Goal: Task Accomplishment & Management: Manage account settings

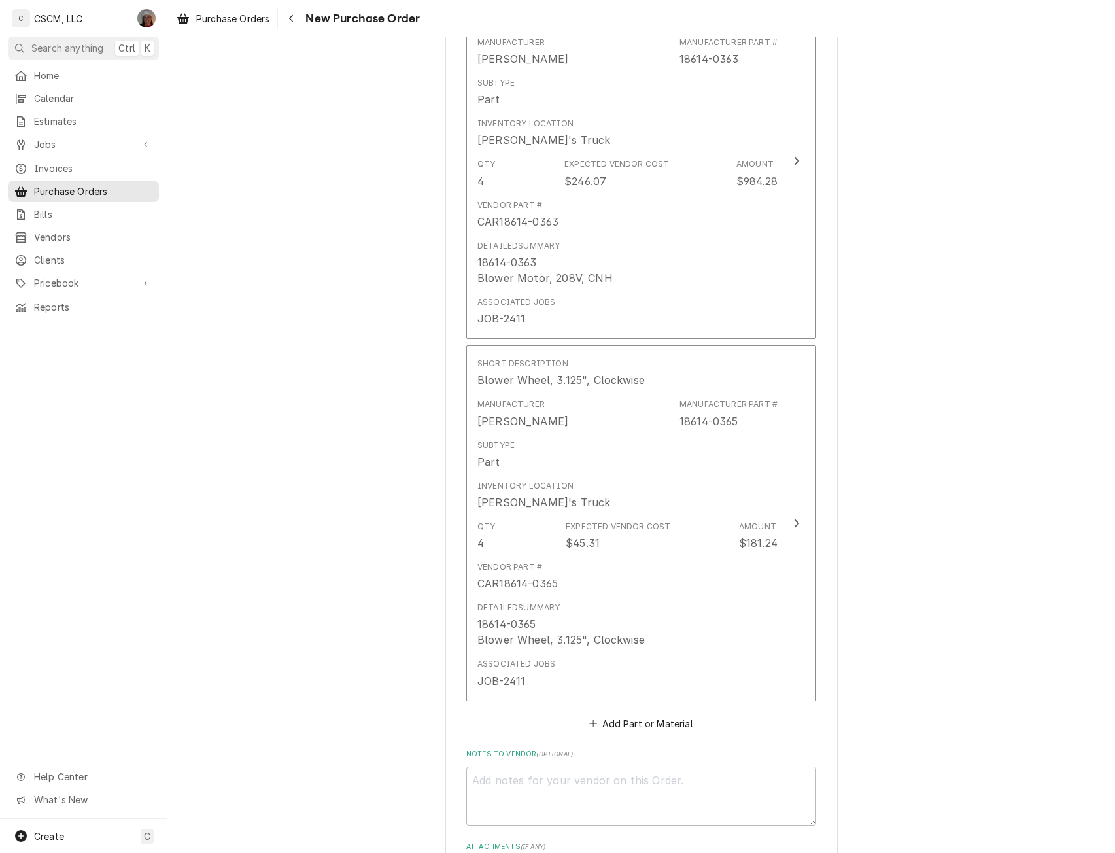
scroll to position [775, 0]
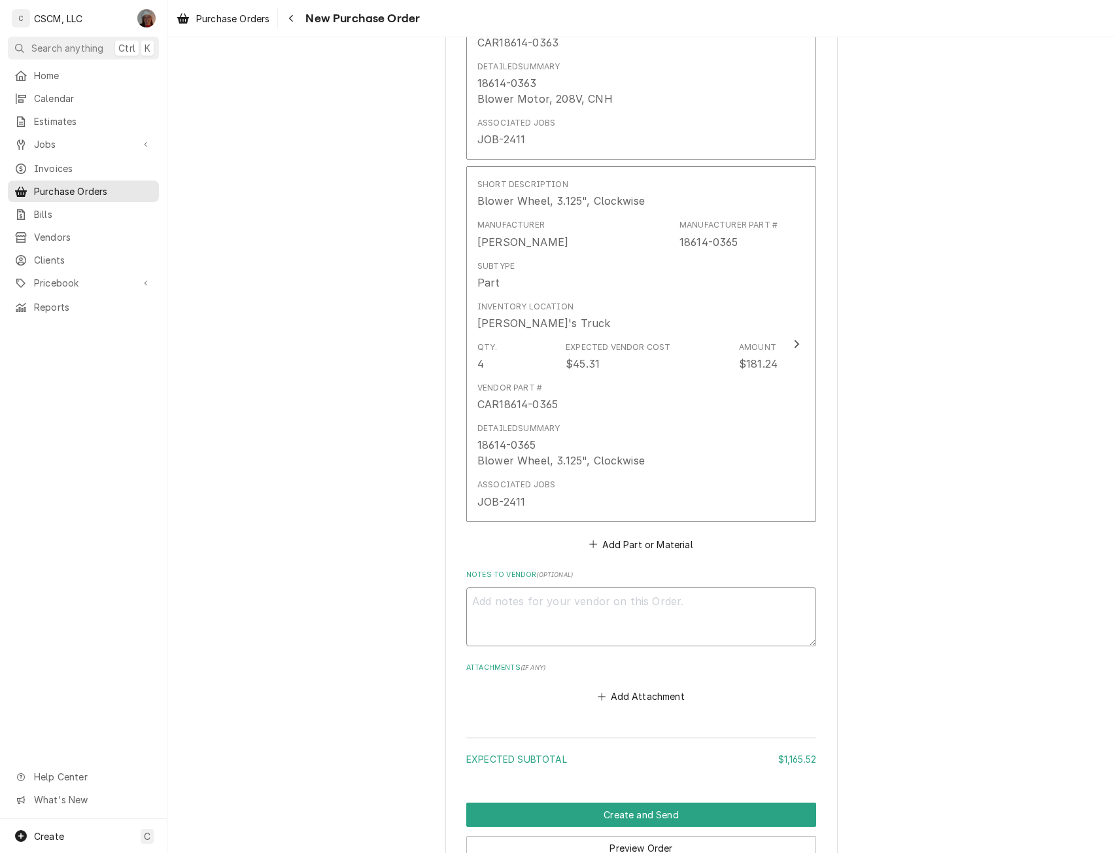
click at [501, 618] on textarea "Notes to Vendor ( optional )" at bounding box center [641, 616] width 350 height 59
type textarea "x"
type textarea "C"
type textarea "x"
type textarea "Ch"
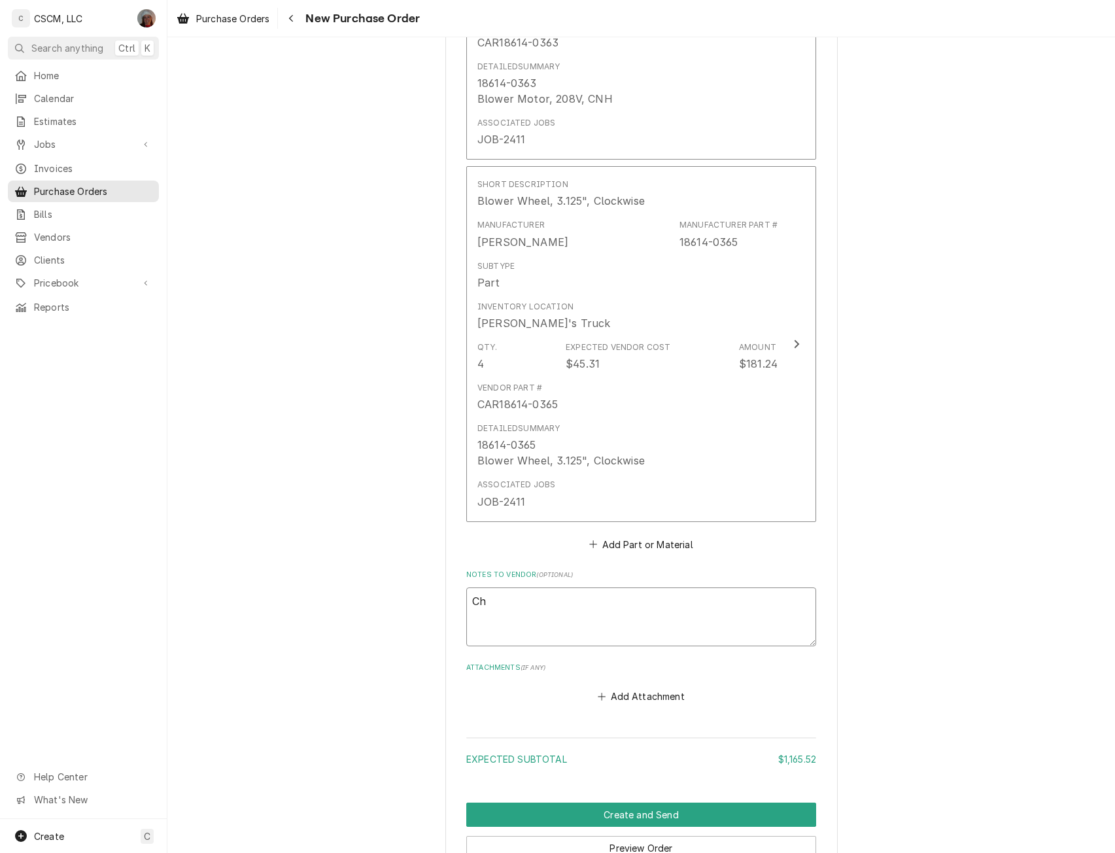
type textarea "x"
type textarea "Che"
type textarea "x"
type textarea "Cher"
type textarea "x"
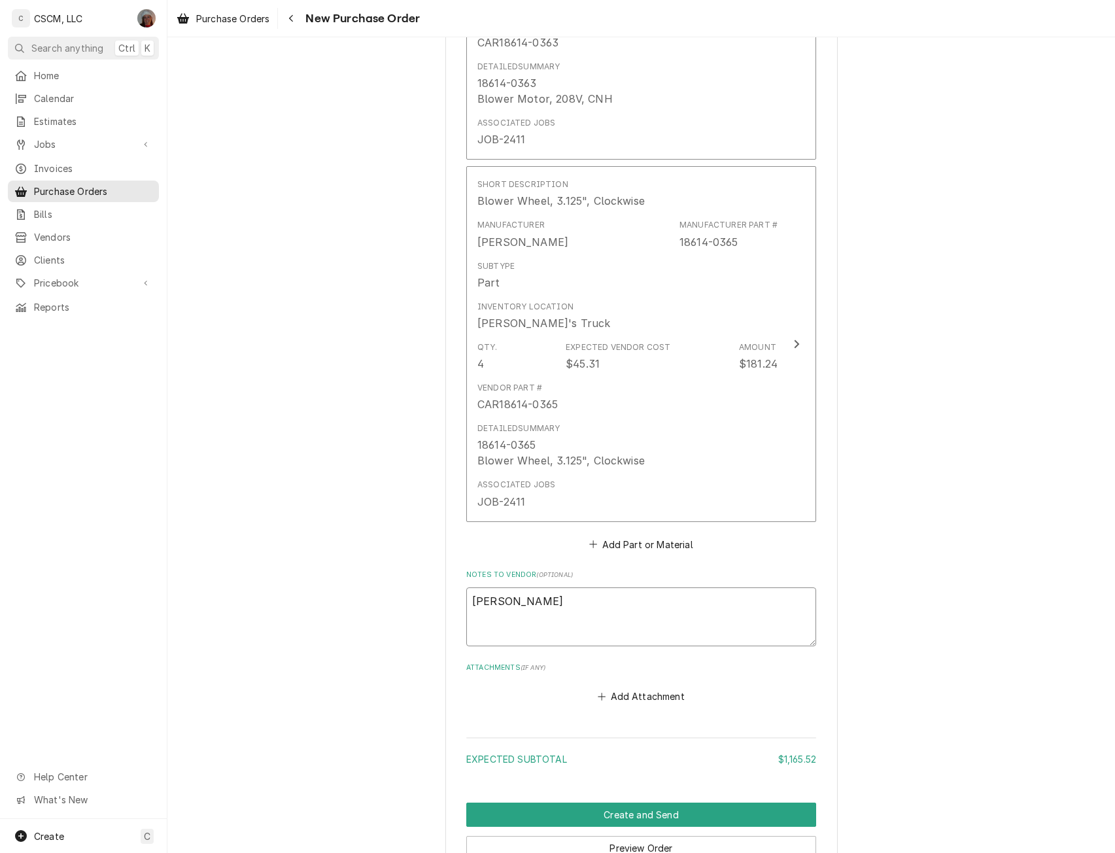
type textarea "Chery"
type textarea "x"
type textarea "Cheryl"
click at [610, 815] on button "Create and Send" at bounding box center [641, 815] width 350 height 24
type textarea "x"
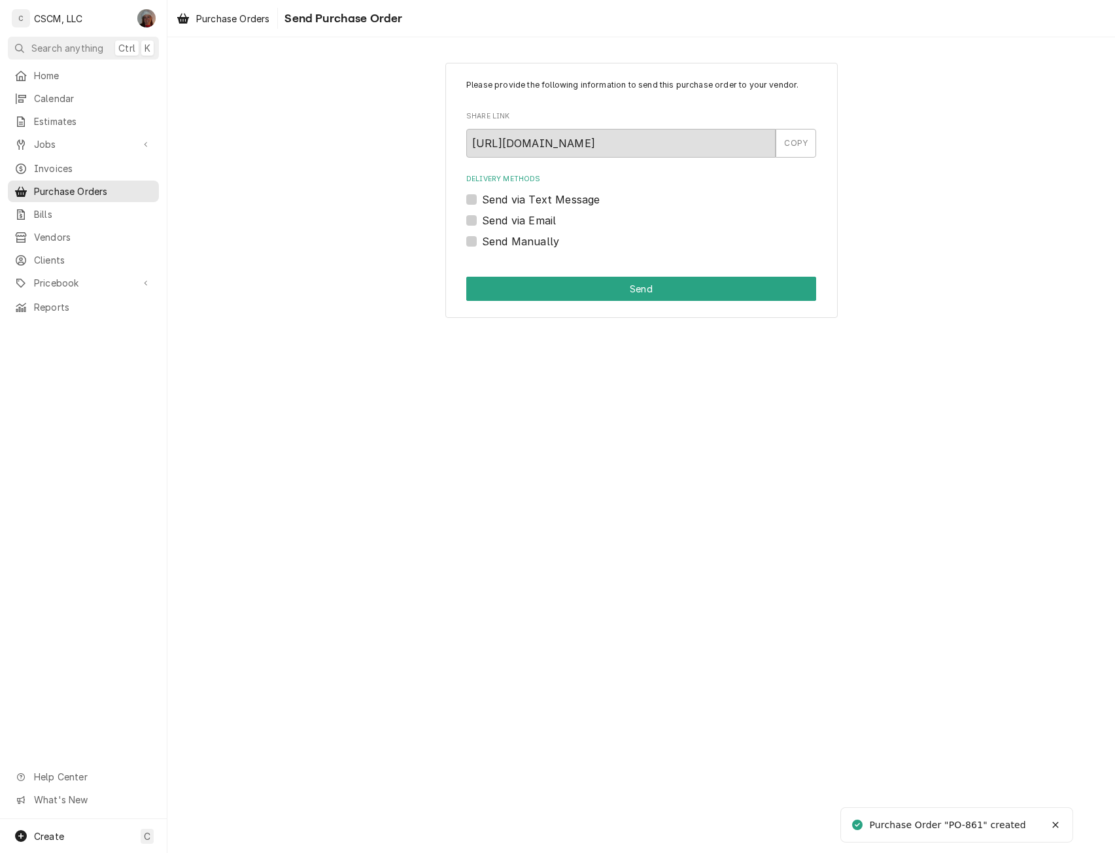
click at [482, 236] on label "Send Manually" at bounding box center [520, 242] width 77 height 16
click at [482, 236] on input "Send Manually" at bounding box center [657, 248] width 350 height 29
checkbox input "true"
click at [525, 279] on button "Send" at bounding box center [641, 289] width 350 height 24
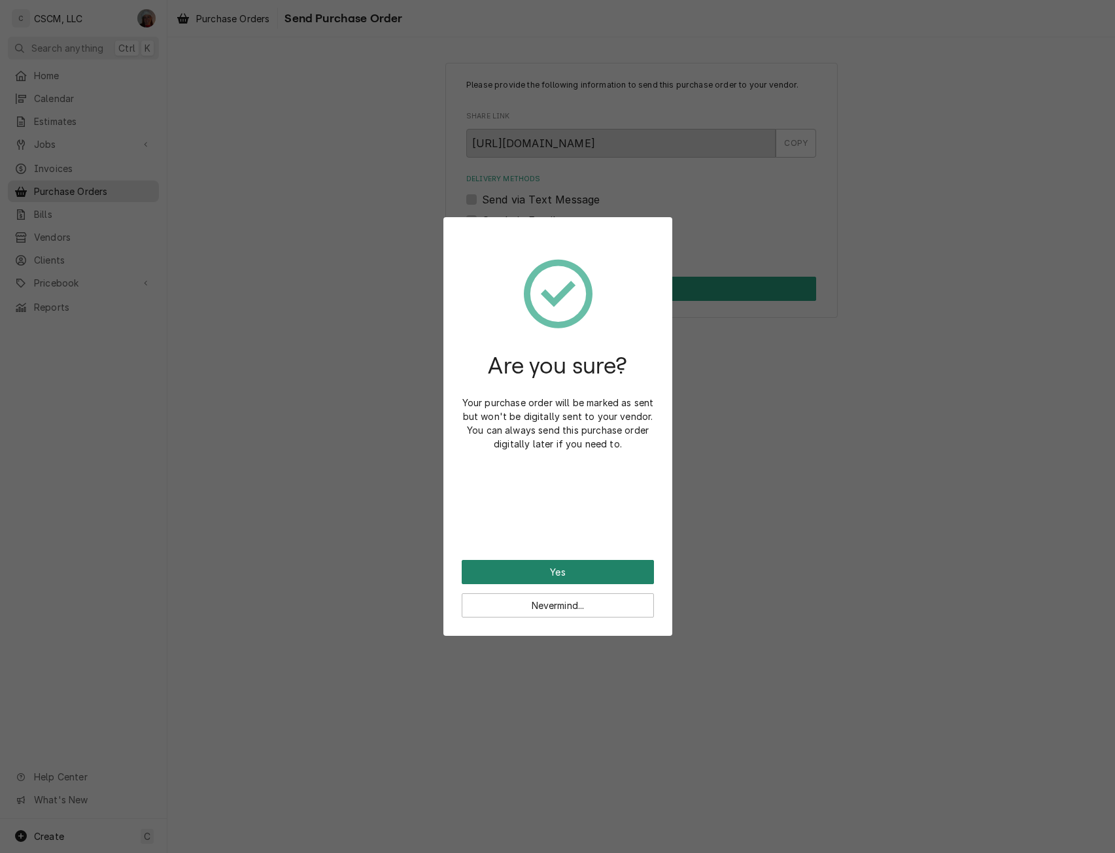
click at [527, 571] on button "Yes" at bounding box center [558, 572] width 192 height 24
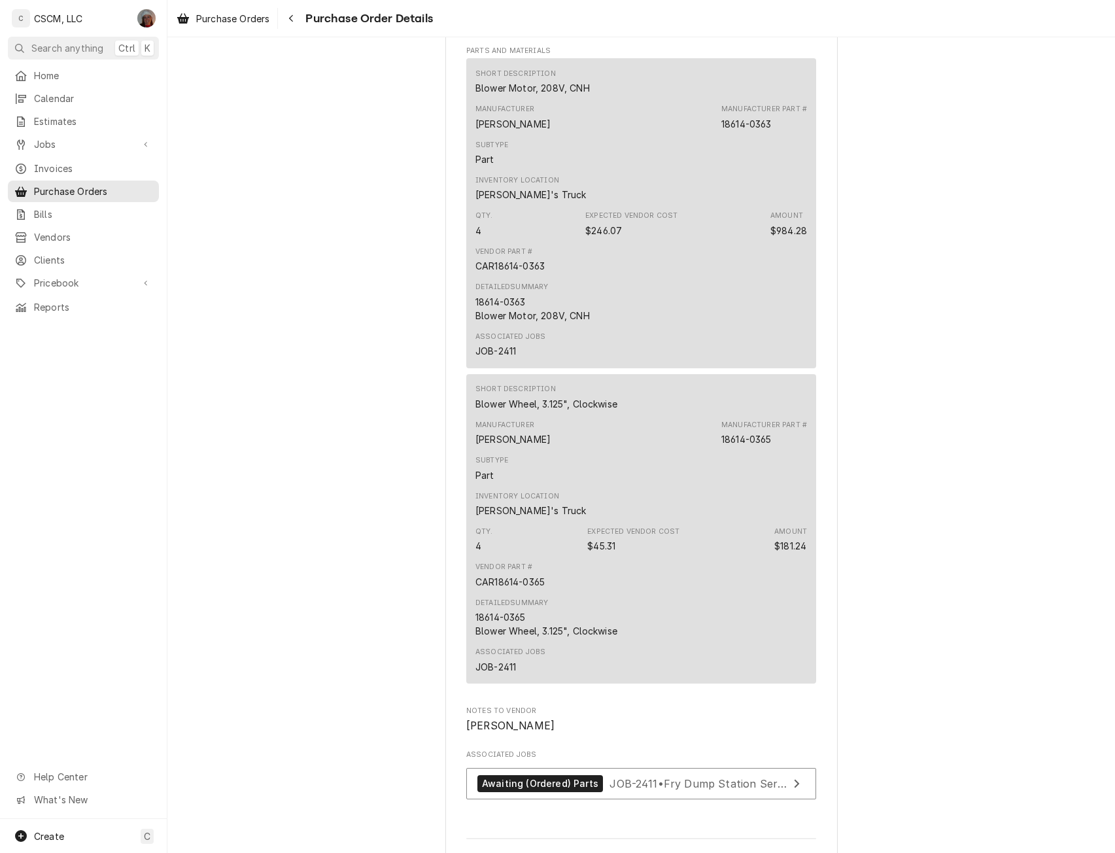
scroll to position [1094, 0]
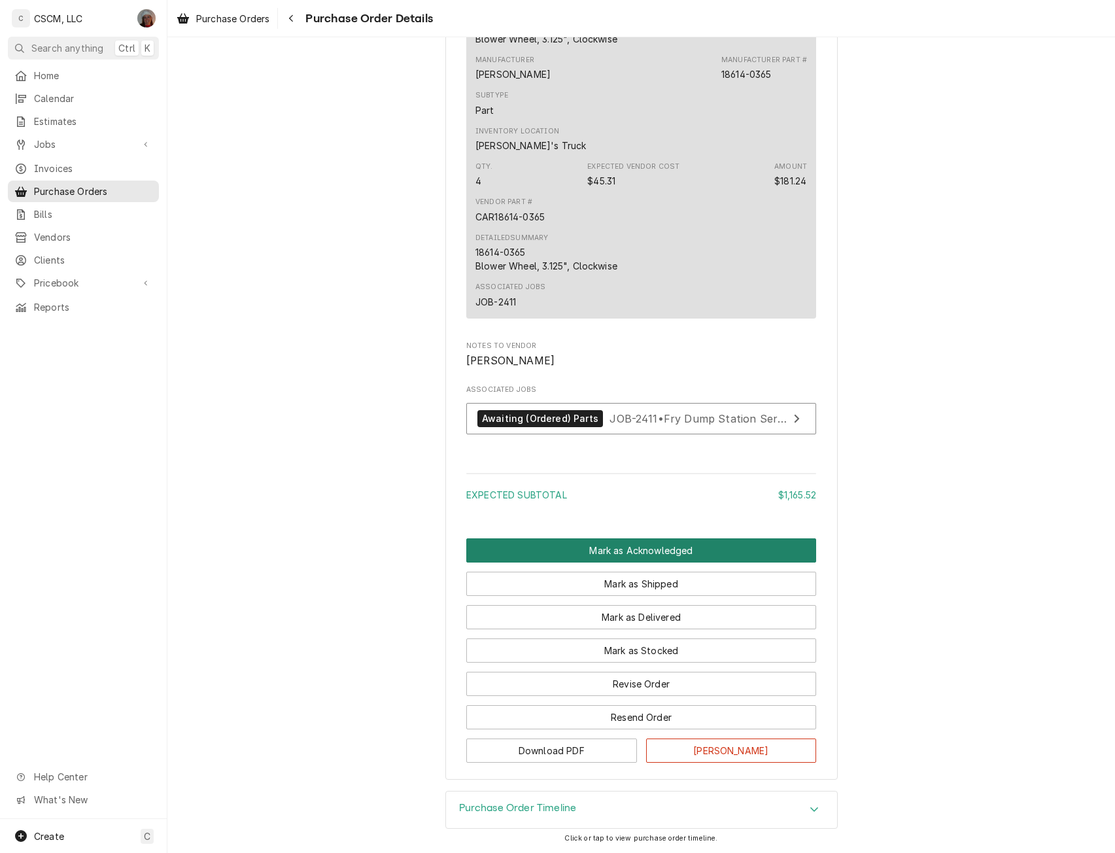
click at [627, 545] on button "Mark as Acknowledged" at bounding box center [641, 550] width 350 height 24
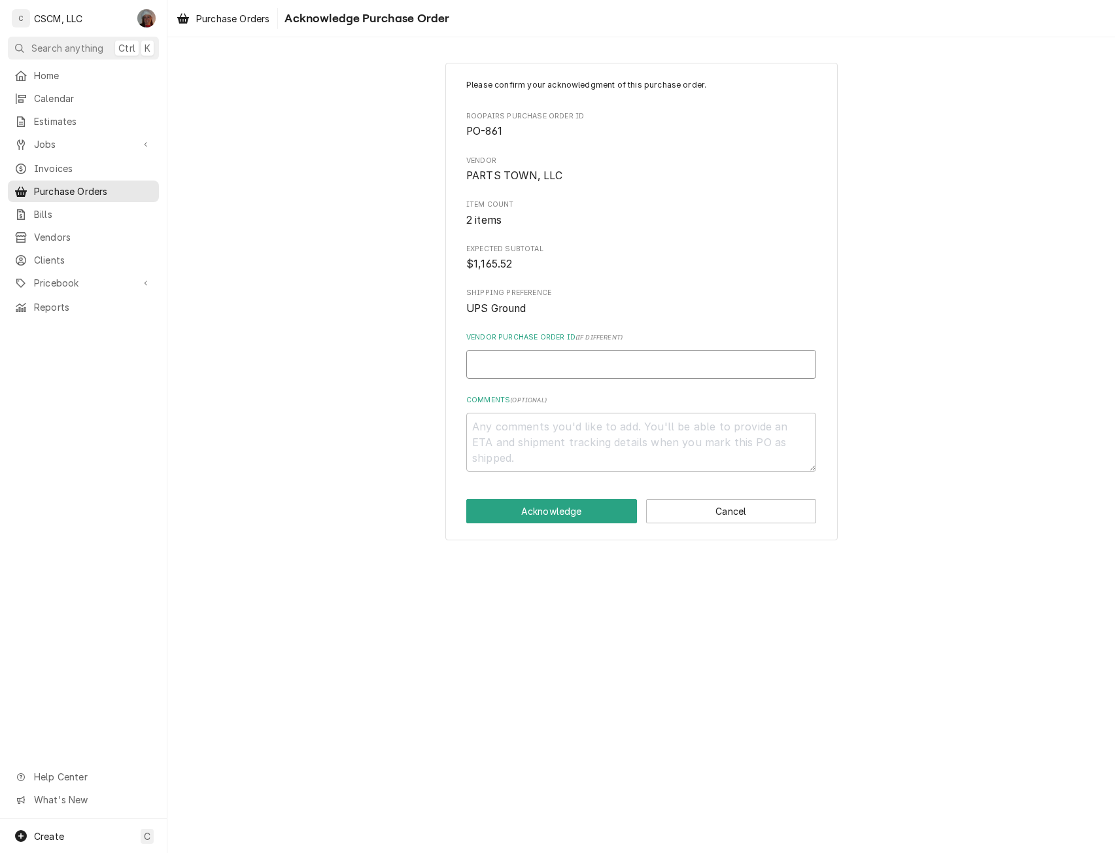
click at [495, 374] on input "Vendor Purchase Order ID ( if different )" at bounding box center [641, 364] width 350 height 29
type input "5"
type textarea "x"
type input "50"
type textarea "x"
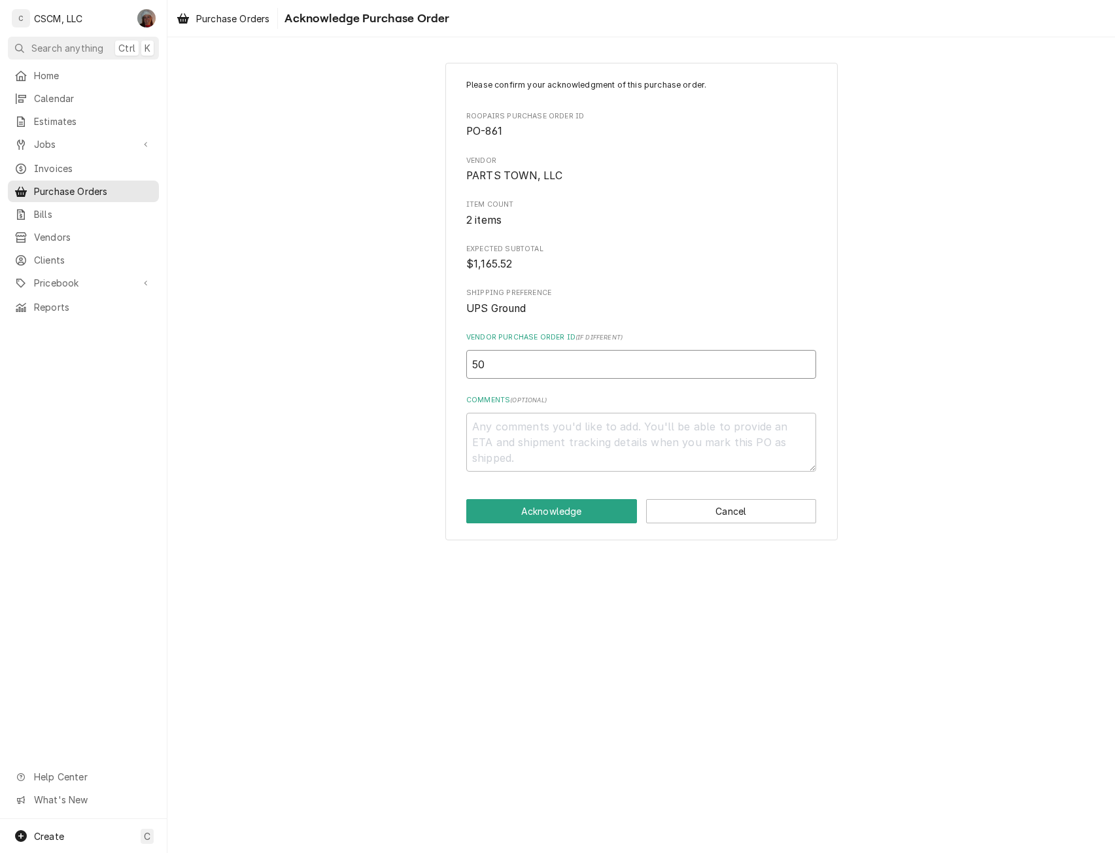
type input "506"
type textarea "x"
type input "5068"
type textarea "x"
type input "50685"
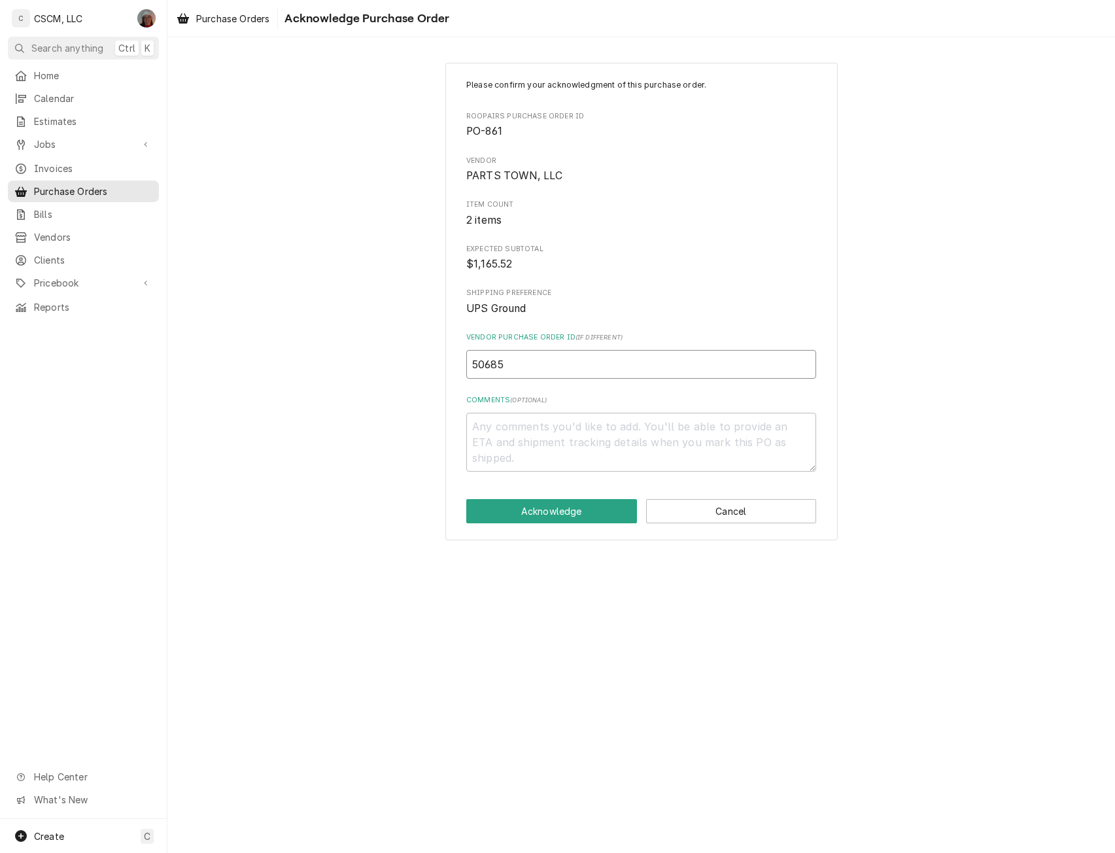
type textarea "x"
type input "506853"
type textarea "x"
type input "5068532"
type textarea "x"
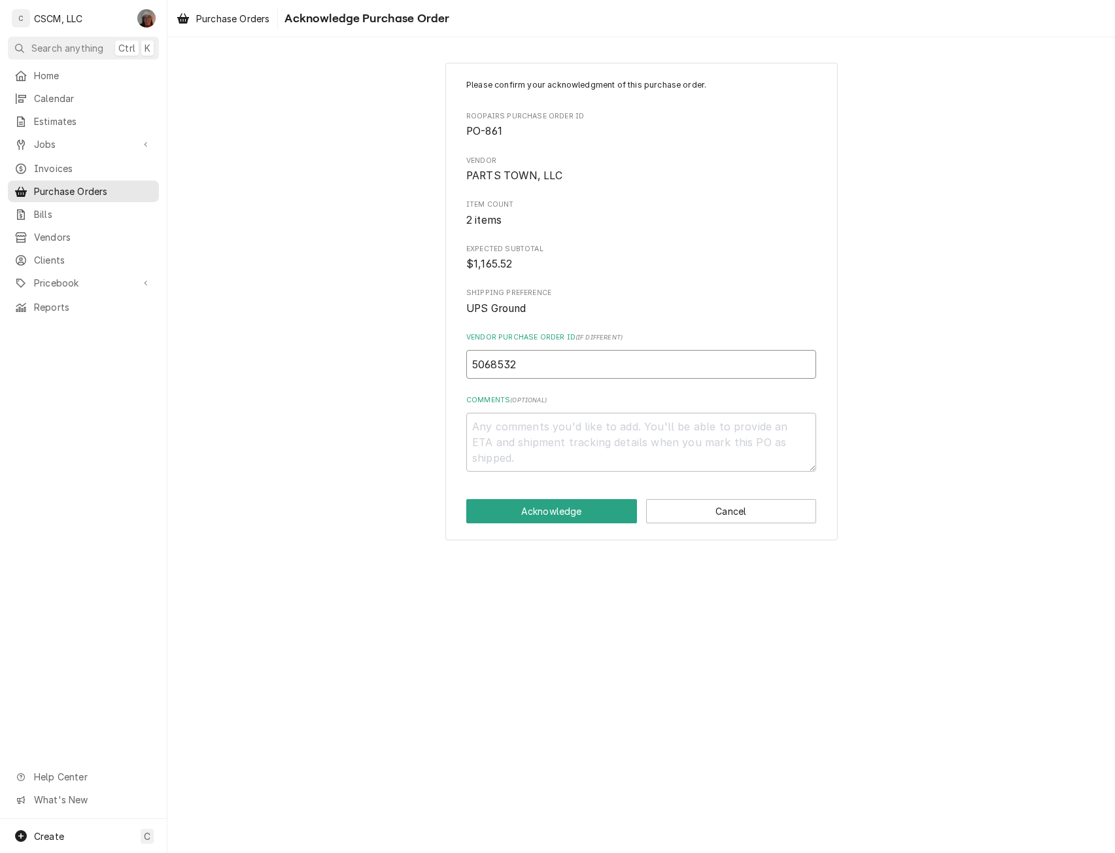
type input "50685329"
type textarea "x"
type input "506853298"
click at [528, 512] on button "Acknowledge" at bounding box center [551, 511] width 171 height 24
type textarea "x"
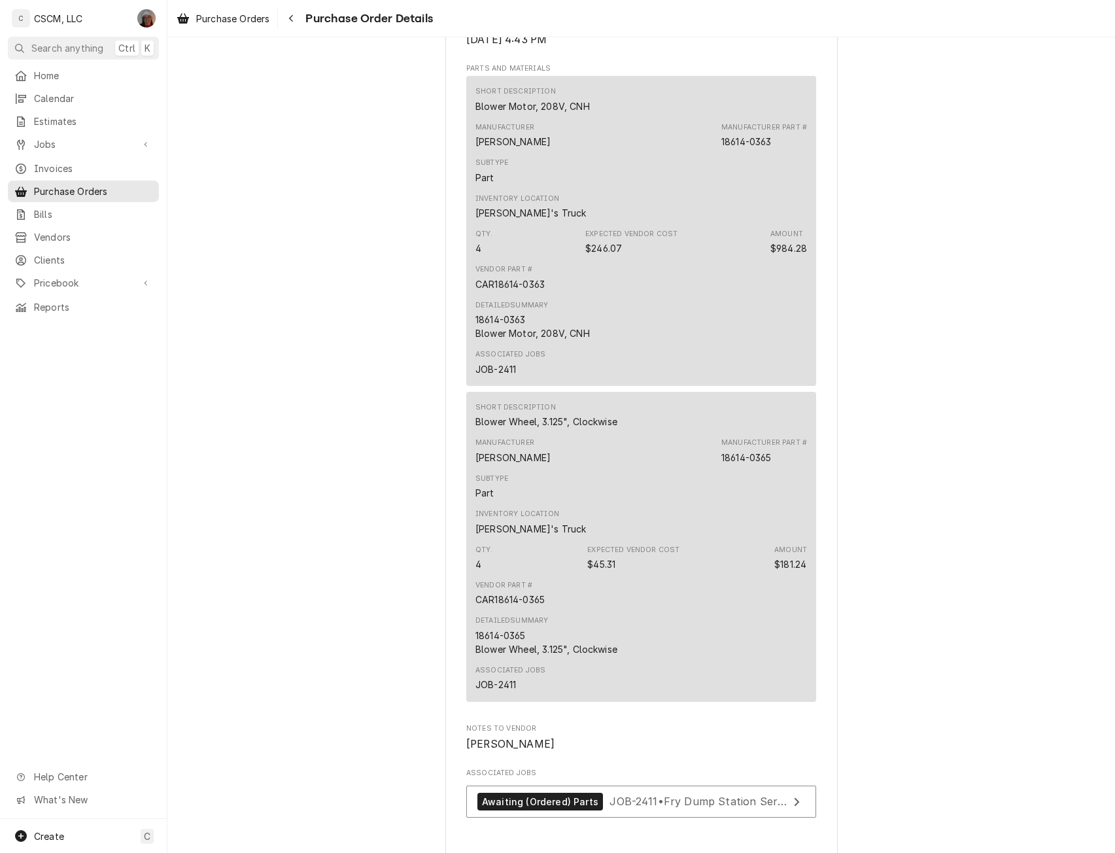
scroll to position [1071, 0]
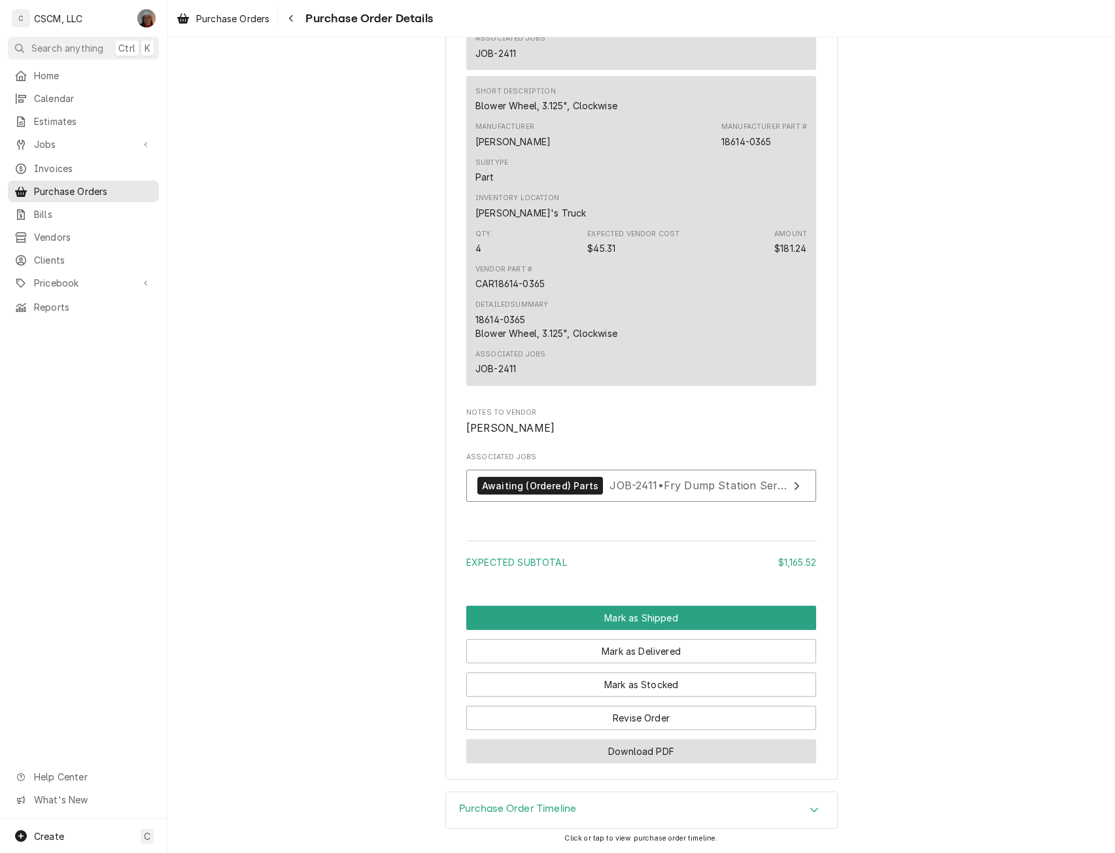
click at [663, 750] on button "Download PDF" at bounding box center [641, 751] width 350 height 24
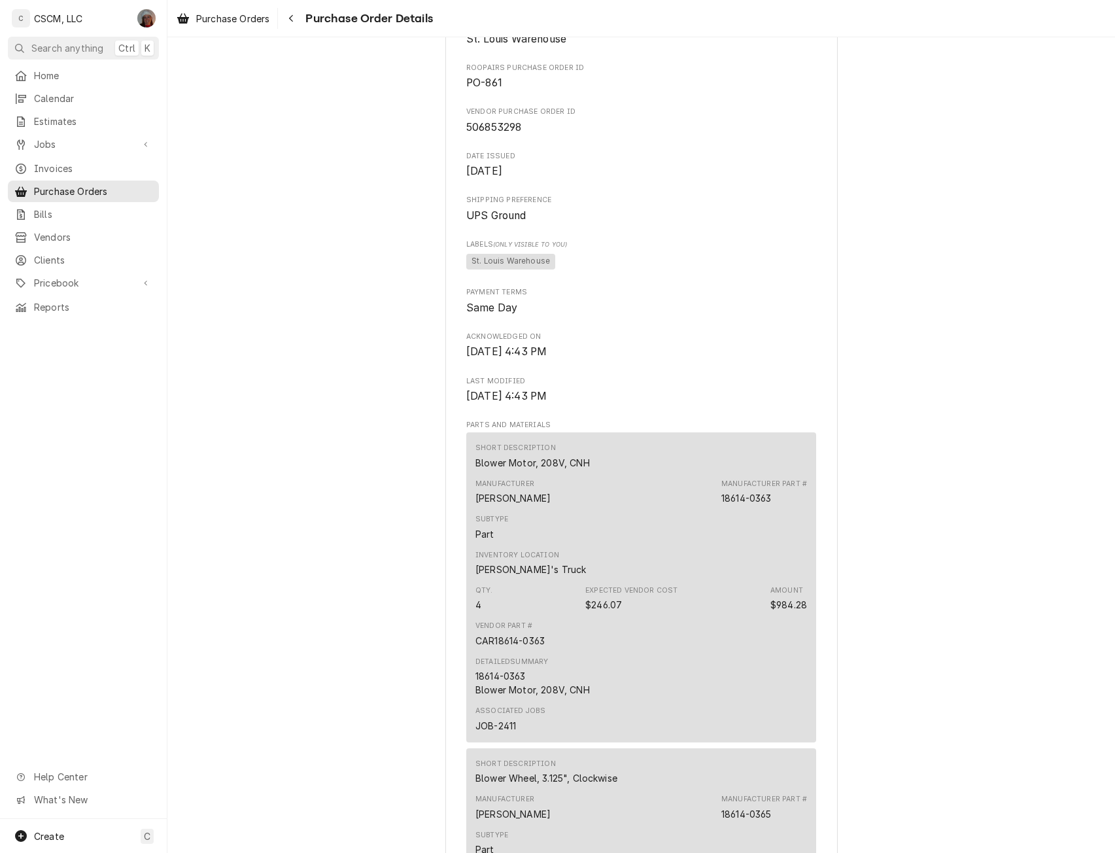
scroll to position [0, 0]
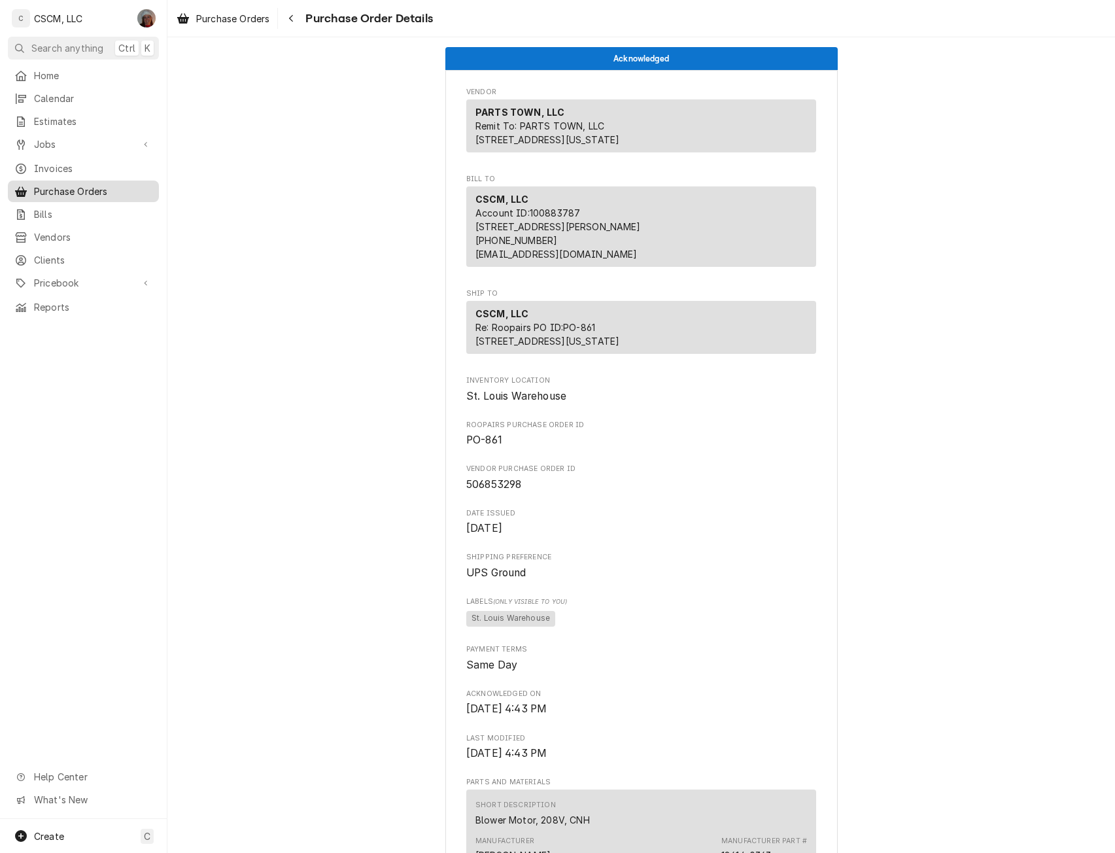
click at [62, 192] on span "Purchase Orders" at bounding box center [93, 191] width 118 height 14
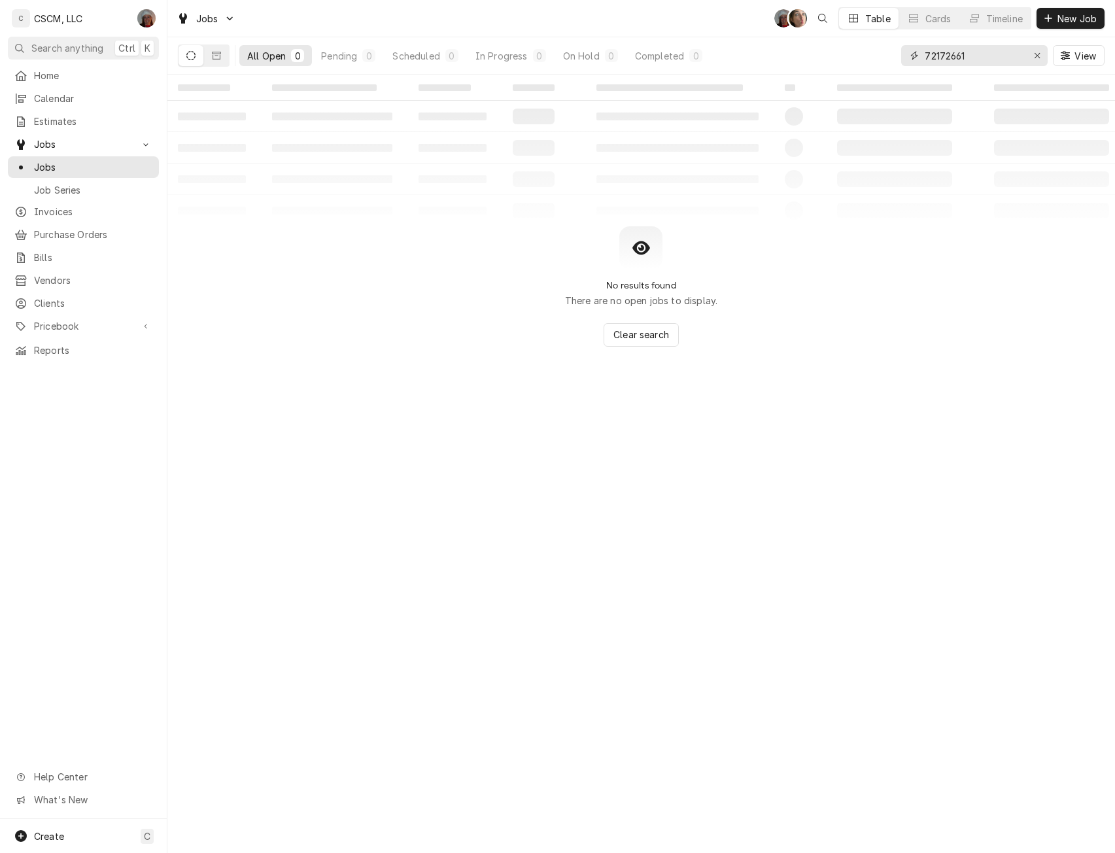
drag, startPoint x: 988, startPoint y: 63, endPoint x: 853, endPoint y: 52, distance: 135.2
click at [853, 52] on div "All Open 0 Pending 0 Scheduled 0 In Progress 0 On Hold 0 Completed 0 72172661 V…" at bounding box center [641, 55] width 927 height 37
paste input "059870"
type input "72059870"
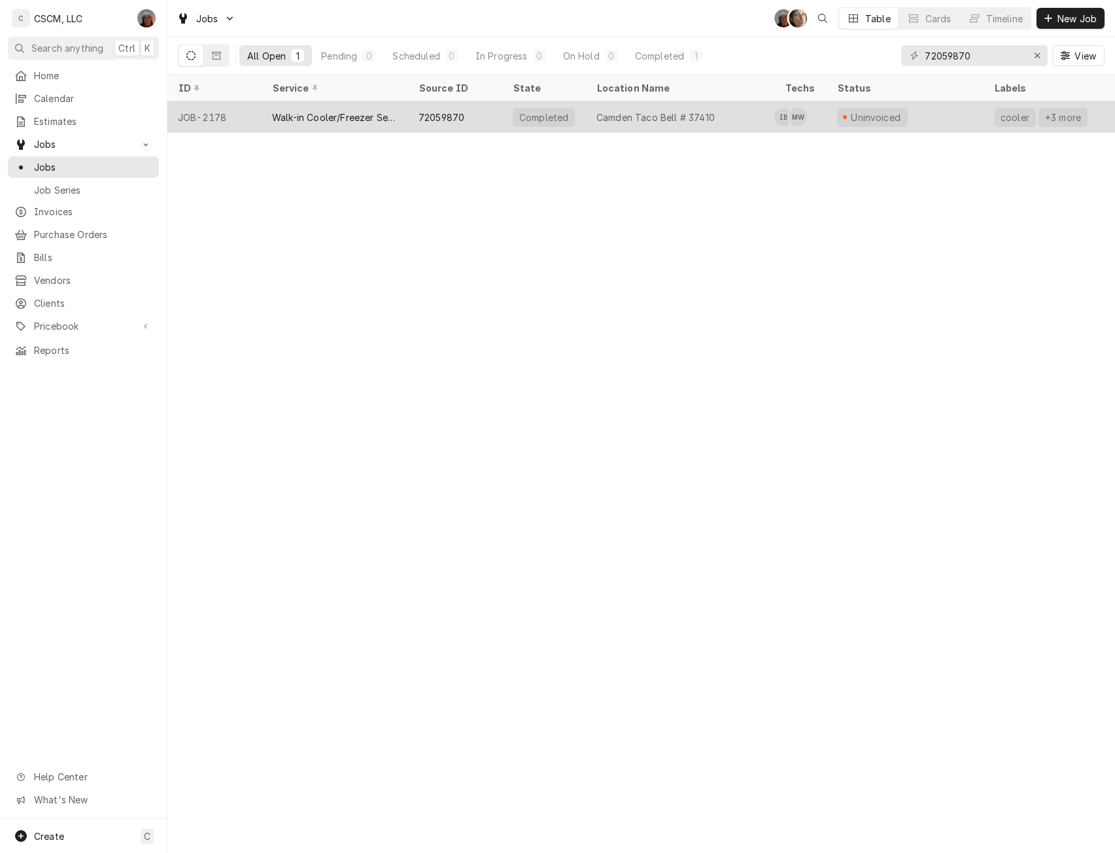
click at [492, 110] on div "72059870" at bounding box center [455, 116] width 94 height 31
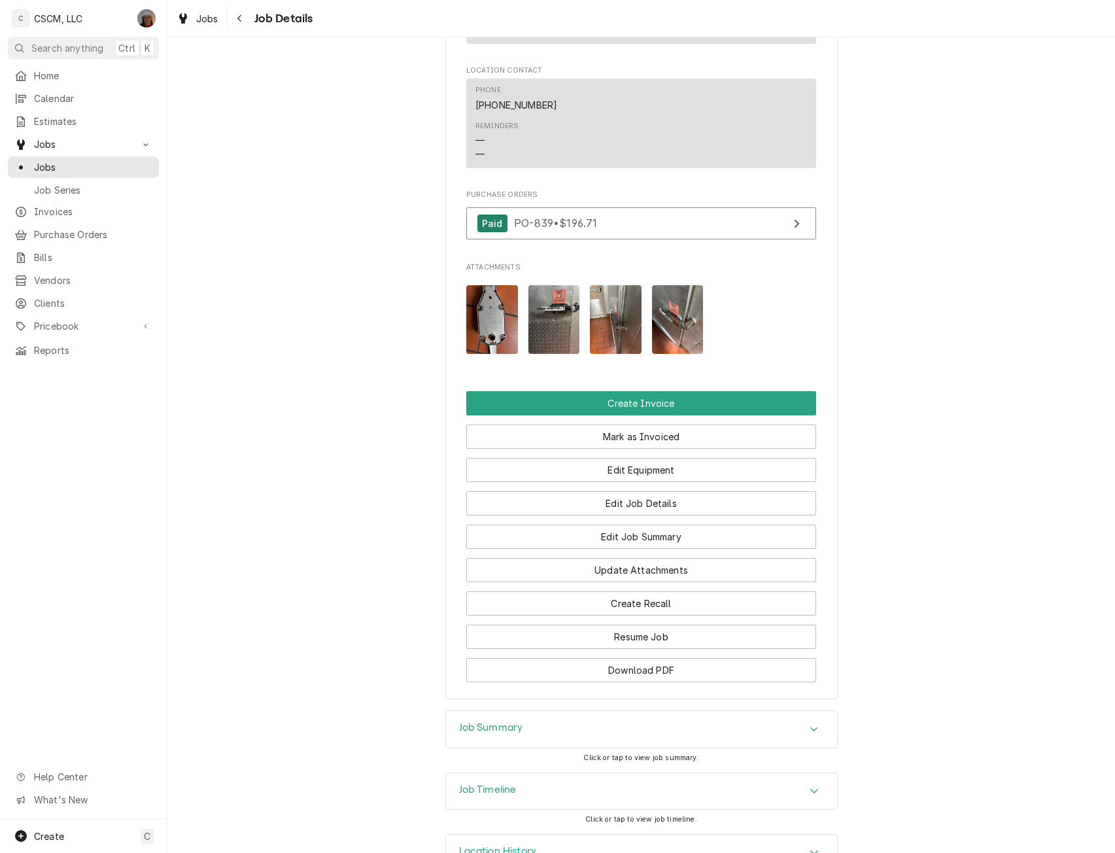
scroll to position [971, 0]
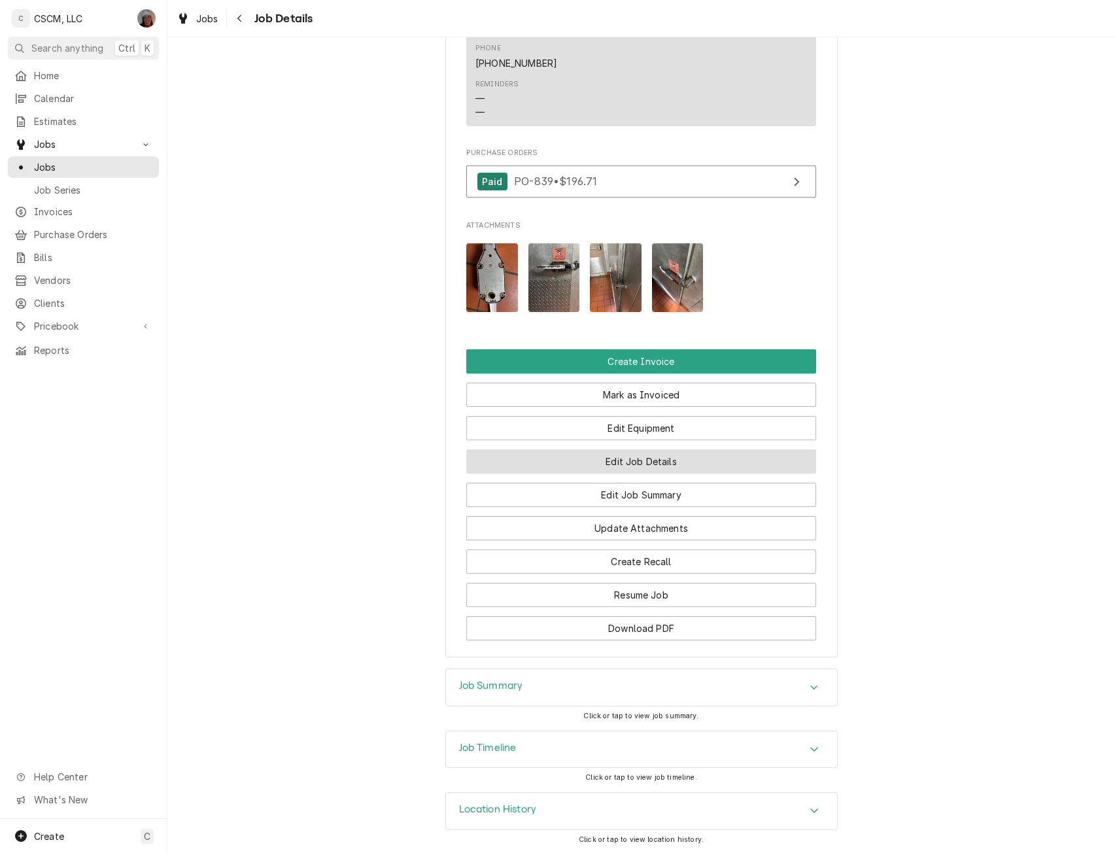
click at [649, 473] on button "Edit Job Details" at bounding box center [641, 461] width 350 height 24
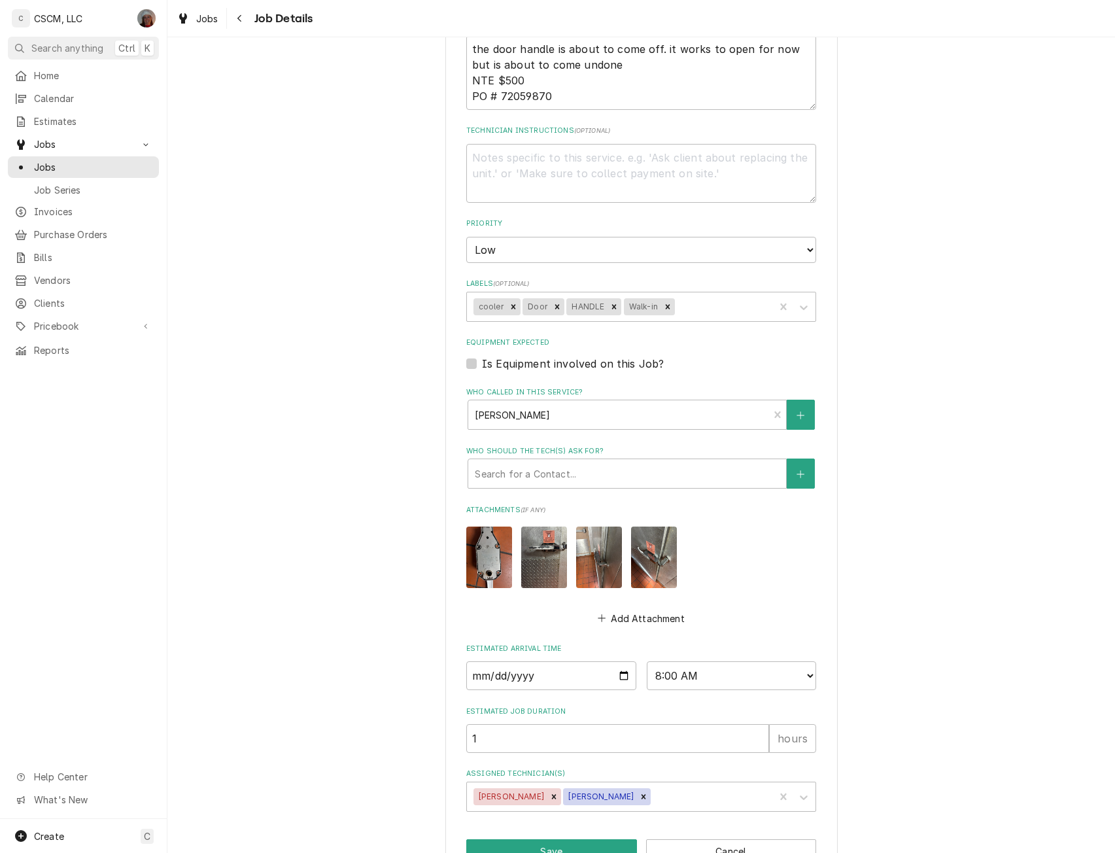
scroll to position [384, 0]
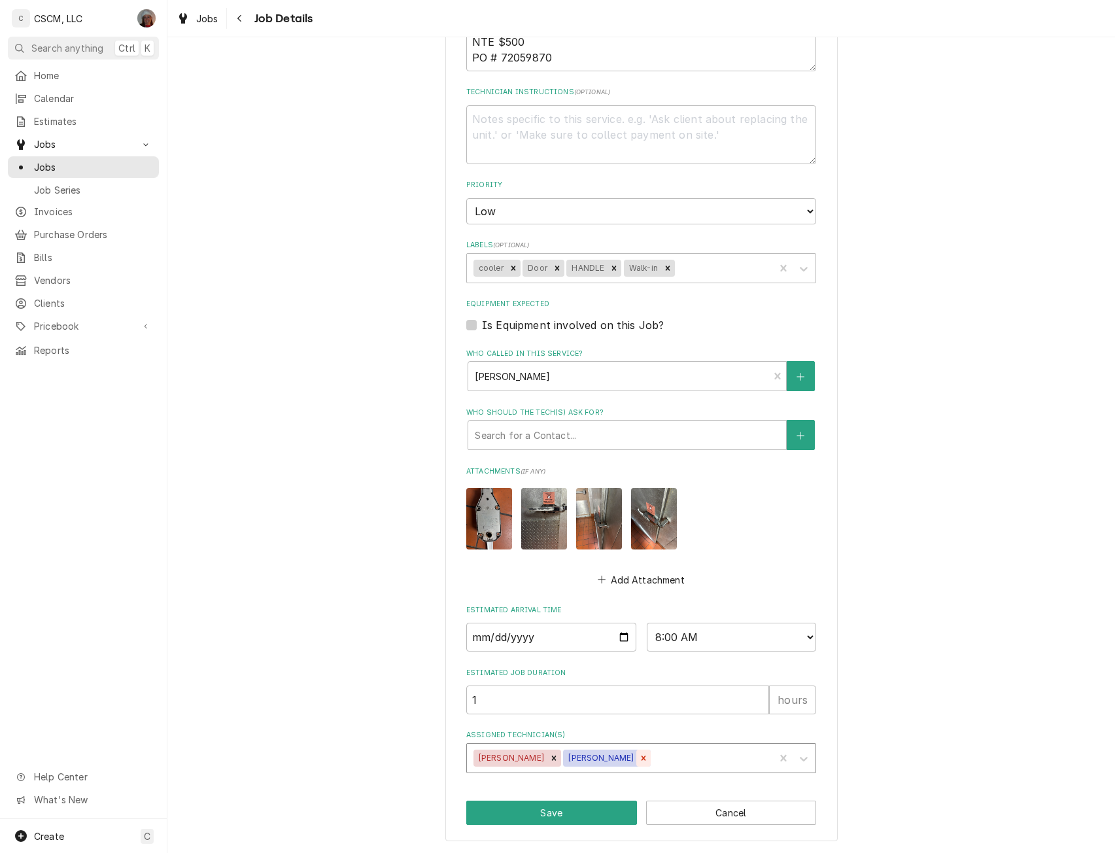
click at [642, 758] on icon "Remove Michal Wall" at bounding box center [644, 758] width 5 height 5
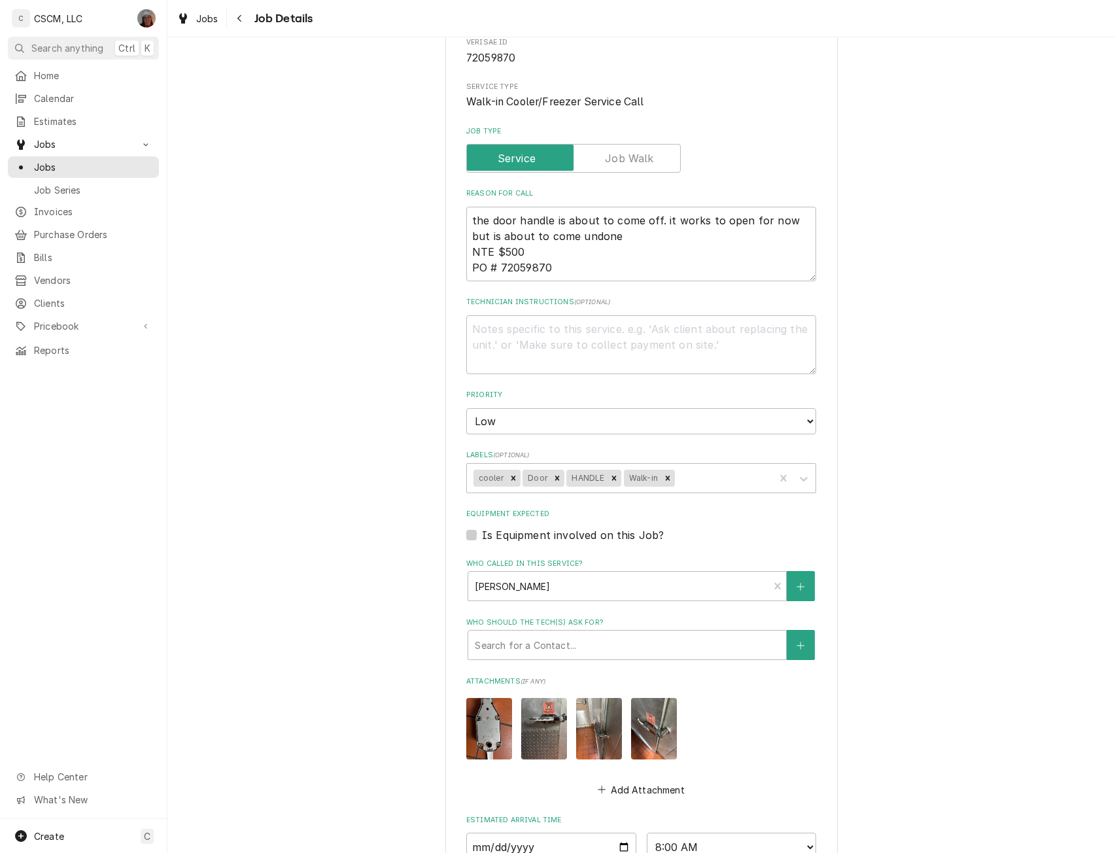
scroll to position [164, 0]
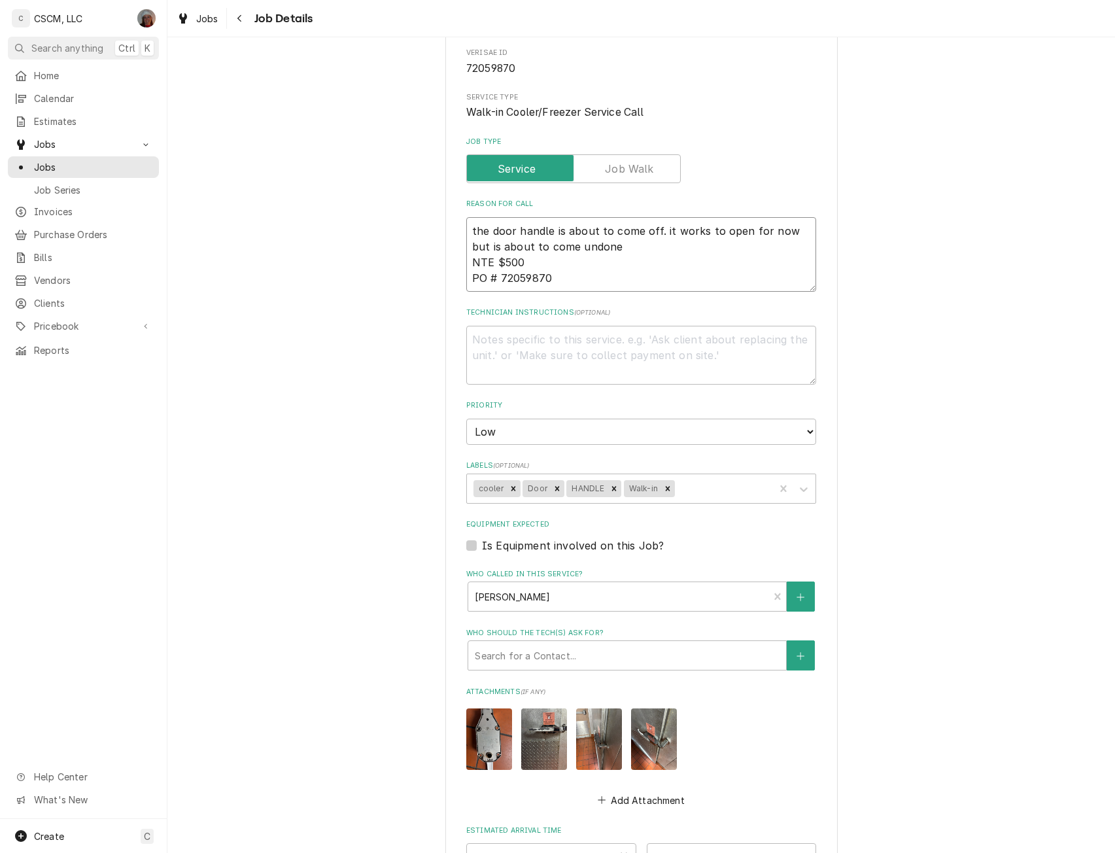
drag, startPoint x: 468, startPoint y: 232, endPoint x: 608, endPoint y: 283, distance: 149.2
click at [608, 283] on textarea "the door handle is about to come off. it works to open for now but is about to …" at bounding box center [641, 254] width 350 height 75
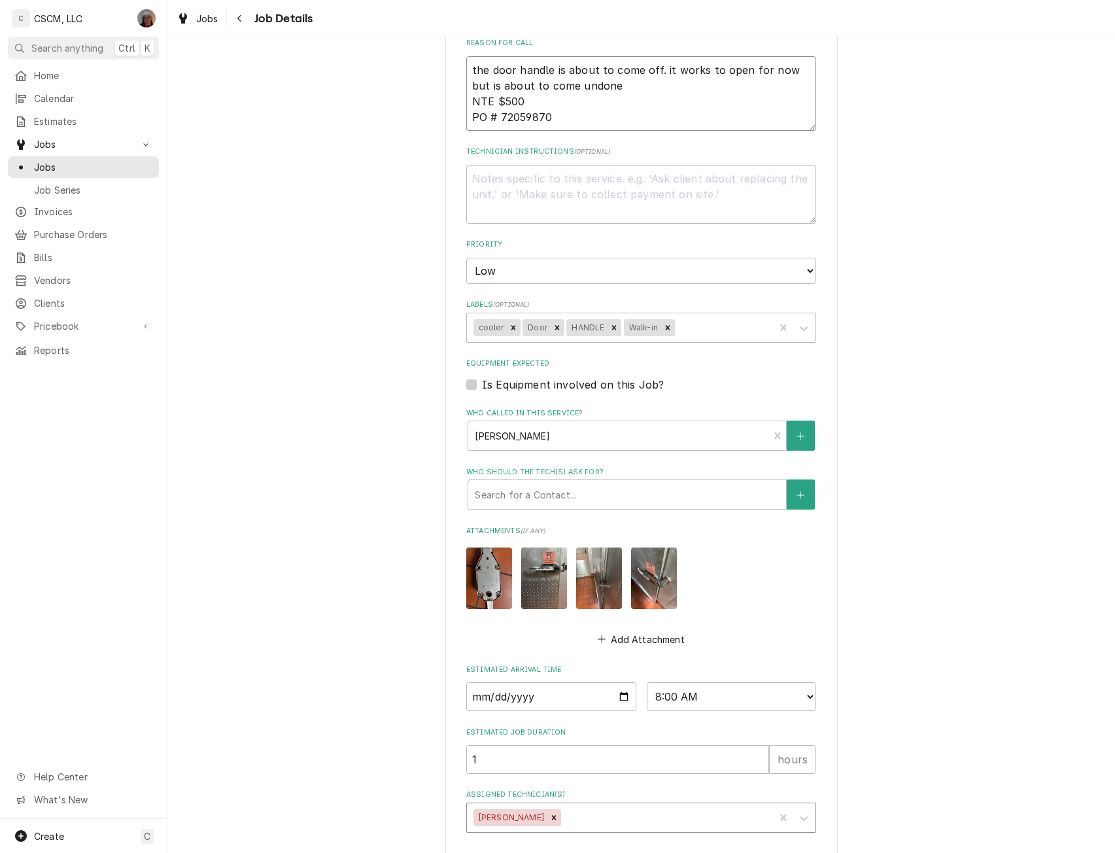
scroll to position [384, 0]
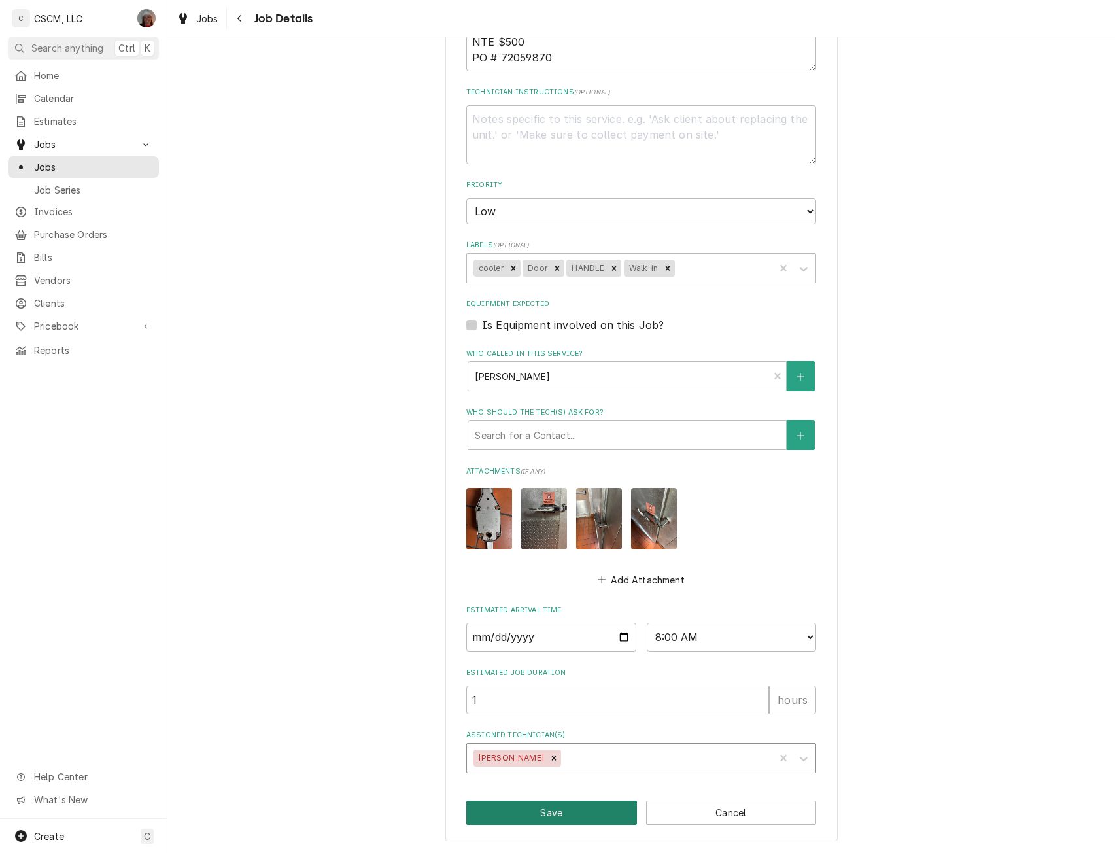
click at [563, 813] on button "Save" at bounding box center [551, 813] width 171 height 24
type textarea "x"
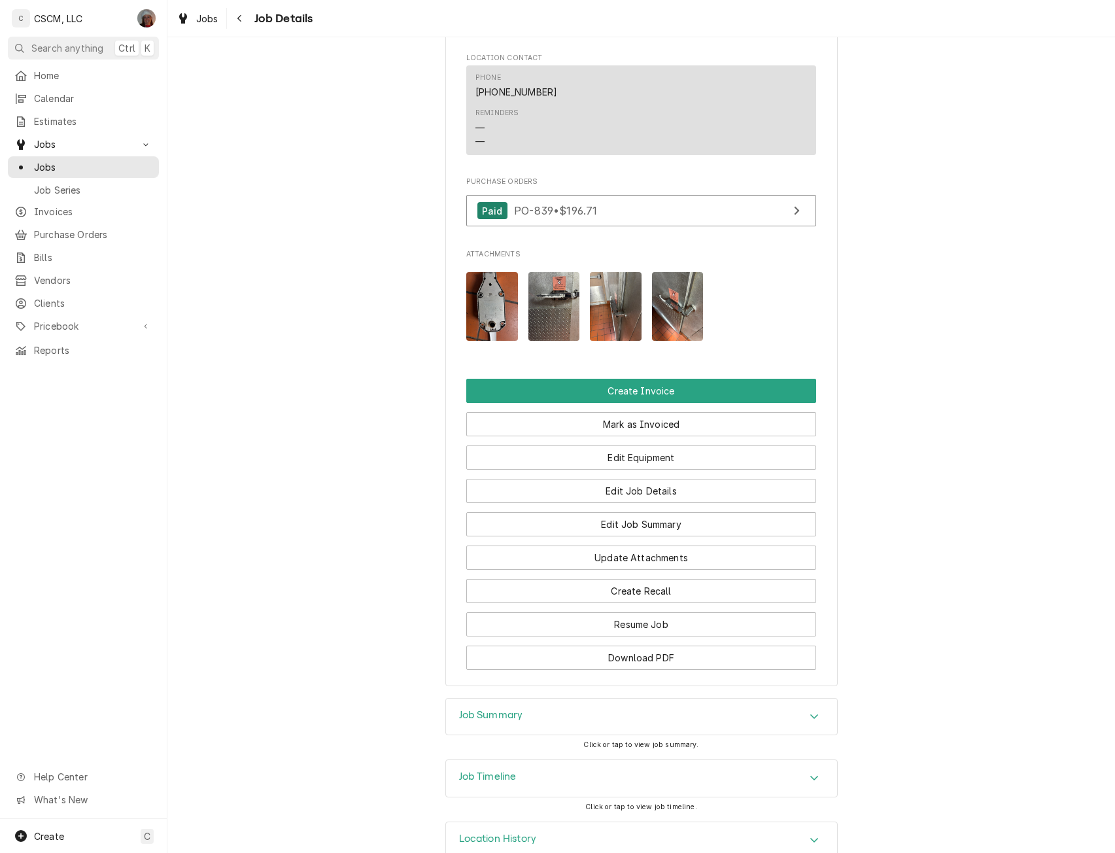
scroll to position [972, 0]
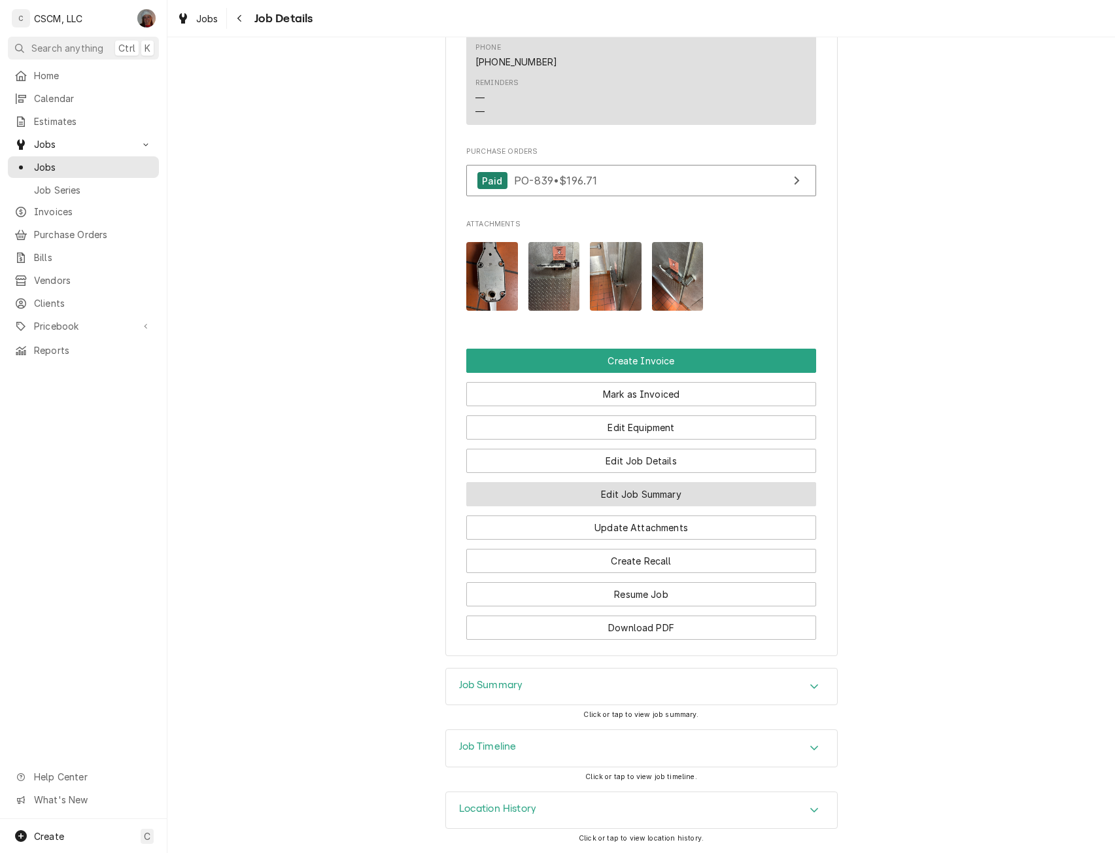
click at [643, 488] on button "Edit Job Summary" at bounding box center [641, 494] width 350 height 24
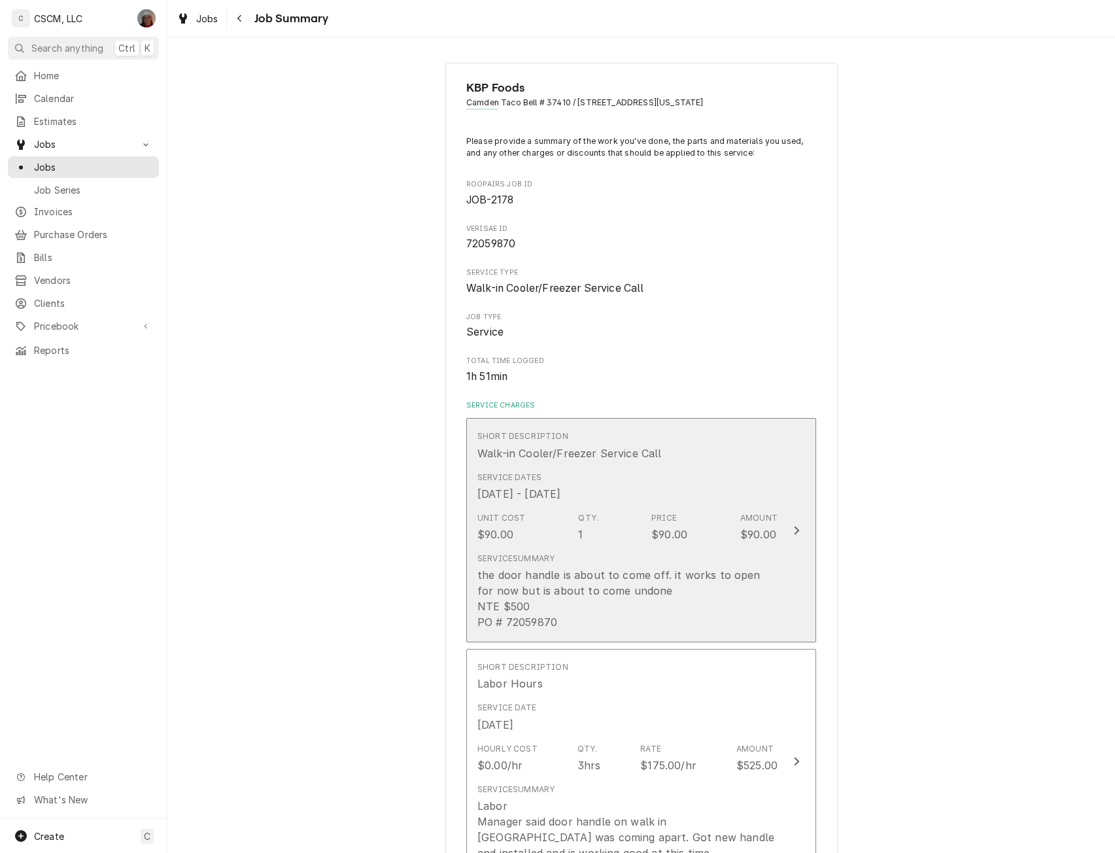
click at [792, 515] on button "Short Description Walk-in Cooler/Freezer Service Call Service Dates [DATE] - [D…" at bounding box center [641, 530] width 350 height 224
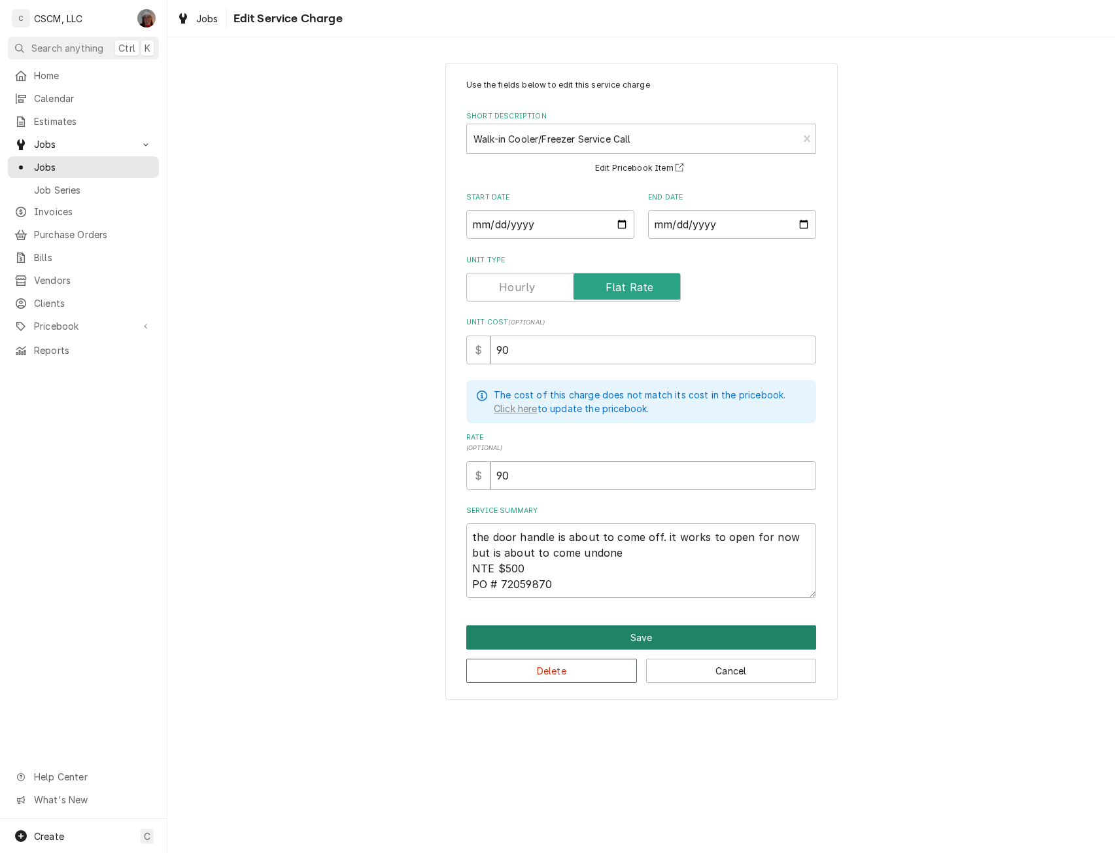
click at [643, 633] on button "Save" at bounding box center [641, 637] width 350 height 24
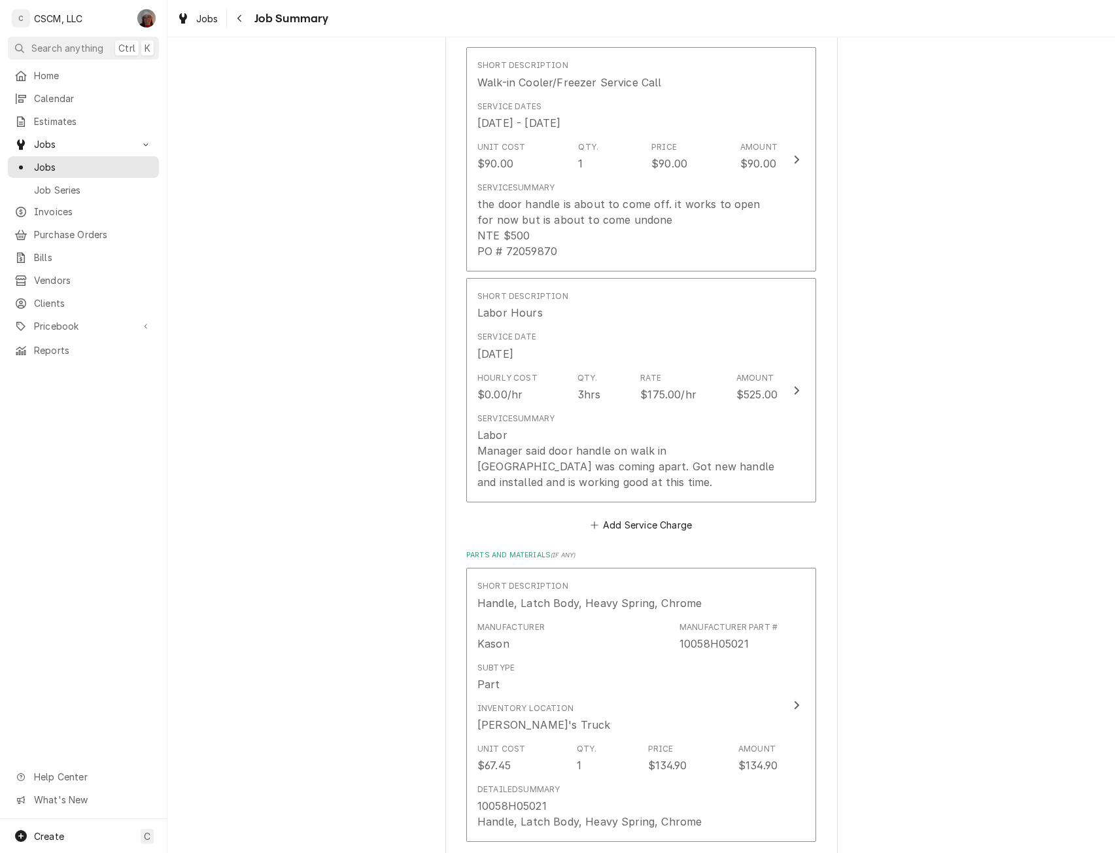
scroll to position [438, 0]
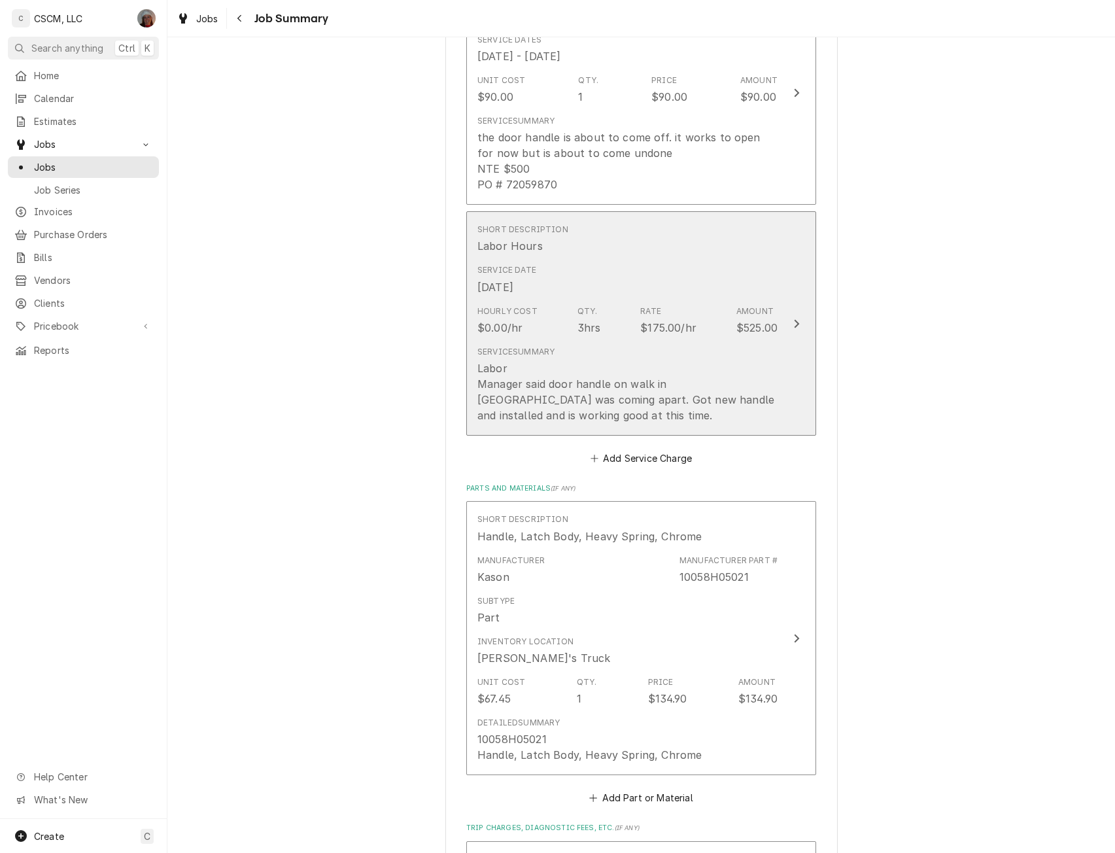
click at [792, 313] on button "Short Description Labor Hours Service Date Oct 15, 2025 Hourly Cost $0.00/hr Qt…" at bounding box center [641, 323] width 350 height 224
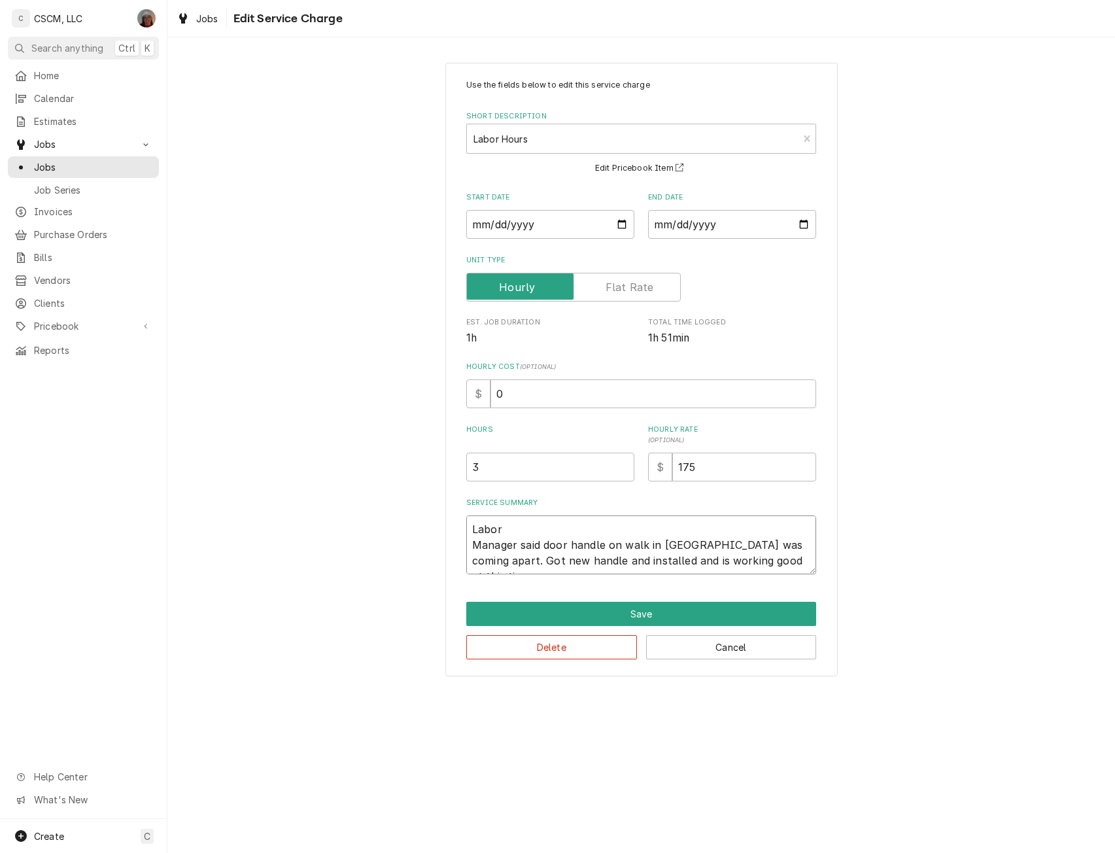
drag, startPoint x: 473, startPoint y: 546, endPoint x: 794, endPoint y: 558, distance: 320.8
click at [794, 558] on textarea "Labor Manager said door handle on walk in cooler was coming apart. Got new hand…" at bounding box center [641, 545] width 350 height 59
type textarea "x"
type textarea "Labor"
drag, startPoint x: 491, startPoint y: 391, endPoint x: 589, endPoint y: 383, distance: 98.4
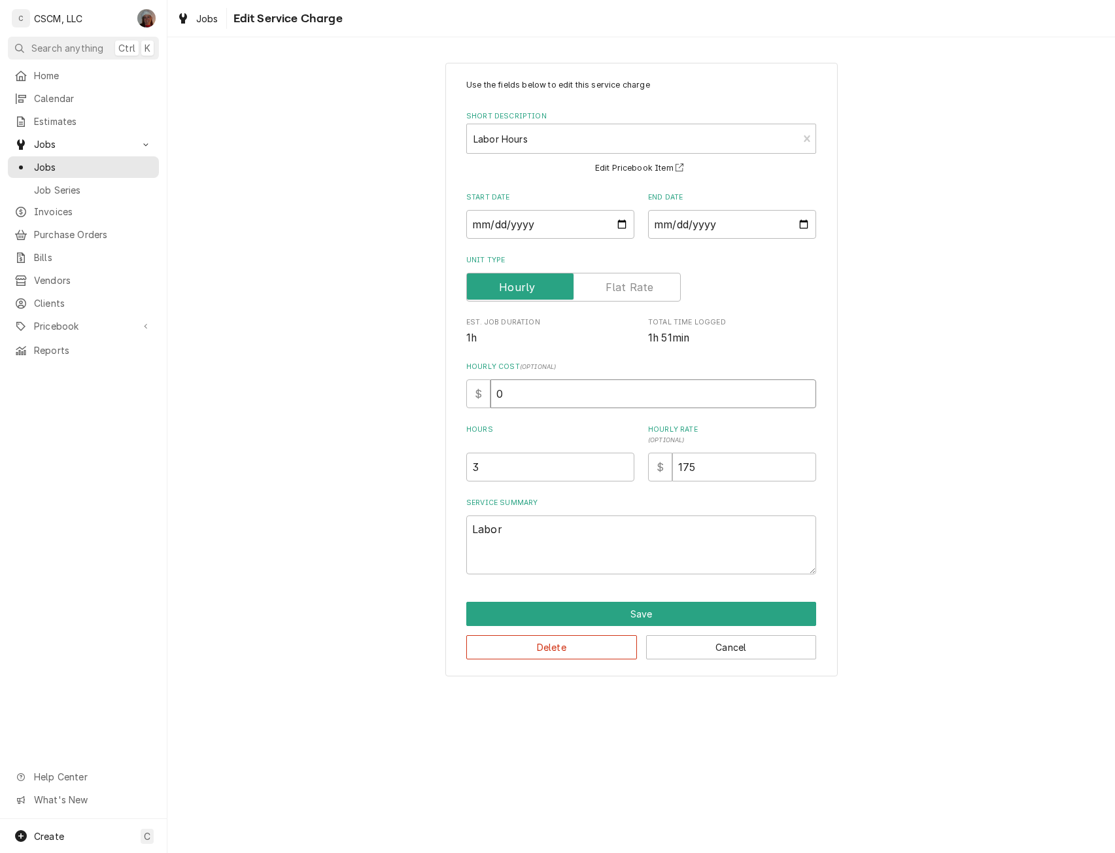
click at [589, 383] on input "0" at bounding box center [654, 393] width 326 height 29
type textarea "x"
type input "5"
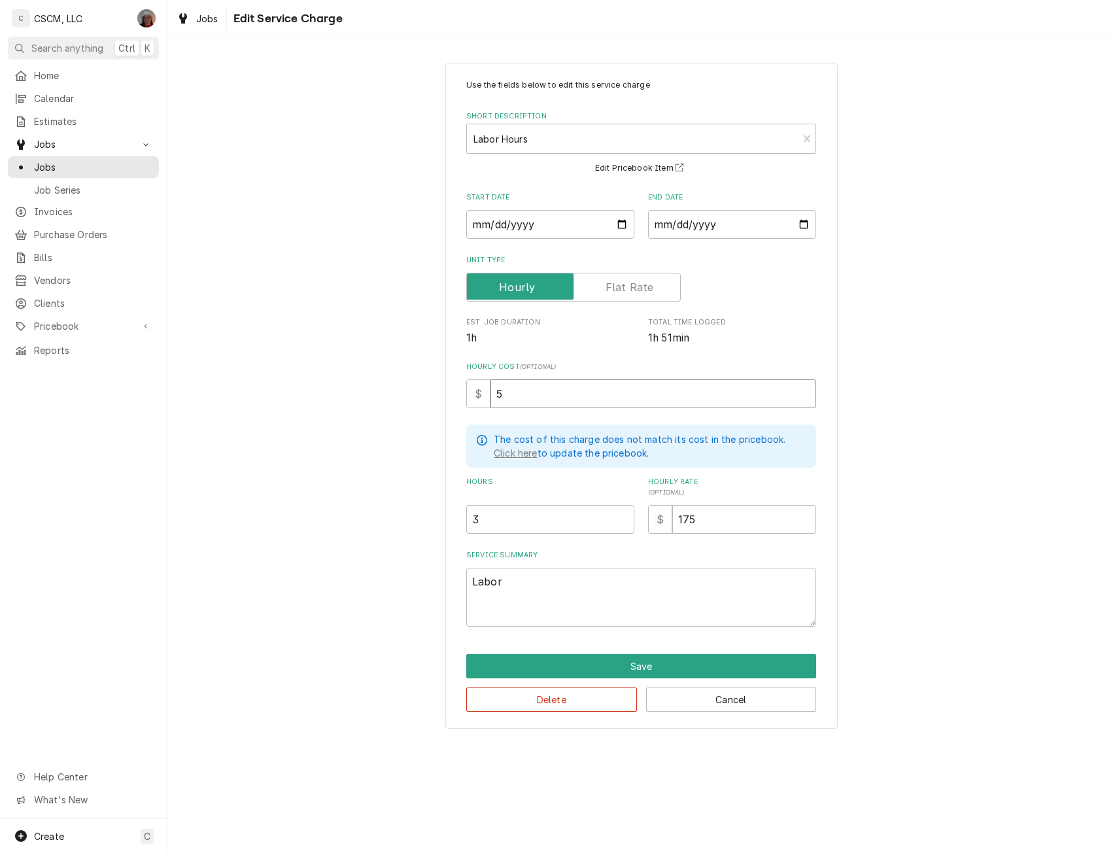
type textarea "x"
type input "52"
click at [636, 671] on button "Save" at bounding box center [641, 666] width 350 height 24
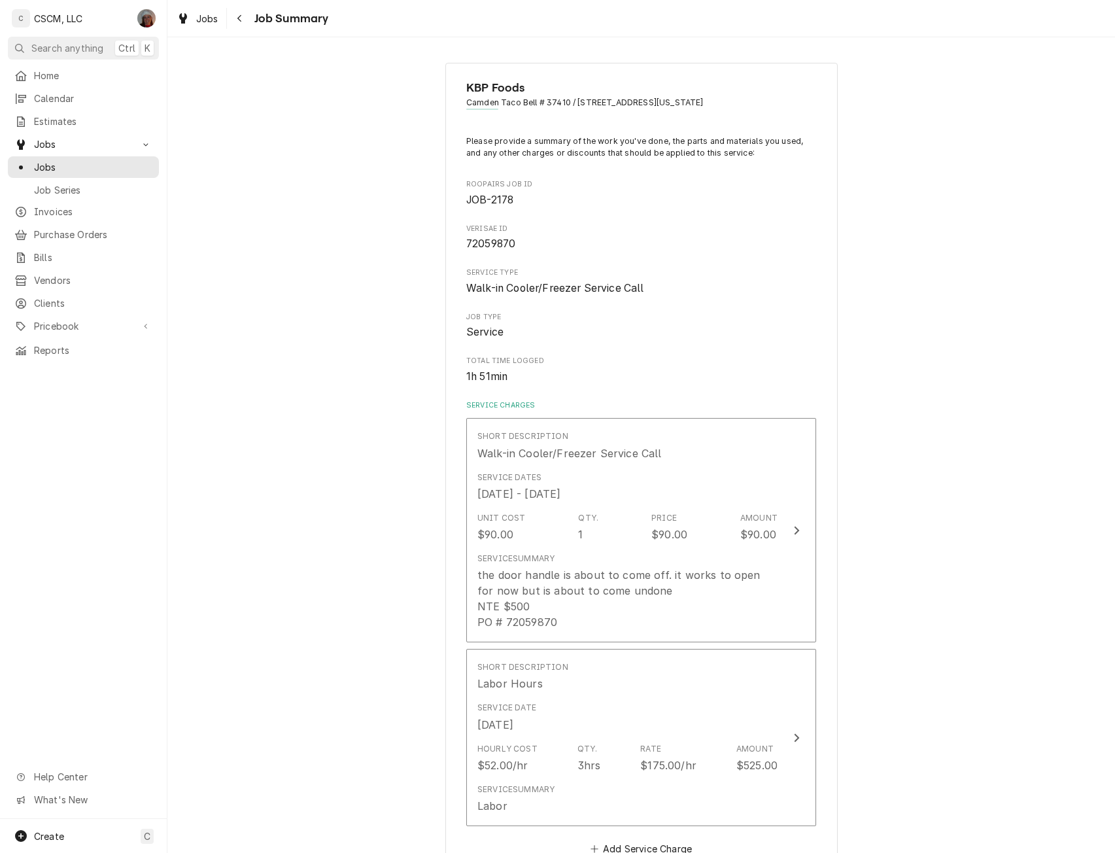
scroll to position [438, 0]
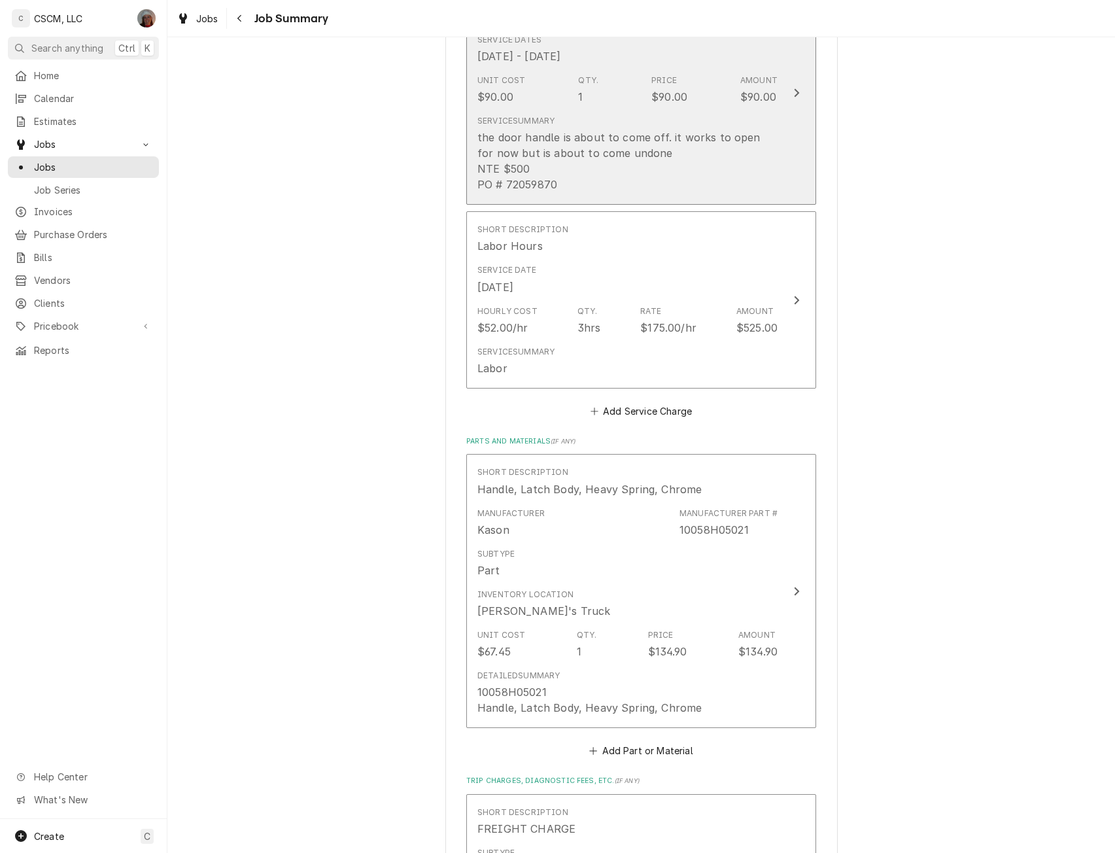
click at [803, 108] on button "Short Description Walk-in Cooler/Freezer Service Call Service Dates Sep 10, 202…" at bounding box center [641, 92] width 350 height 224
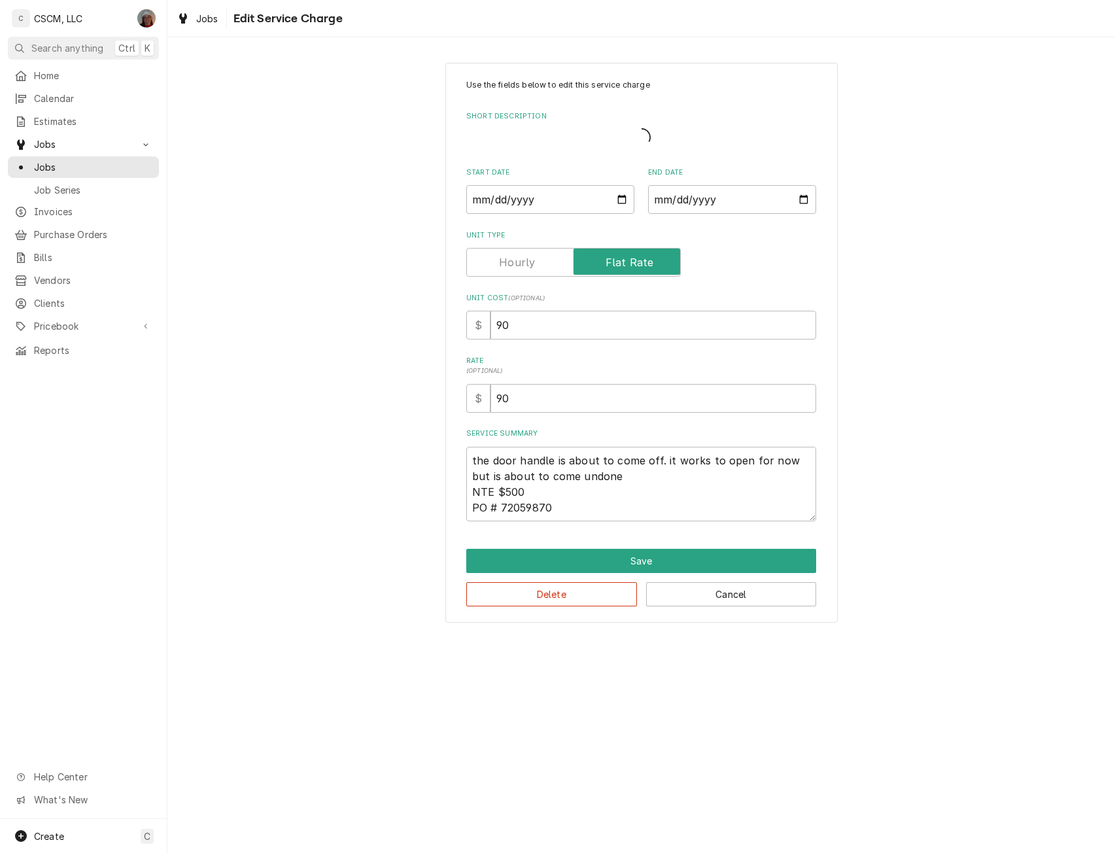
type textarea "x"
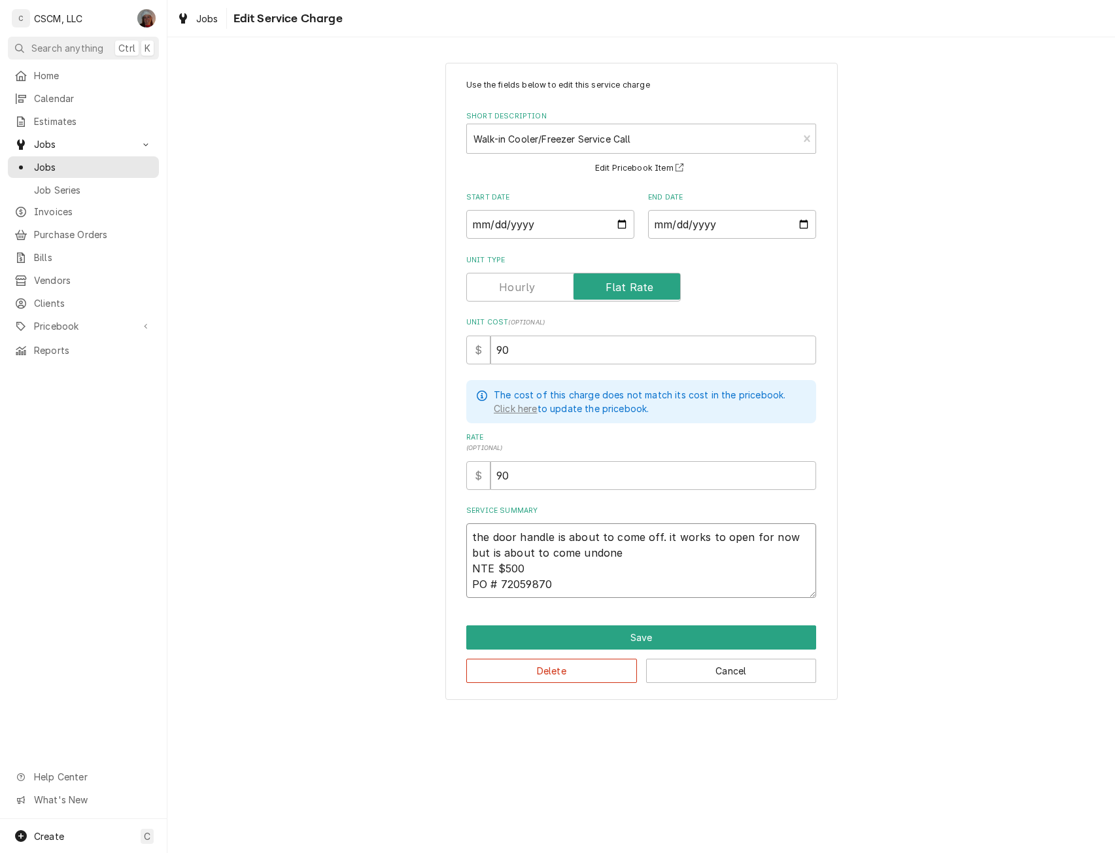
click at [570, 581] on textarea "the door handle is about to come off. it works to open for now but is about to …" at bounding box center [641, 560] width 350 height 75
type textarea "the door handle is about to come off. it works to open for now but is about to …"
type textarea "x"
type textarea "the door handle is about to come off. it works to open for now but is about to …"
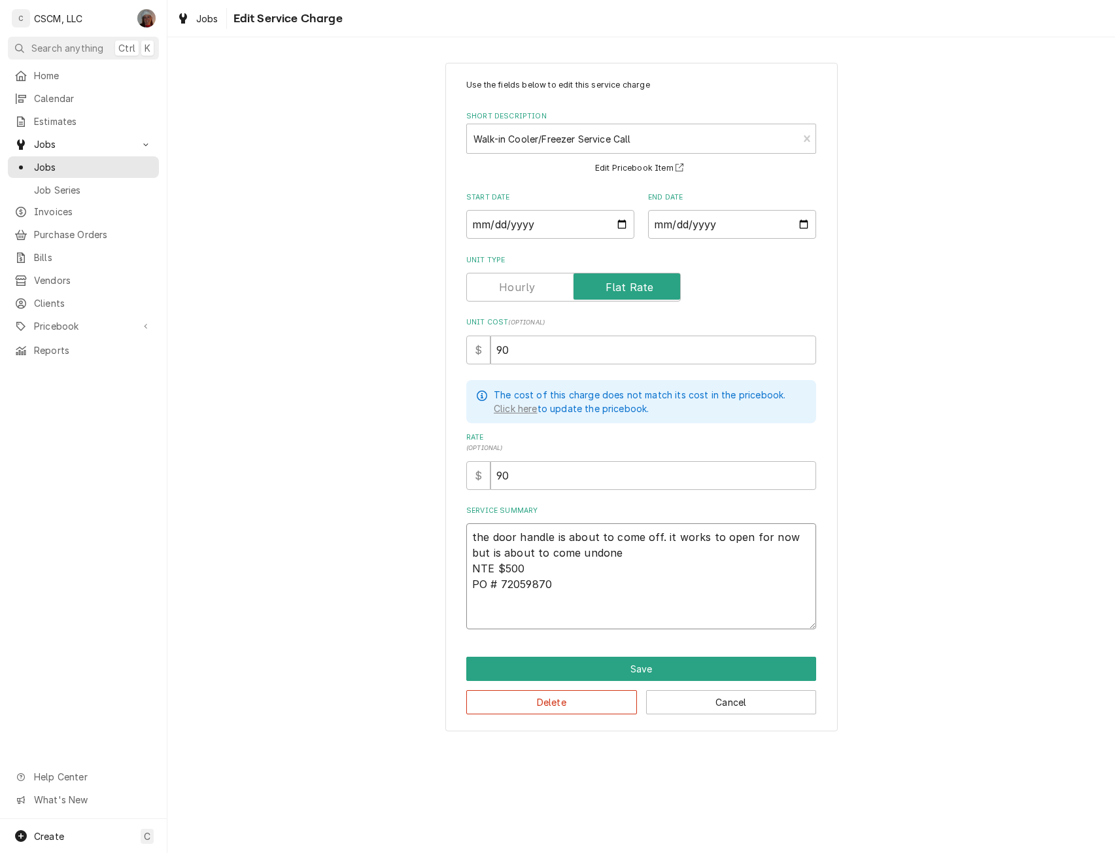
paste textarea "Manager said door handle on walk in cooler was coming apart. Got new handle and…"
type textarea "x"
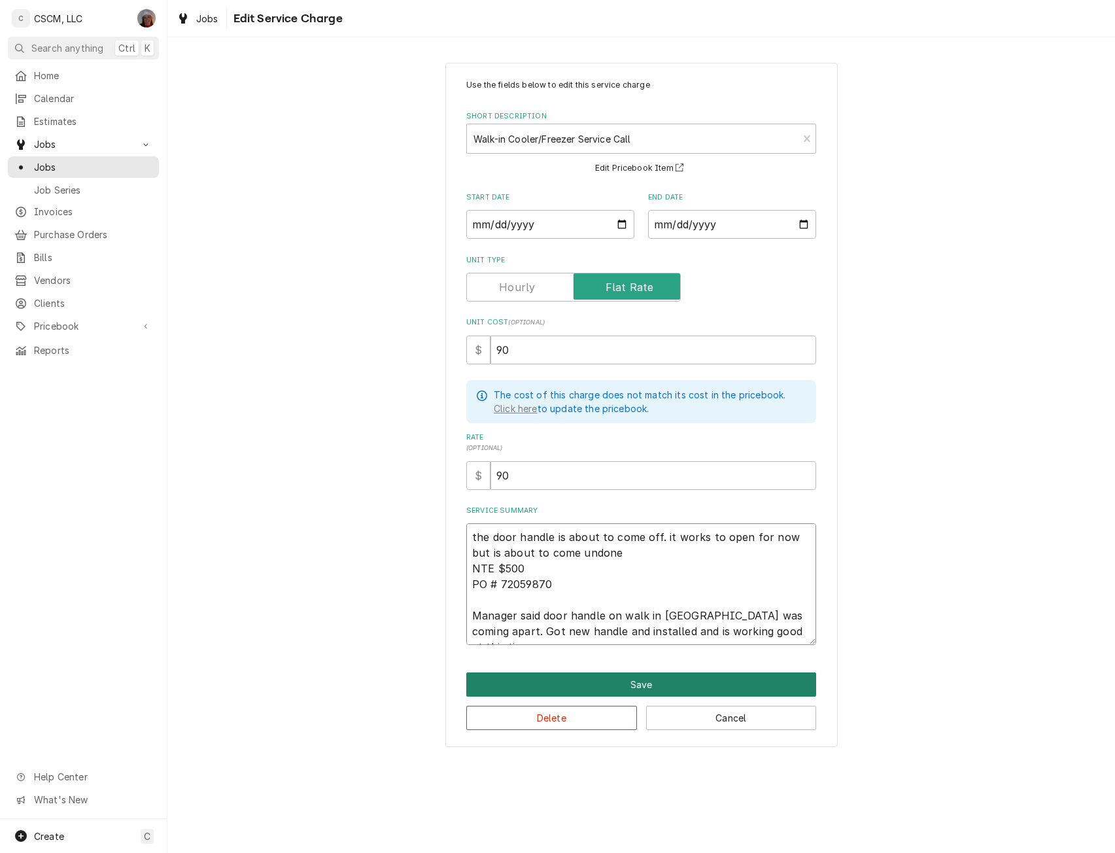
type textarea "the door handle is about to come off. it works to open for now but is about to …"
click at [657, 682] on button "Save" at bounding box center [641, 685] width 350 height 24
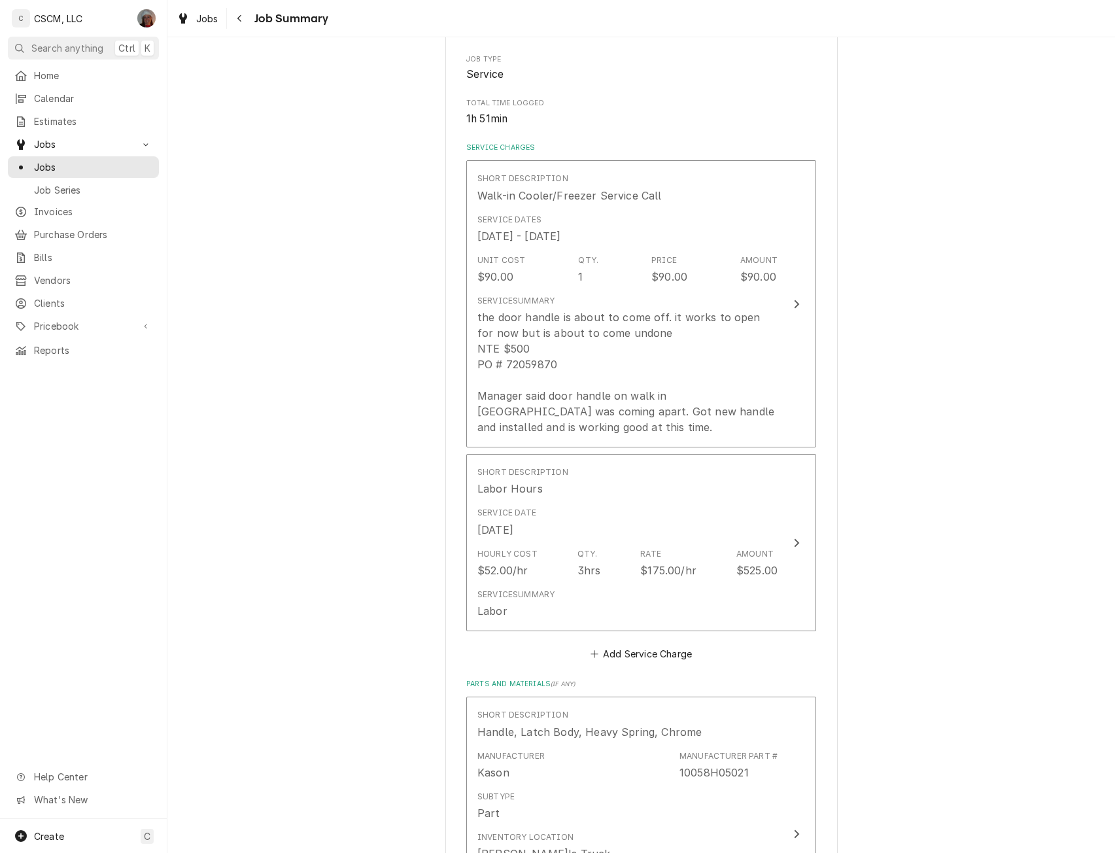
scroll to position [446, 0]
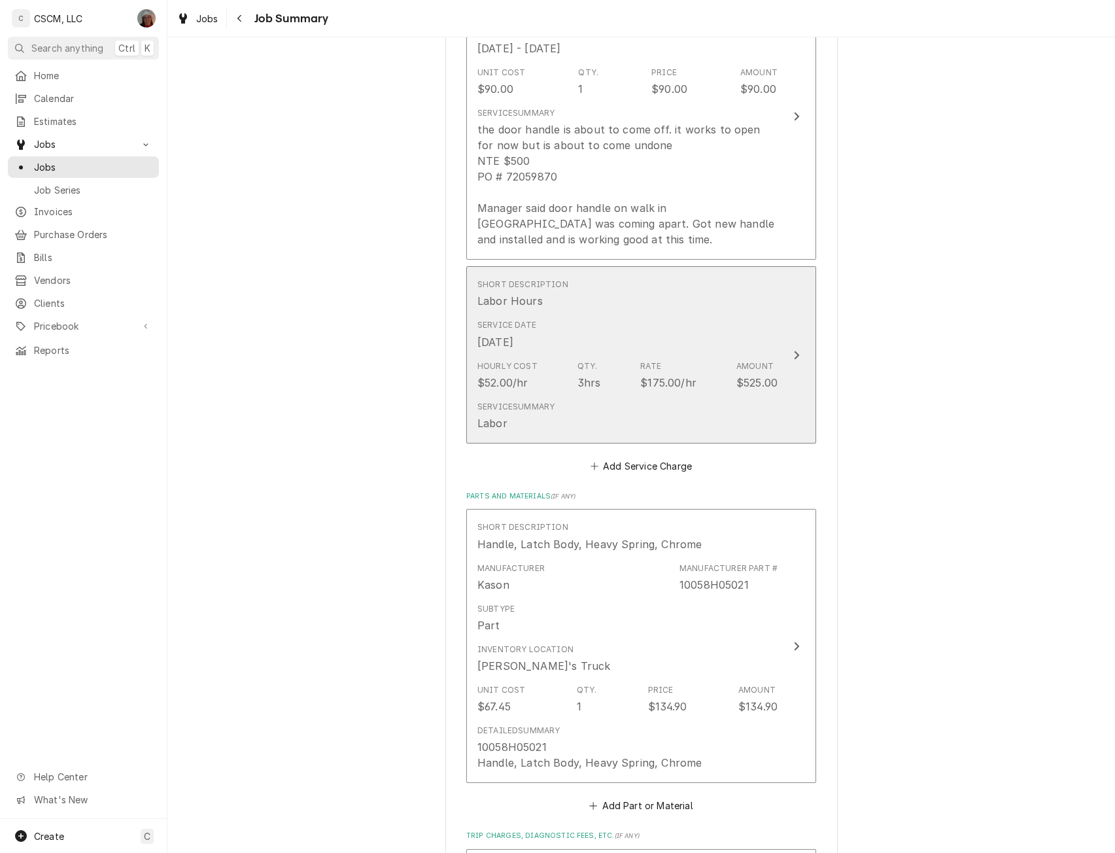
click at [794, 351] on icon "Update Line Item" at bounding box center [797, 355] width 7 height 10
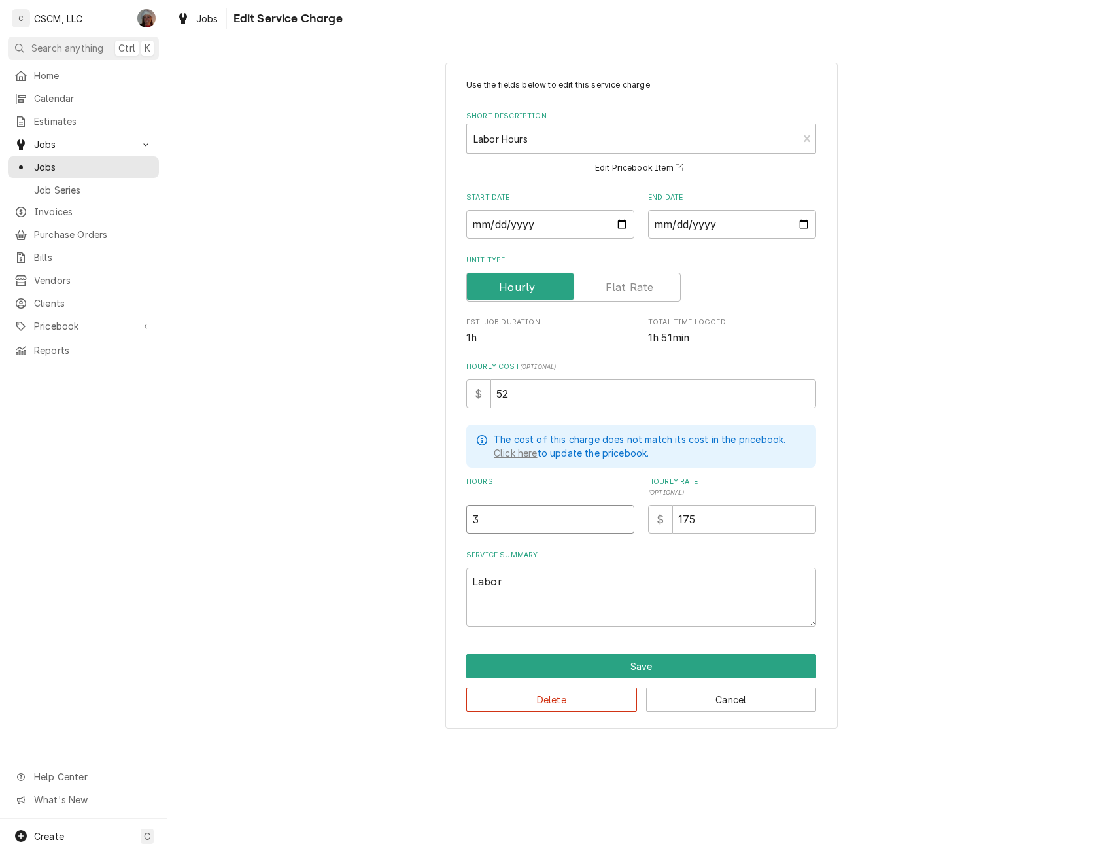
type textarea "x"
type input "2.5"
click at [622, 521] on input "2.5" at bounding box center [550, 519] width 168 height 29
click at [640, 664] on button "Save" at bounding box center [641, 666] width 350 height 24
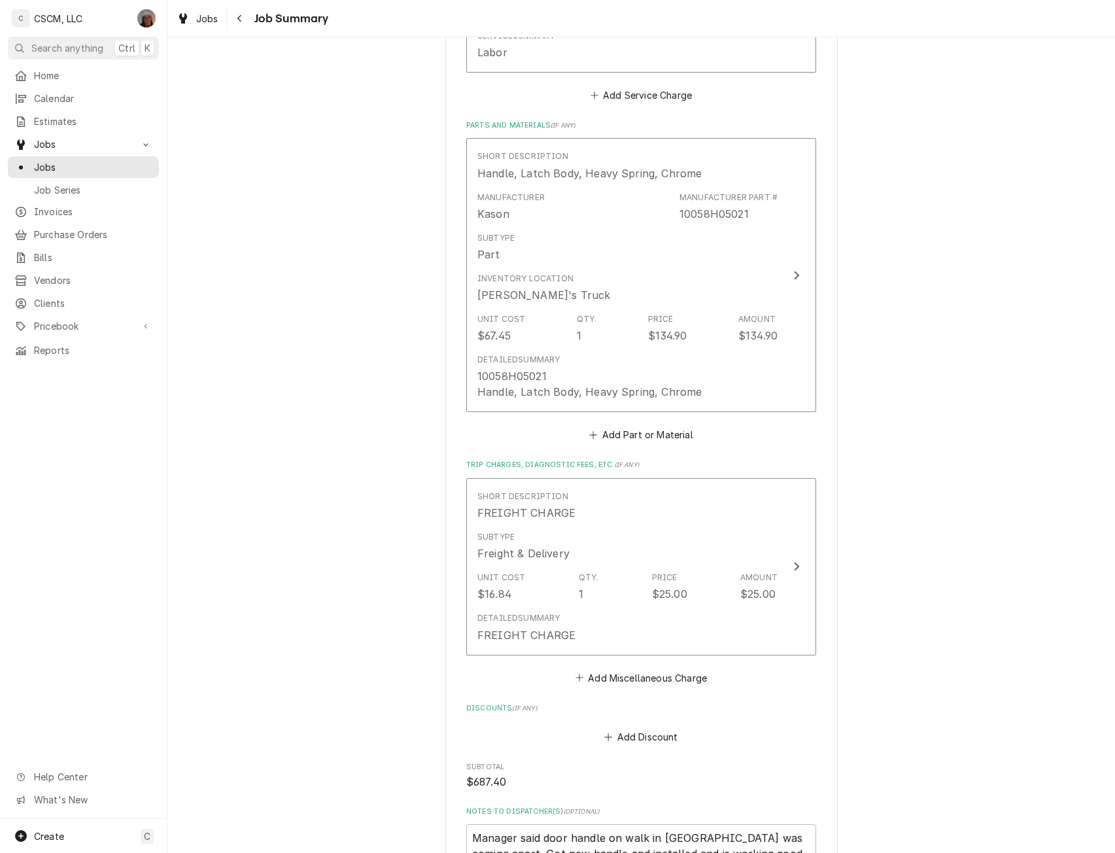
scroll to position [866, 0]
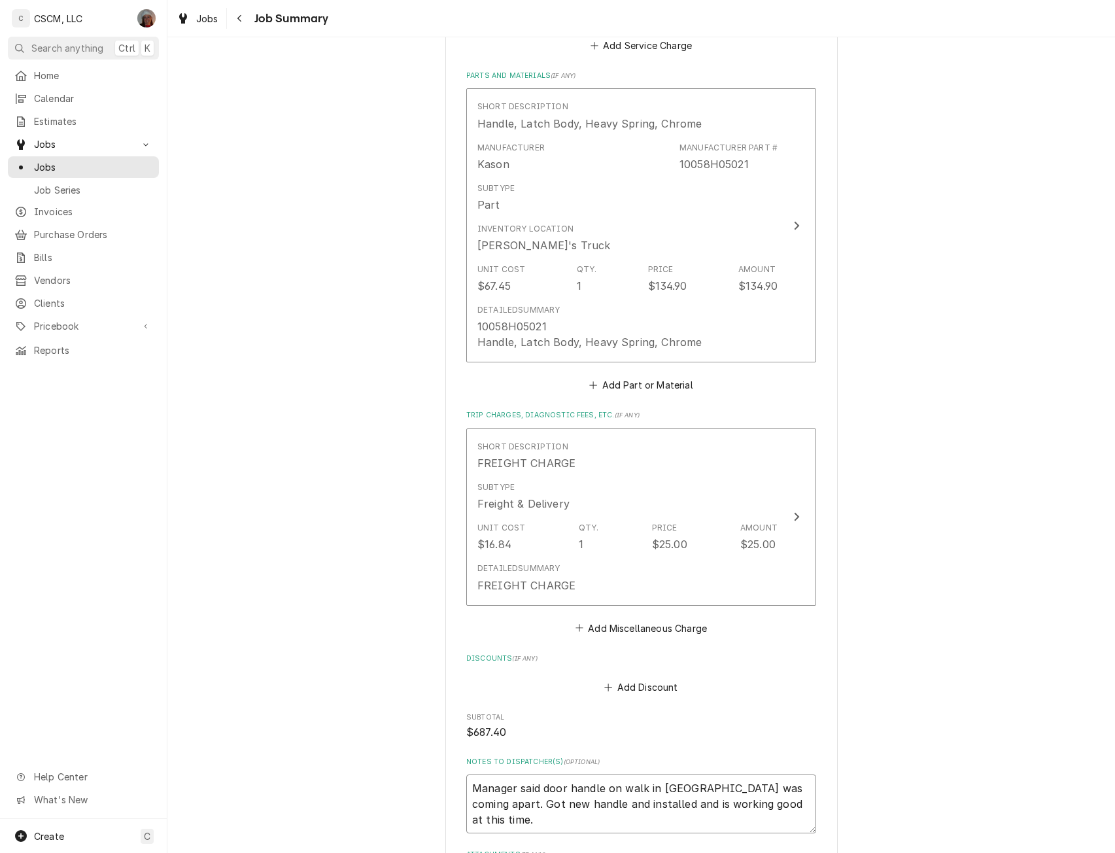
drag, startPoint x: 463, startPoint y: 790, endPoint x: 793, endPoint y: 818, distance: 330.9
click at [793, 818] on textarea "Manager said door handle on walk in cooler was coming apart. Got new handle and…" at bounding box center [641, 804] width 350 height 59
type textarea "x"
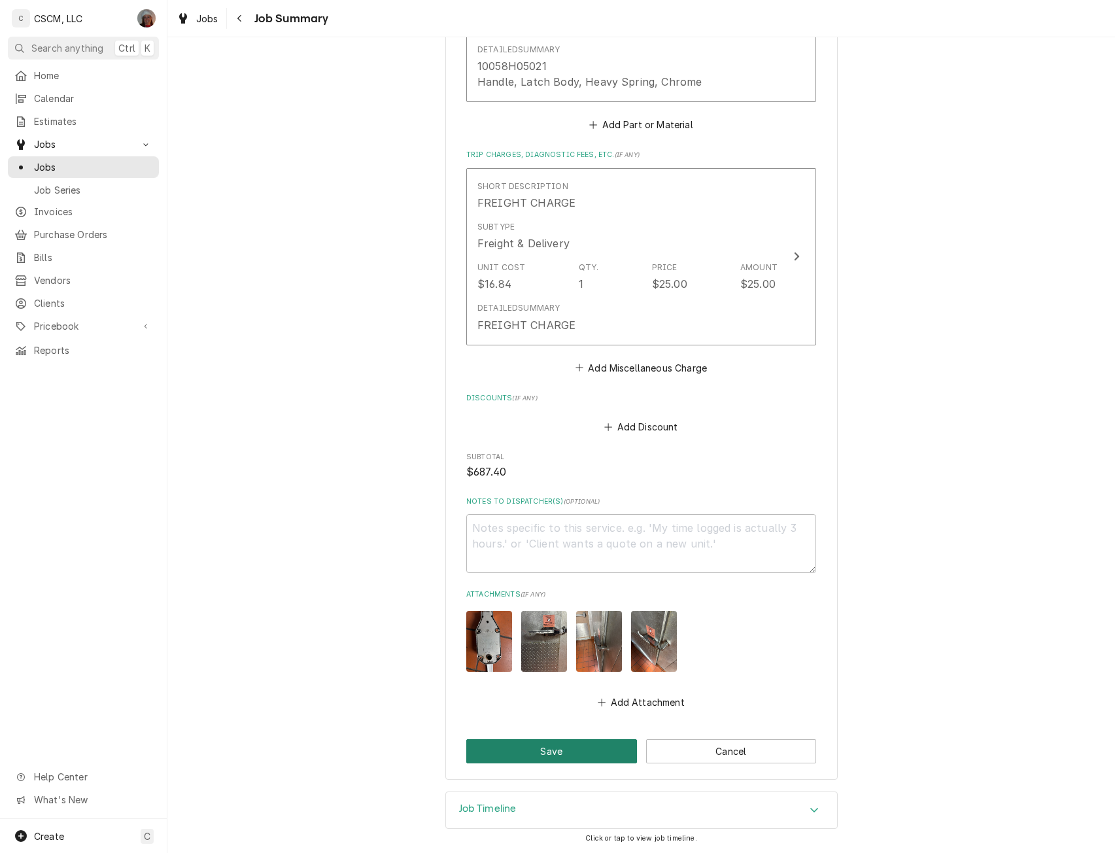
click at [559, 746] on button "Save" at bounding box center [551, 751] width 171 height 24
type textarea "x"
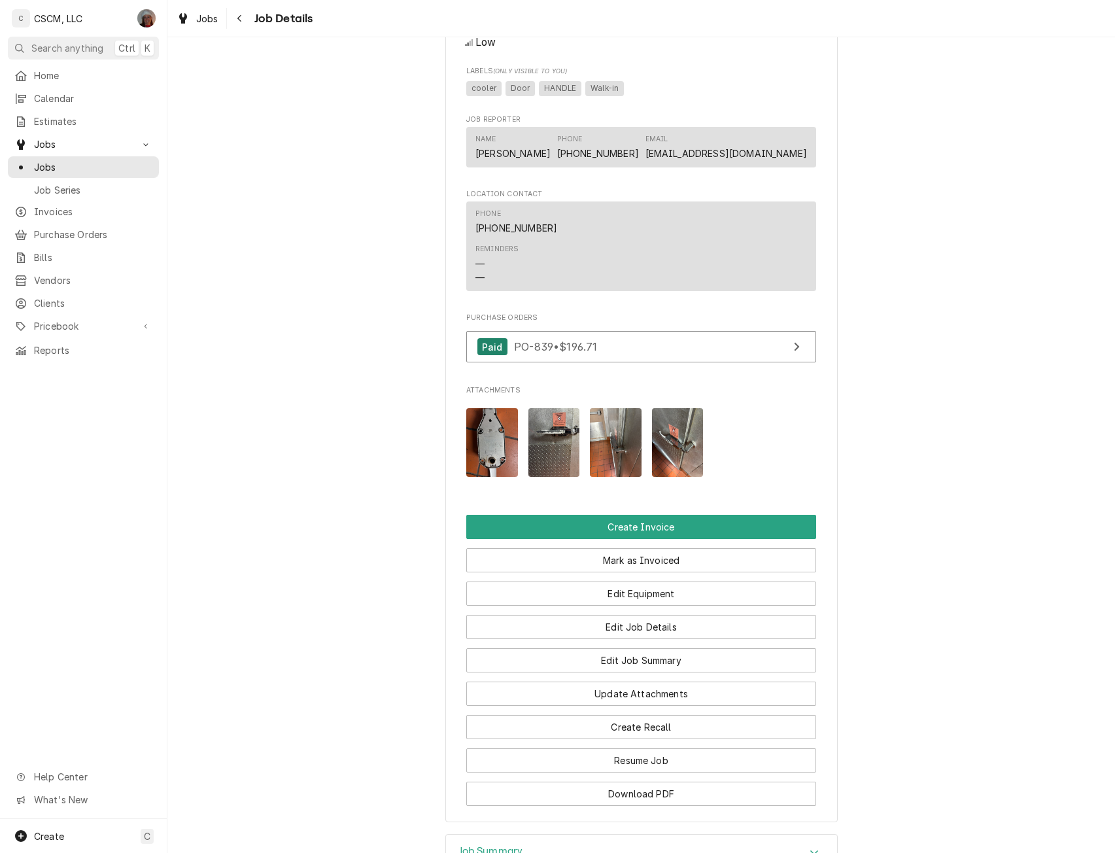
scroll to position [792, 0]
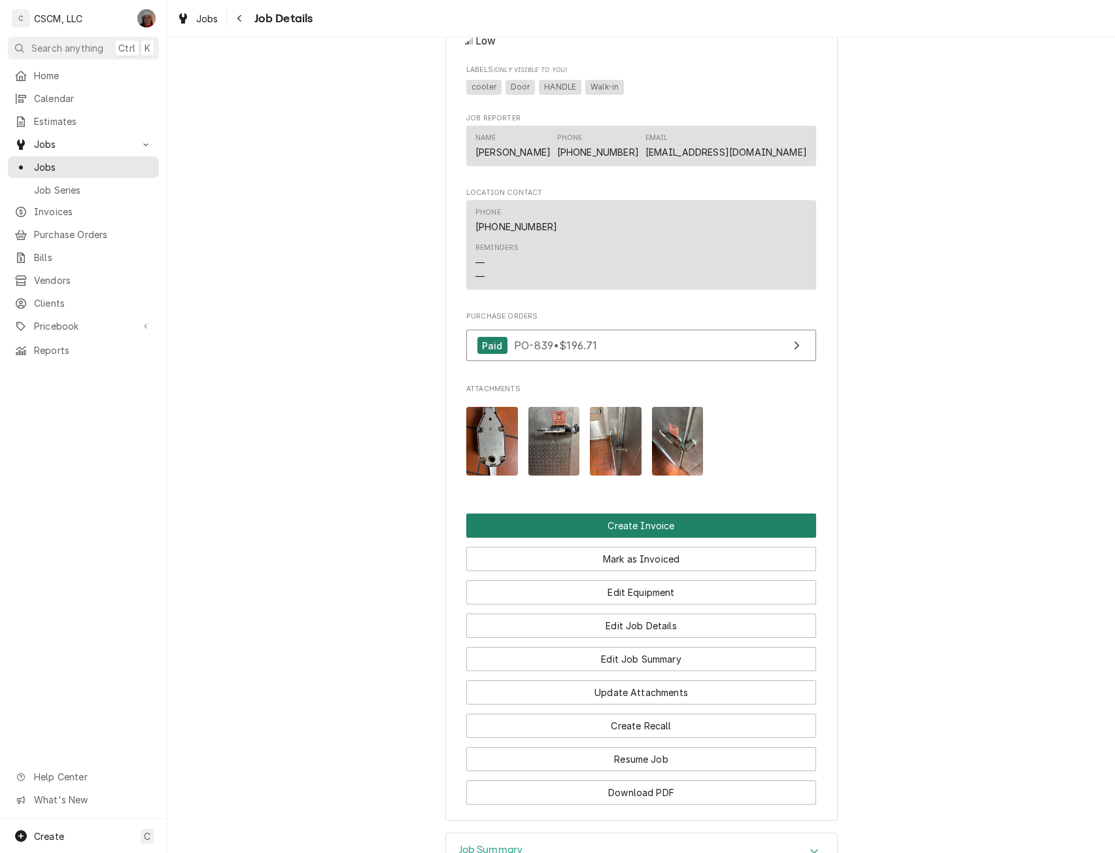
click at [623, 535] on button "Create Invoice" at bounding box center [641, 526] width 350 height 24
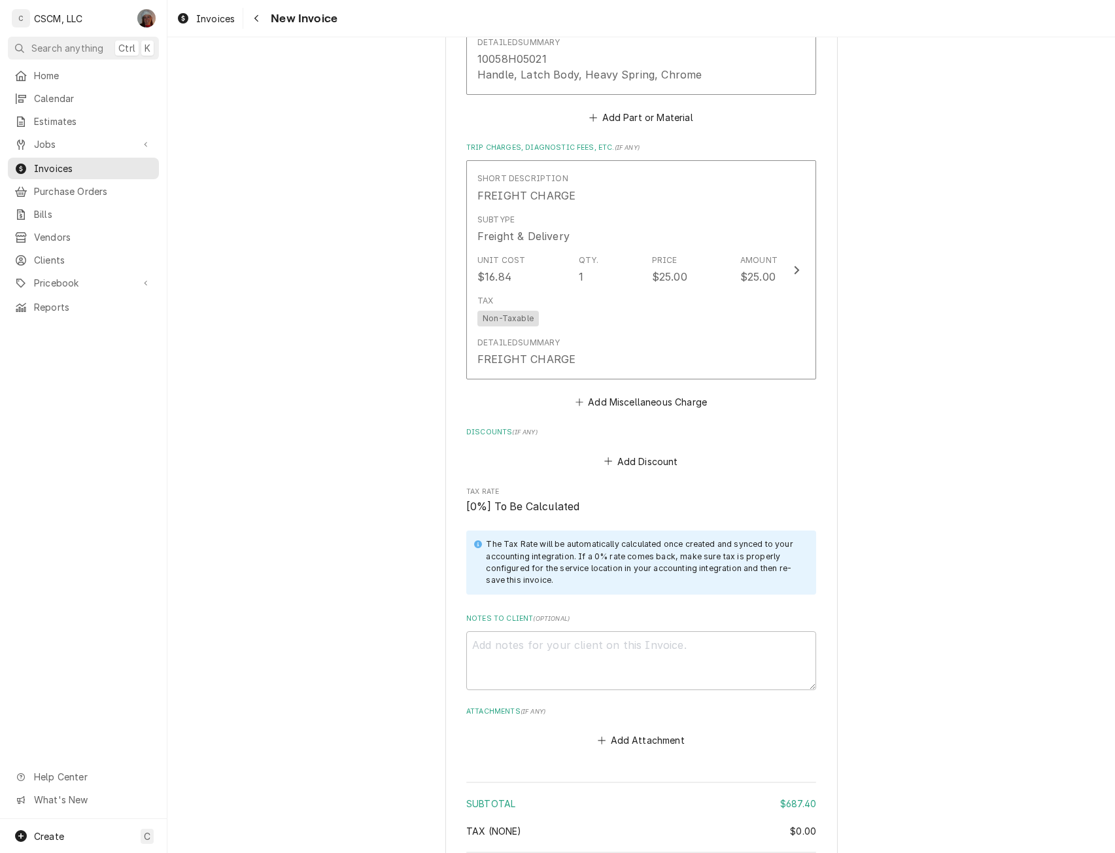
scroll to position [2176, 0]
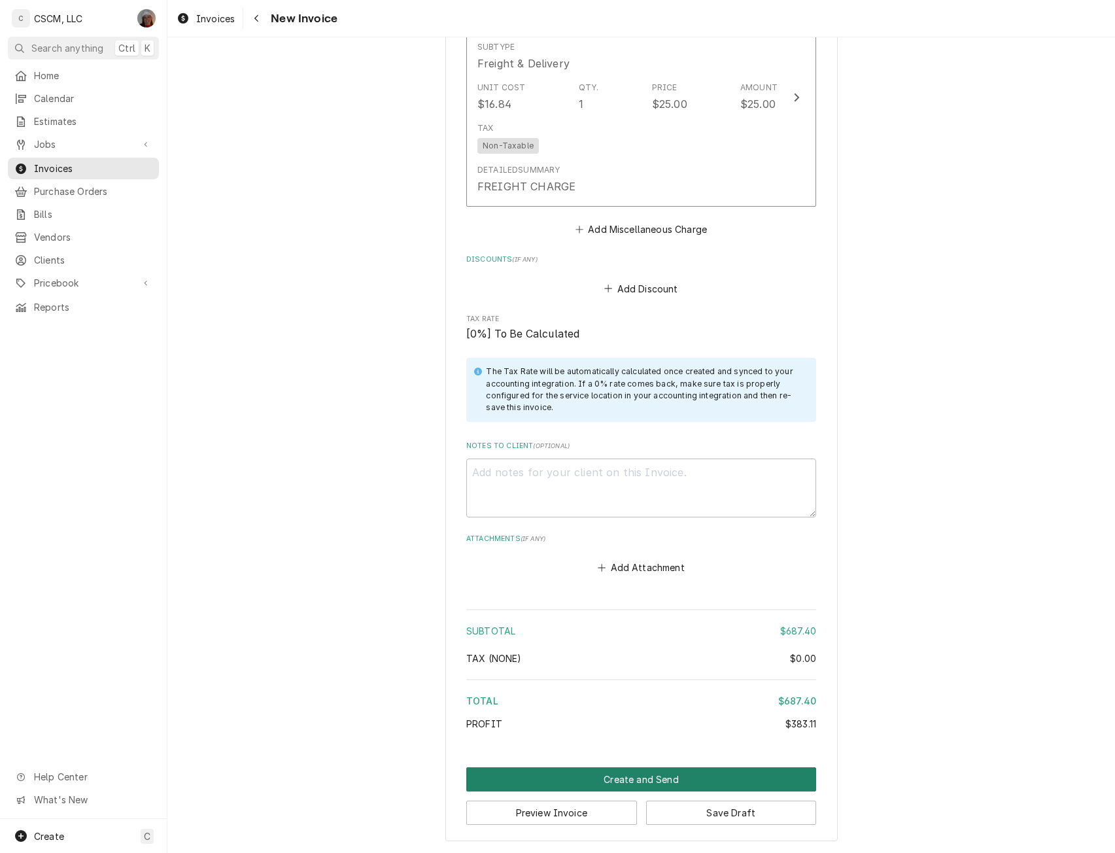
click at [690, 778] on button "Create and Send" at bounding box center [641, 779] width 350 height 24
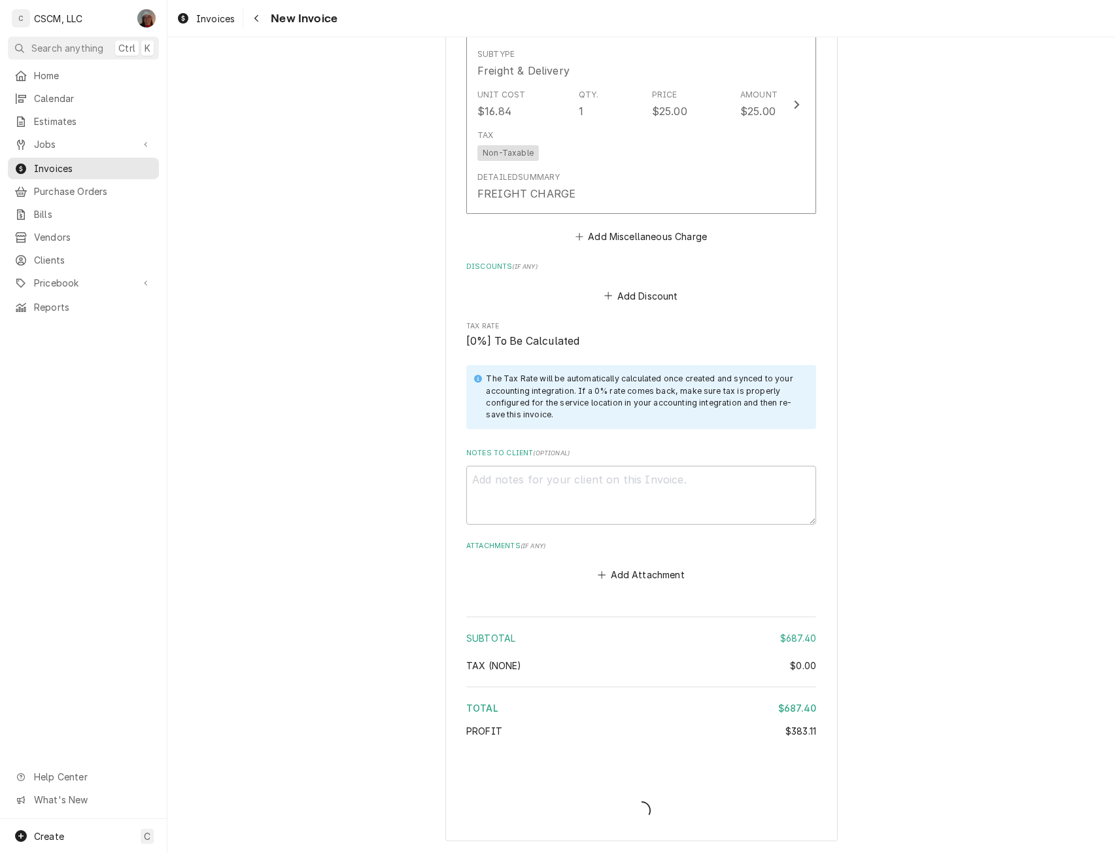
type textarea "x"
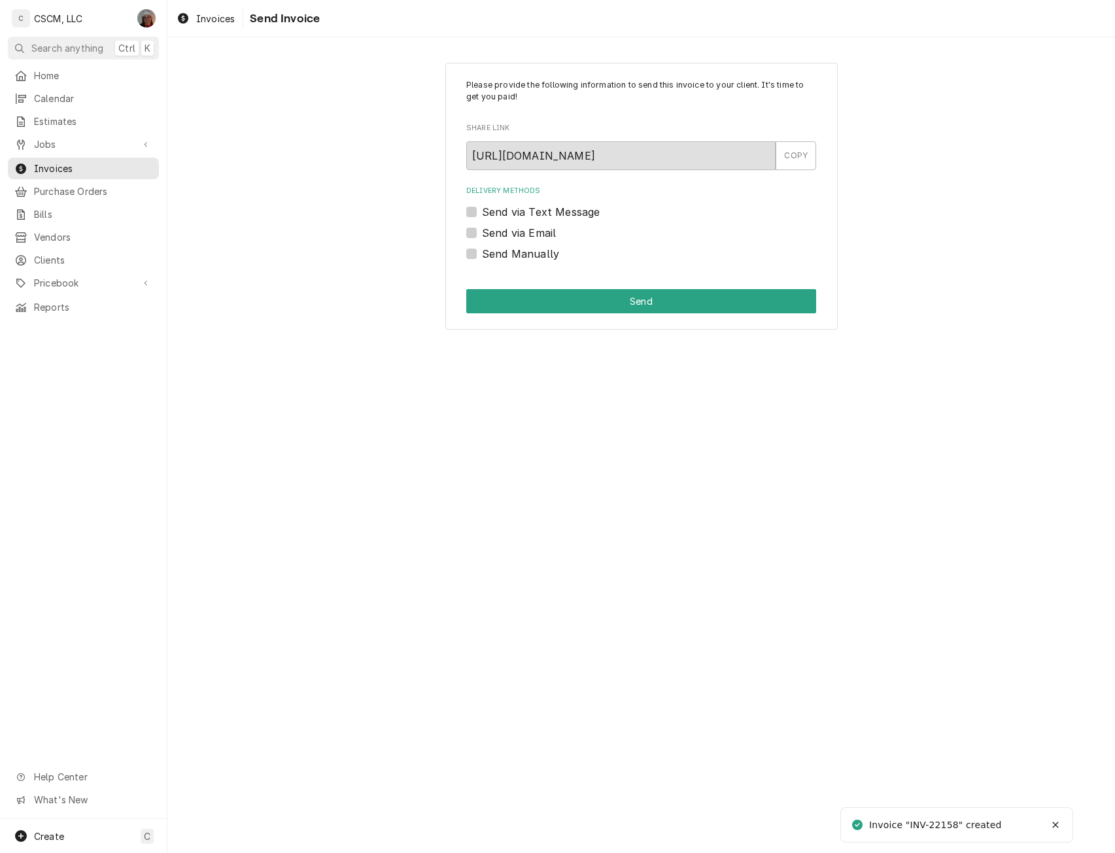
click at [482, 253] on label "Send Manually" at bounding box center [520, 254] width 77 height 16
click at [482, 253] on input "Send Manually" at bounding box center [657, 260] width 350 height 29
checkbox input "true"
click at [512, 296] on button "Send" at bounding box center [641, 301] width 350 height 24
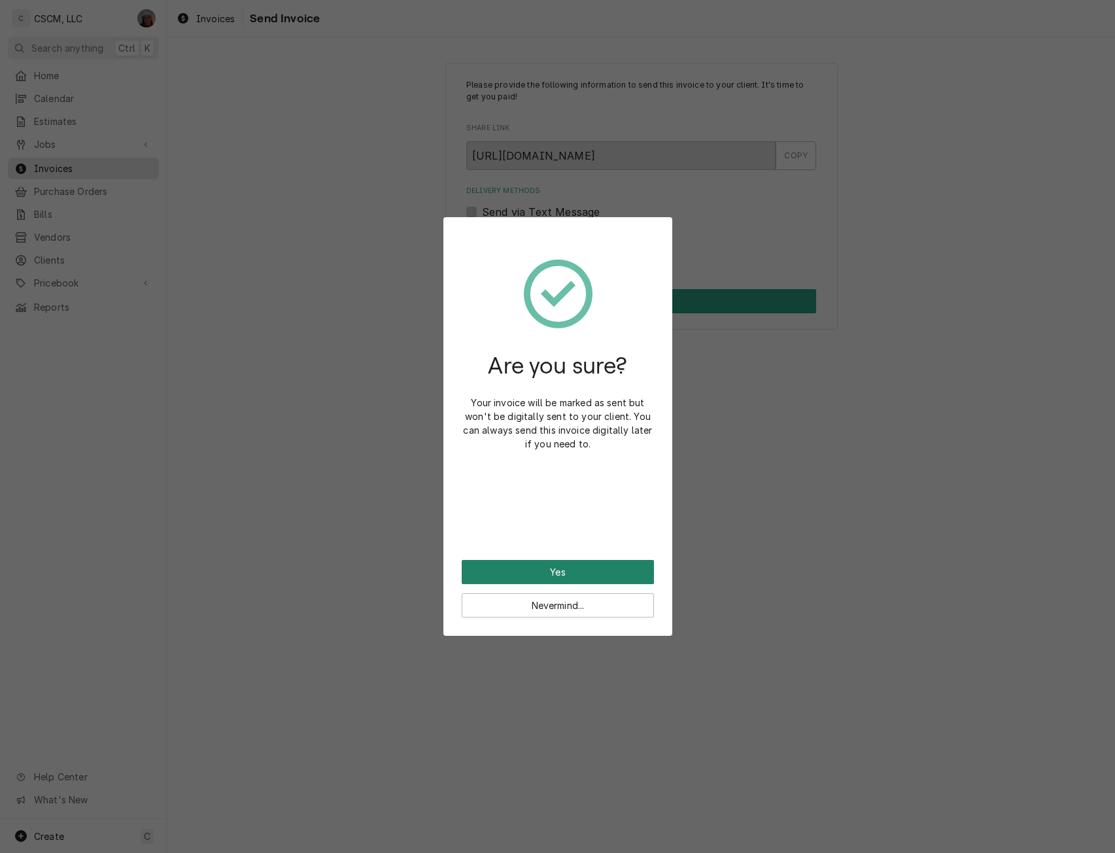
click at [516, 561] on button "Yes" at bounding box center [558, 572] width 192 height 24
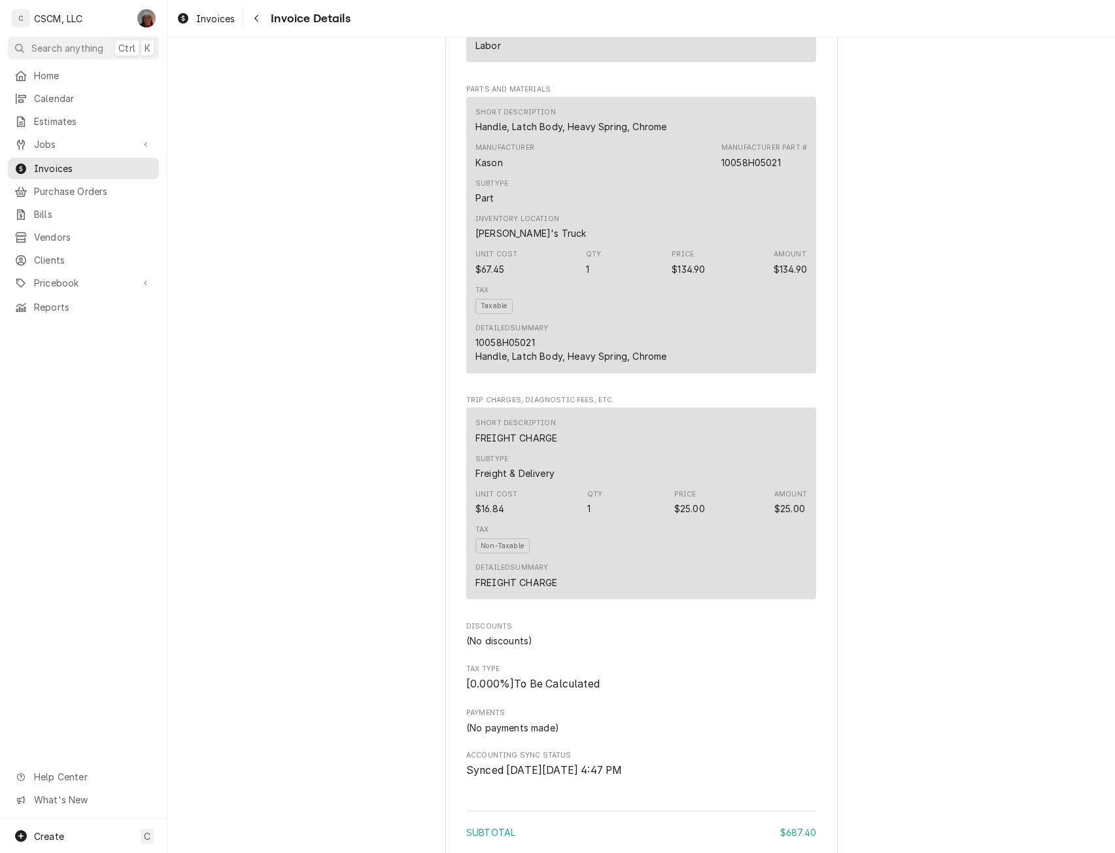
scroll to position [1202, 0]
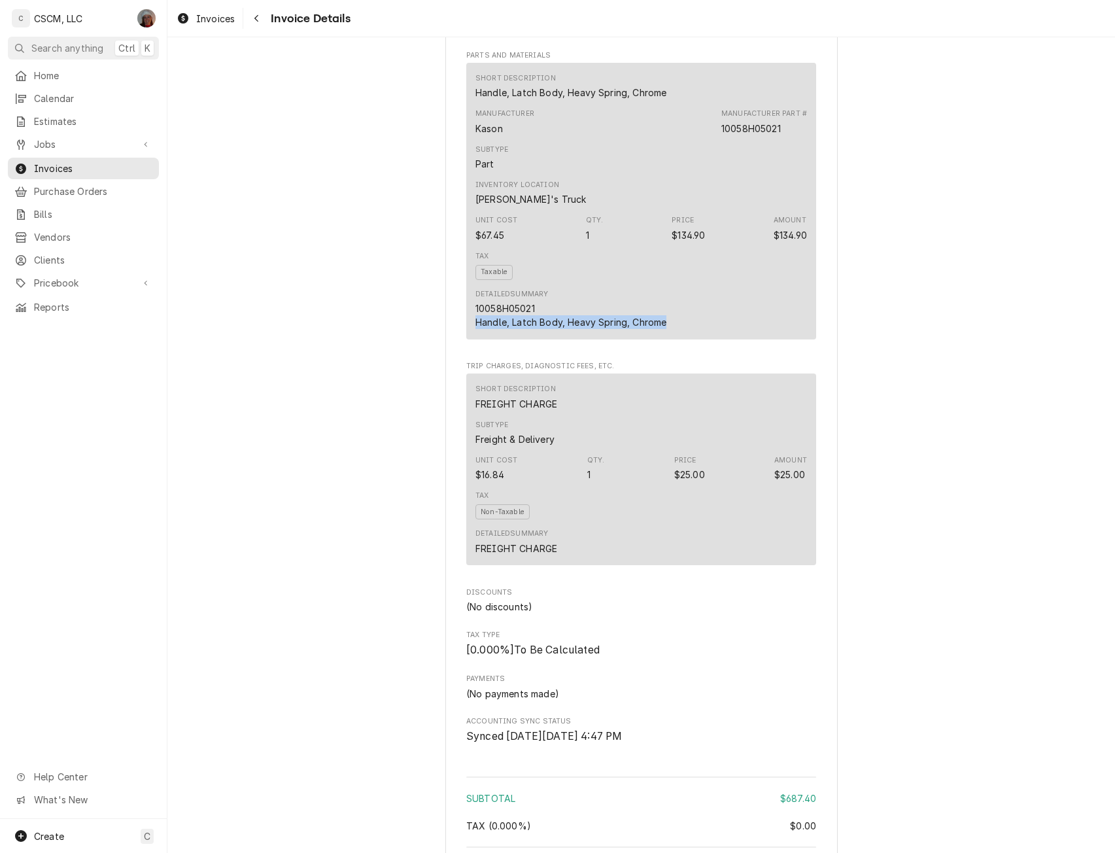
drag, startPoint x: 472, startPoint y: 366, endPoint x: 680, endPoint y: 368, distance: 207.4
click at [680, 334] on div "Detailed Summary 10058H05021 Handle, Latch Body, Heavy Spring, Chrome" at bounding box center [642, 309] width 332 height 49
copy div "Handle, Latch Body, Heavy Spring, Chrome"
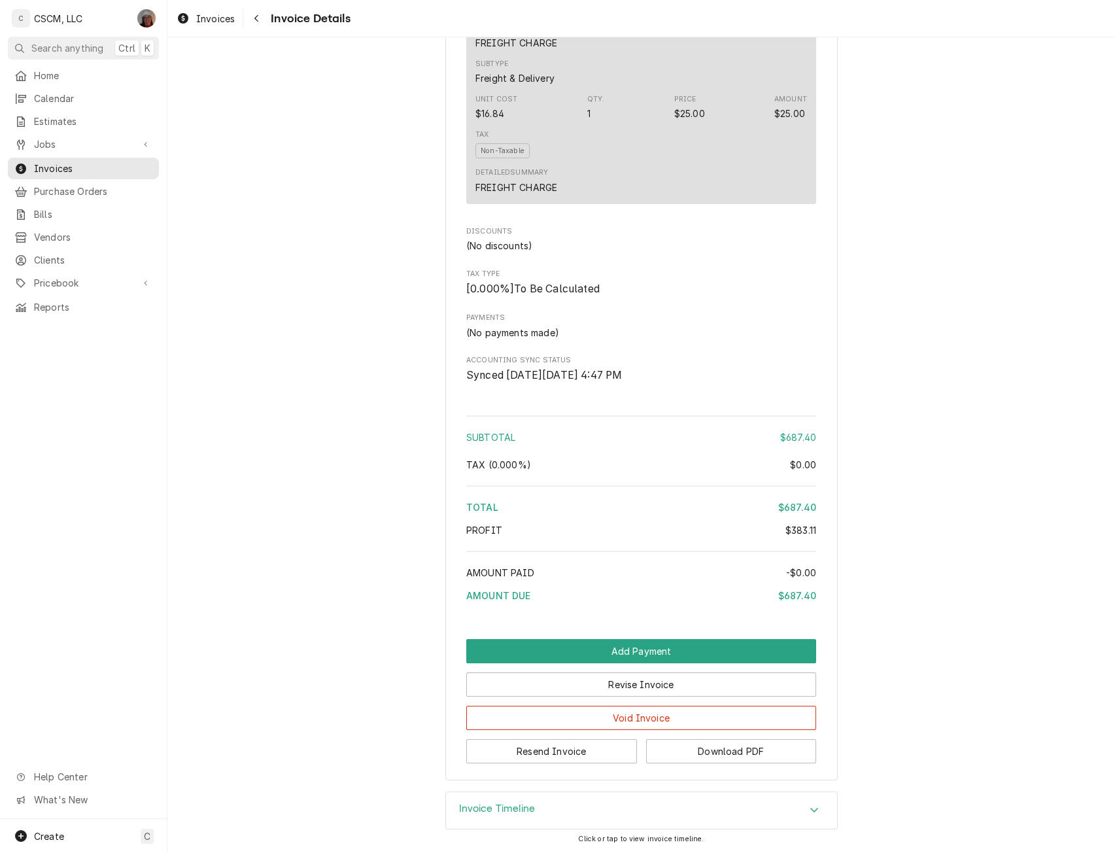
scroll to position [1607, 0]
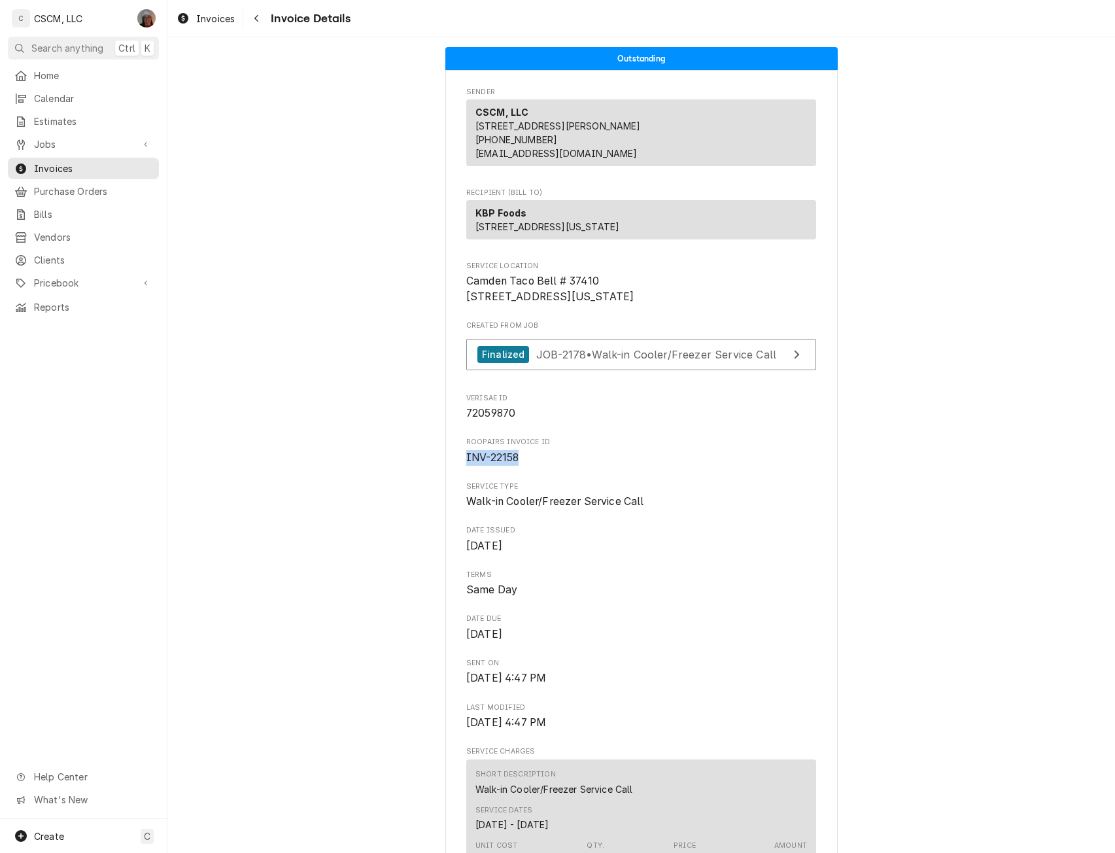
drag, startPoint x: 458, startPoint y: 499, endPoint x: 519, endPoint y: 504, distance: 61.1
copy span "INV-22158"
click at [257, 14] on icon "Navigate back" at bounding box center [257, 18] width 6 height 9
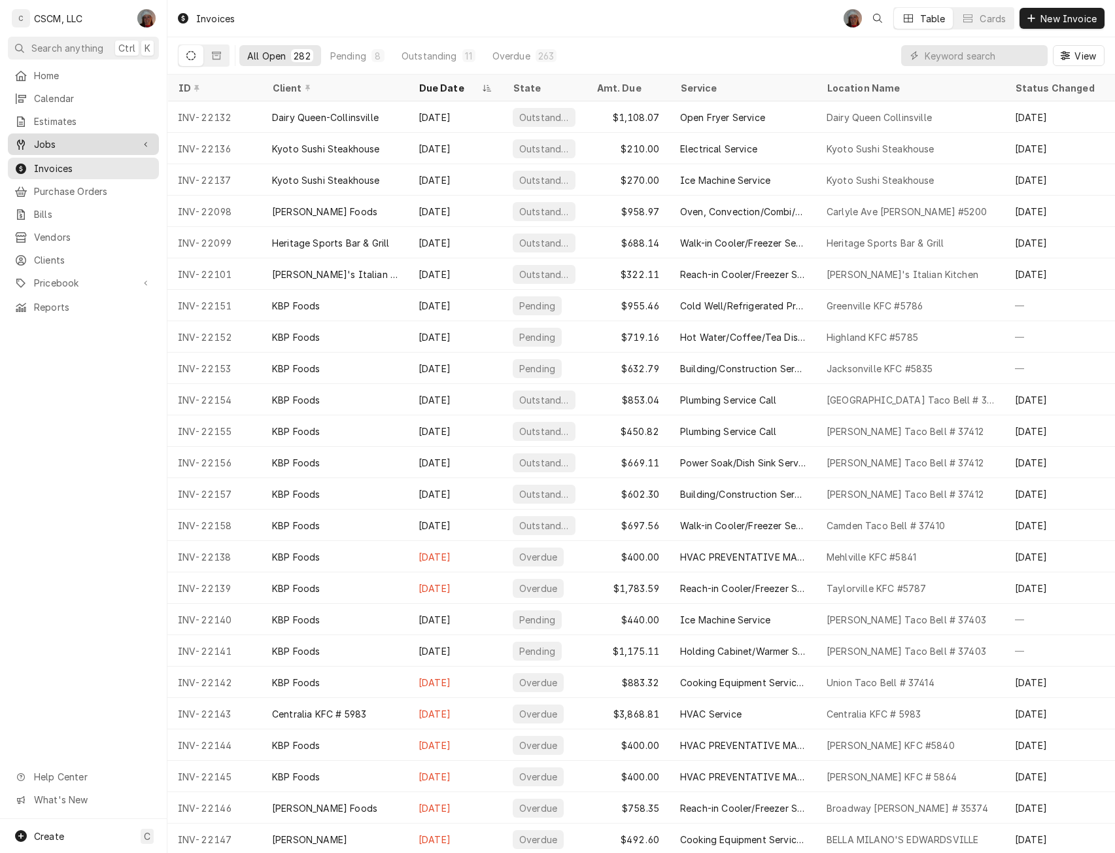
click at [71, 143] on span "Jobs" at bounding box center [83, 144] width 99 height 14
click at [59, 164] on span "Jobs" at bounding box center [93, 167] width 118 height 14
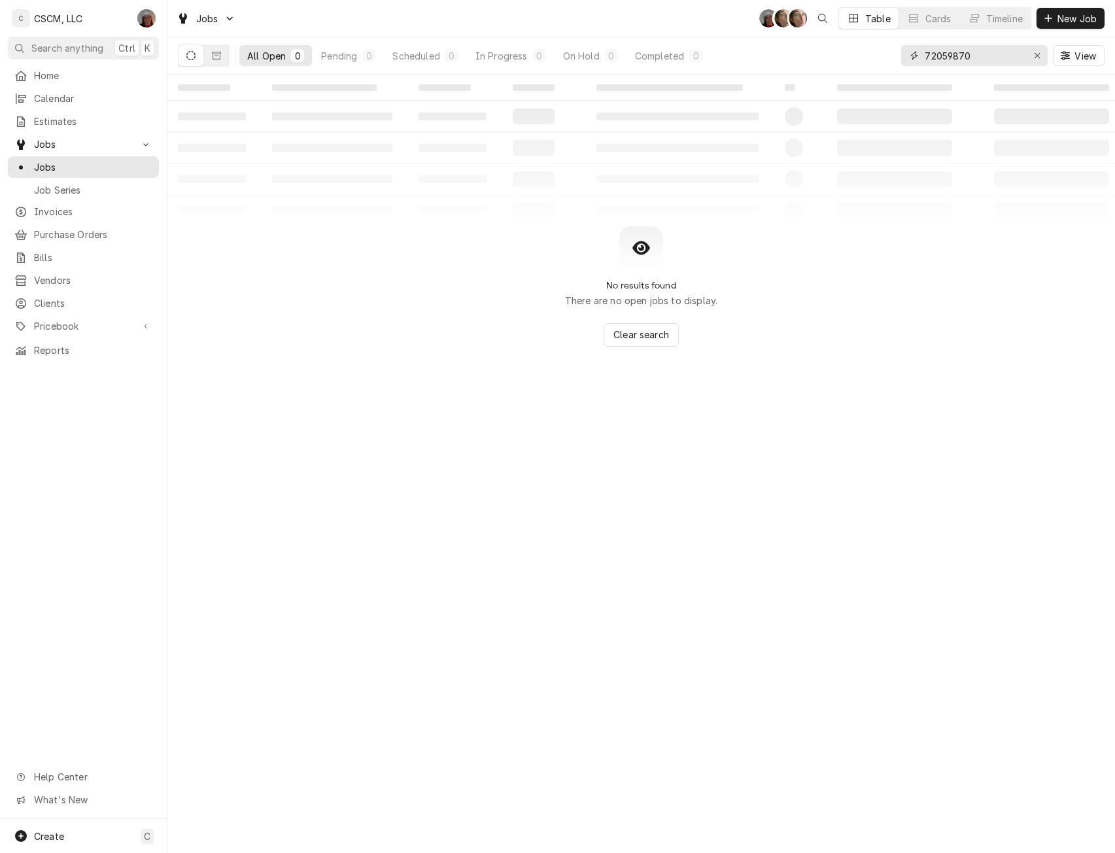
drag, startPoint x: 985, startPoint y: 64, endPoint x: 894, endPoint y: 61, distance: 90.3
click at [894, 61] on div "All Open 0 Pending 0 Scheduled 0 In Progress 0 On Hold 0 Completed 0 72059870 V…" at bounding box center [641, 55] width 927 height 37
paste input "191172"
type input "72191172"
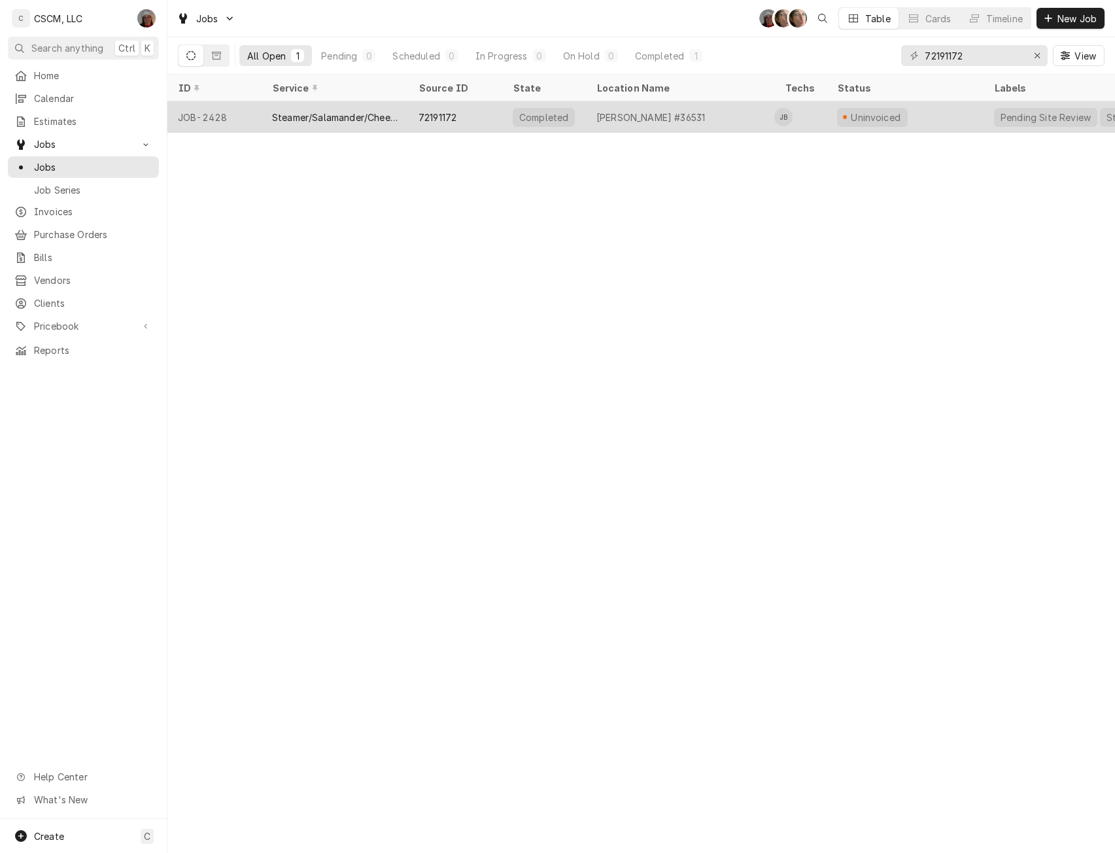
click at [425, 118] on div "72191172" at bounding box center [438, 118] width 38 height 14
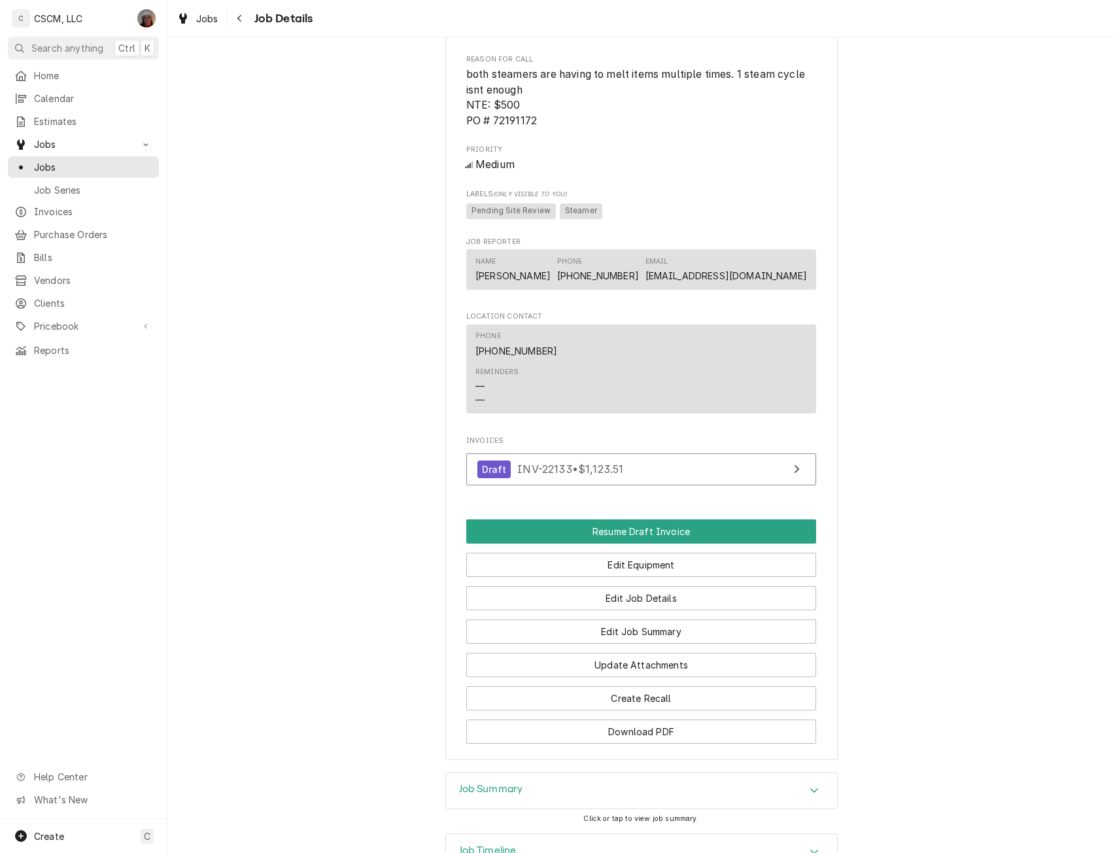
scroll to position [894, 0]
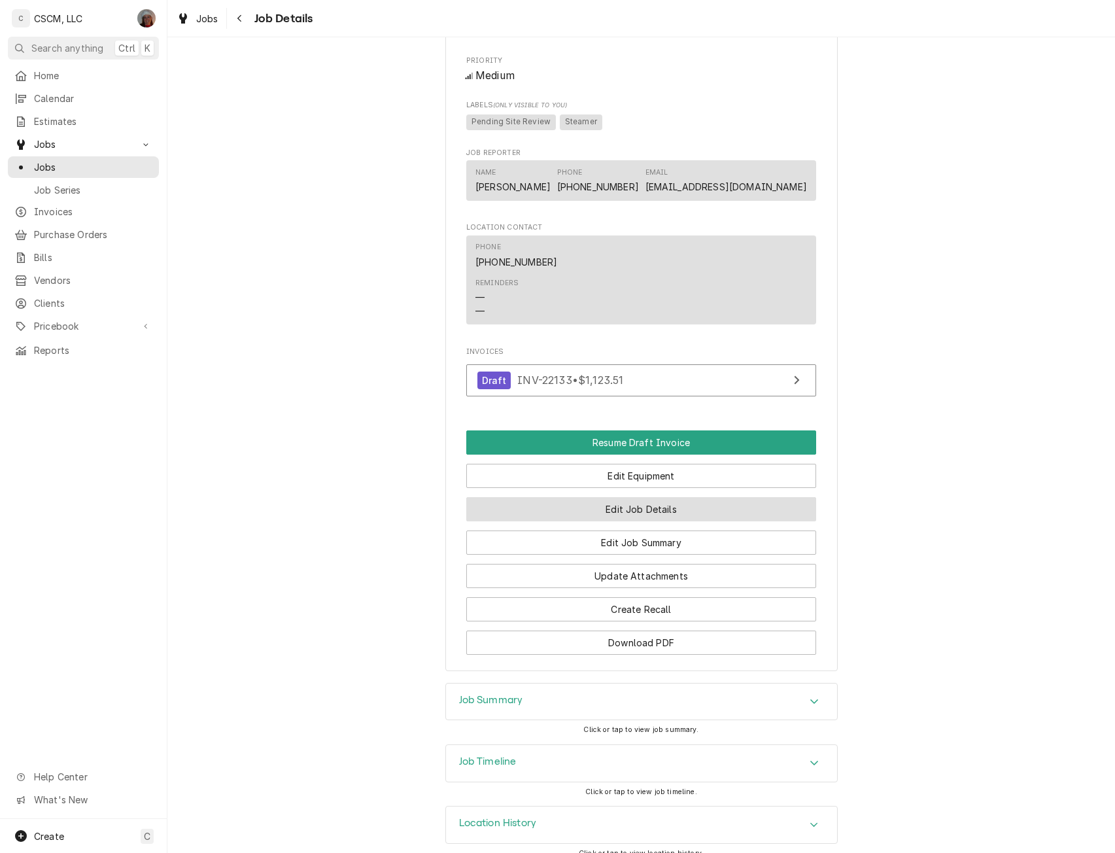
click at [612, 519] on button "Edit Job Details" at bounding box center [641, 509] width 350 height 24
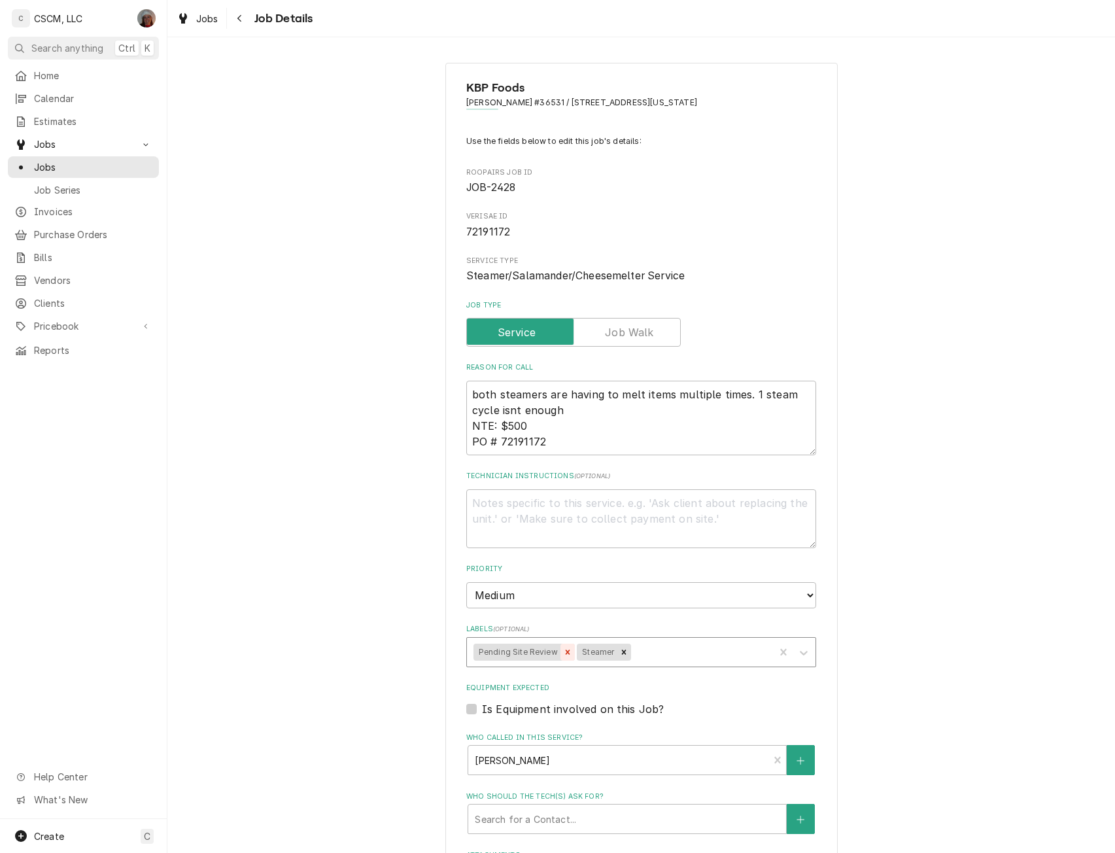
click at [563, 650] on icon "Remove Pending Site Review" at bounding box center [567, 652] width 9 height 9
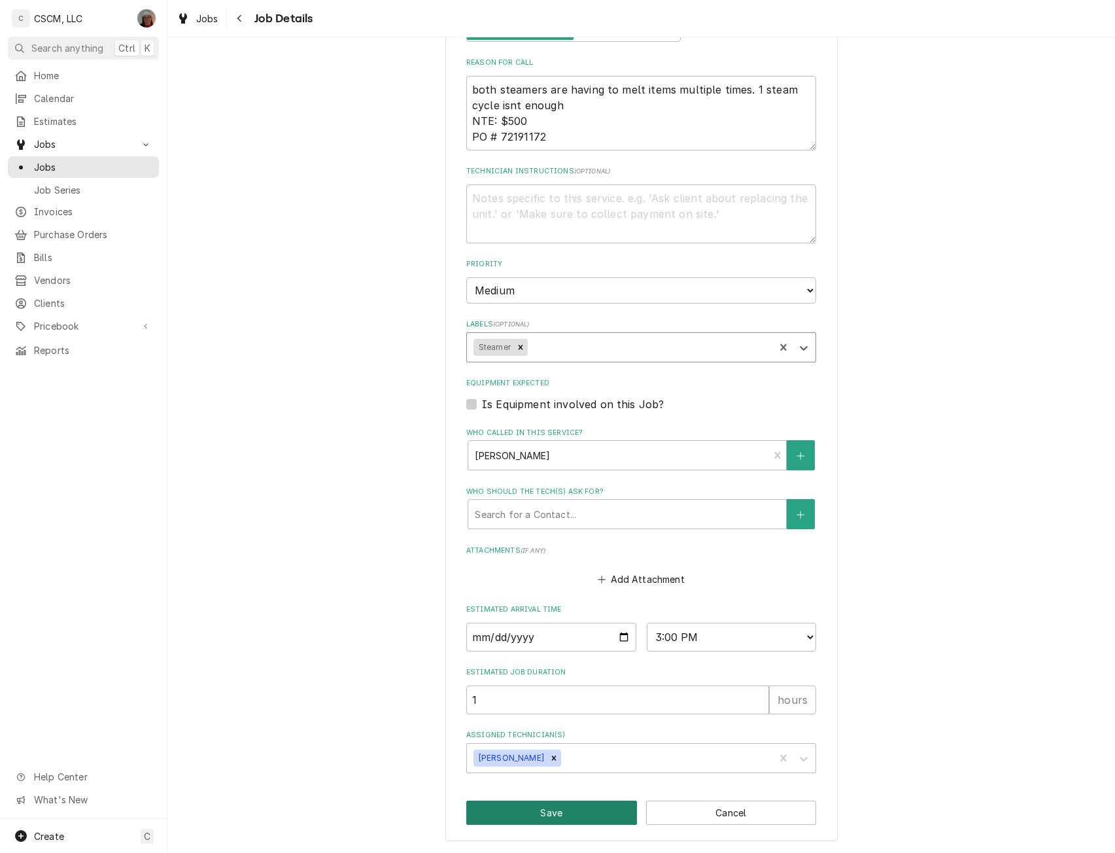
click at [572, 810] on button "Save" at bounding box center [551, 813] width 171 height 24
type textarea "x"
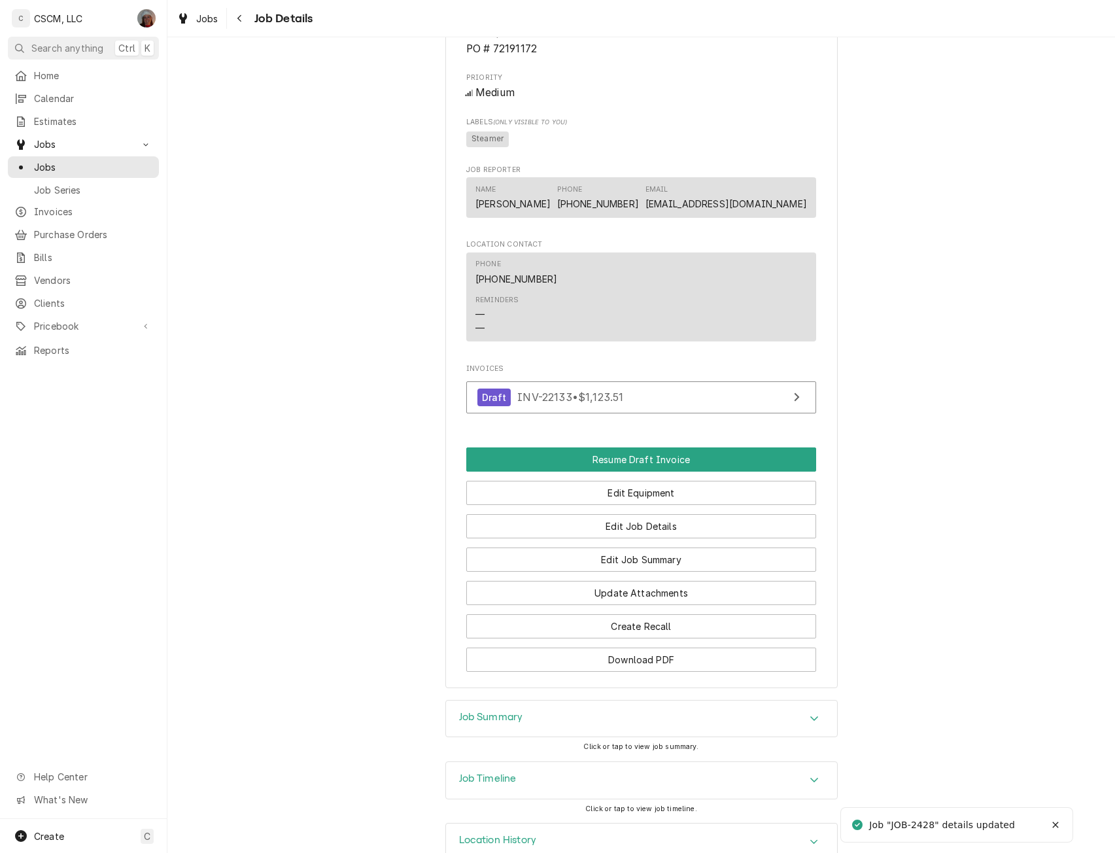
scroll to position [924, 0]
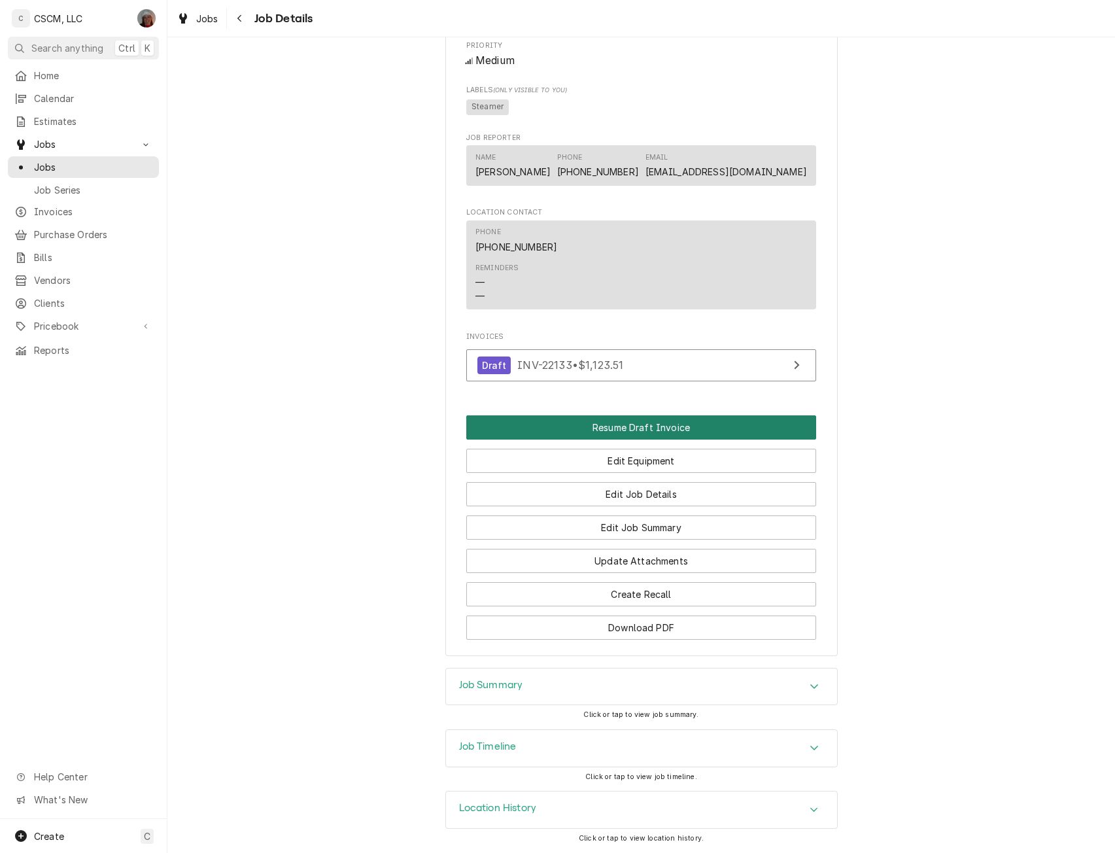
click at [612, 430] on button "Resume Draft Invoice" at bounding box center [641, 427] width 350 height 24
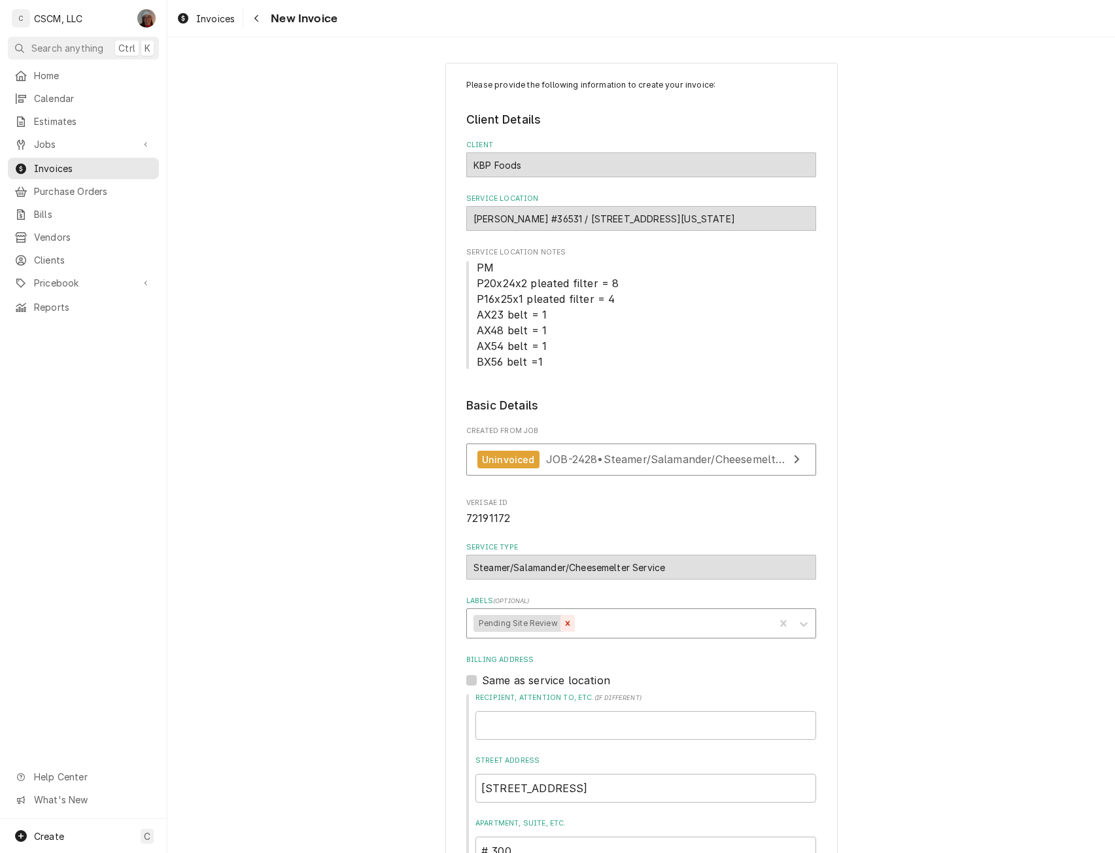
click at [563, 624] on icon "Remove Pending Site Review" at bounding box center [567, 623] width 9 height 9
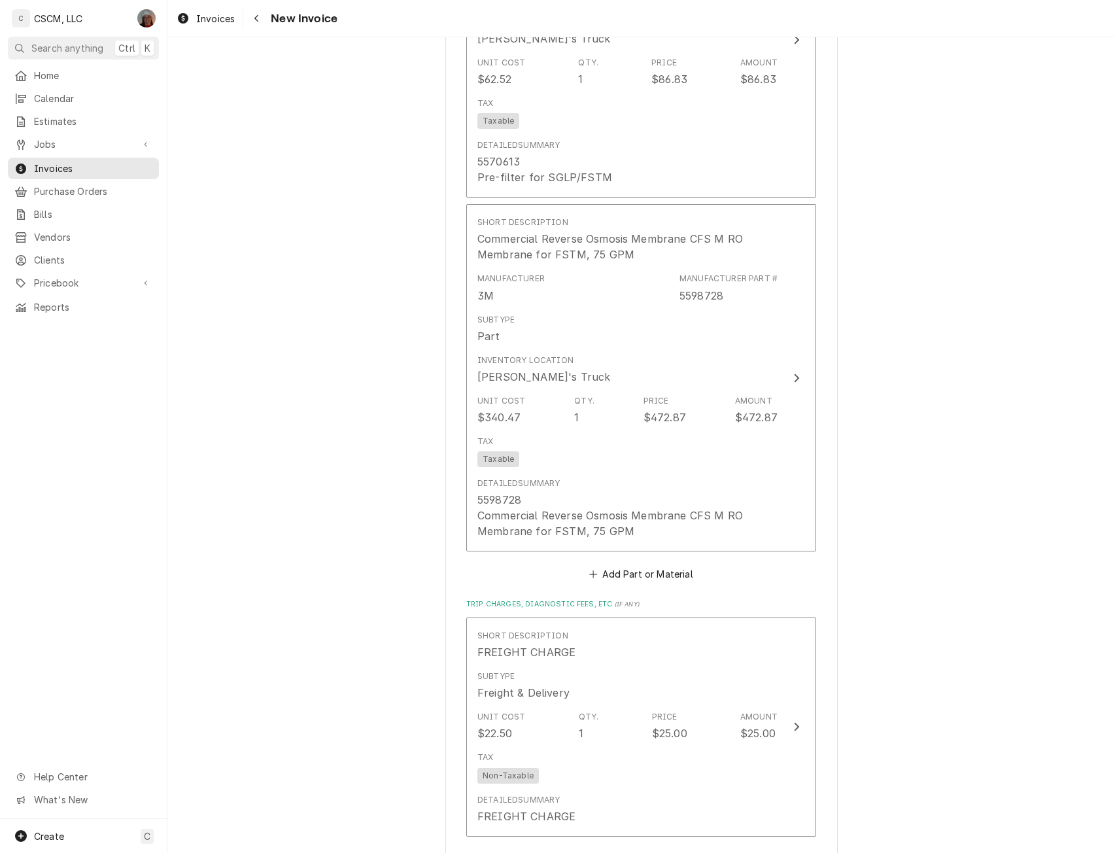
scroll to position [3087, 0]
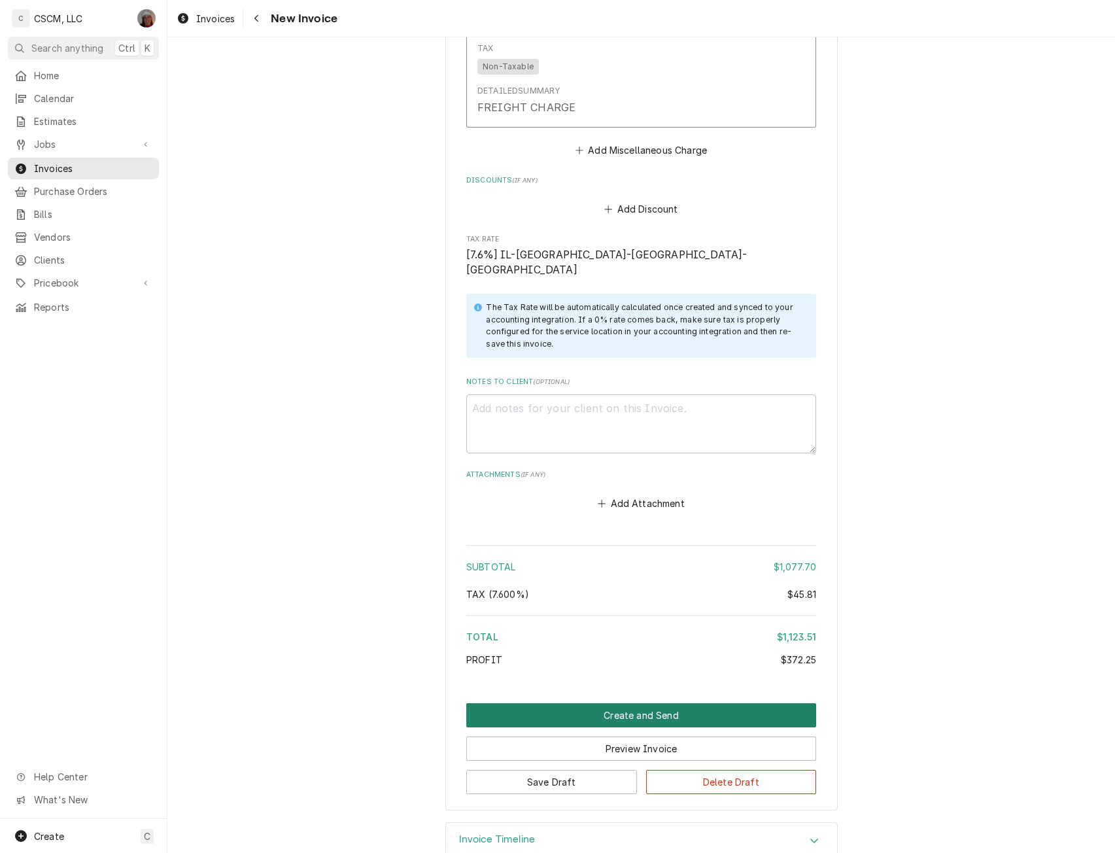
click at [642, 703] on button "Create and Send" at bounding box center [641, 715] width 350 height 24
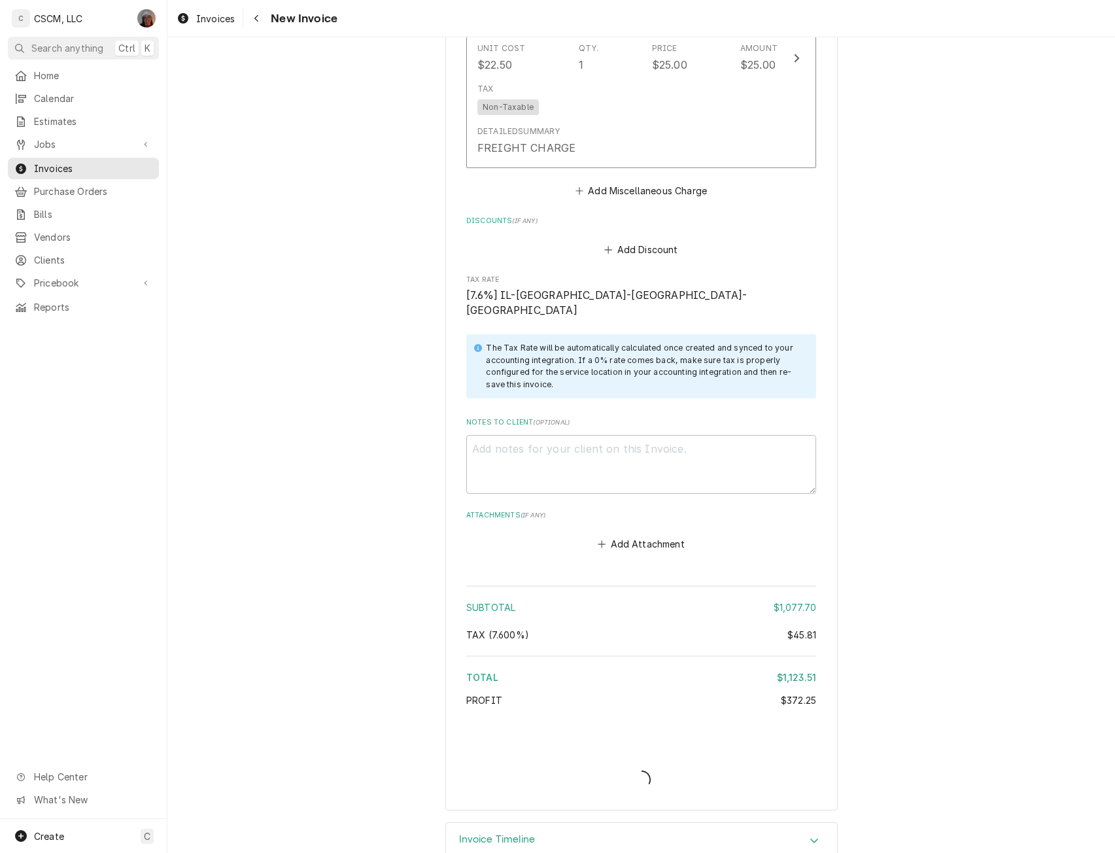
type textarea "x"
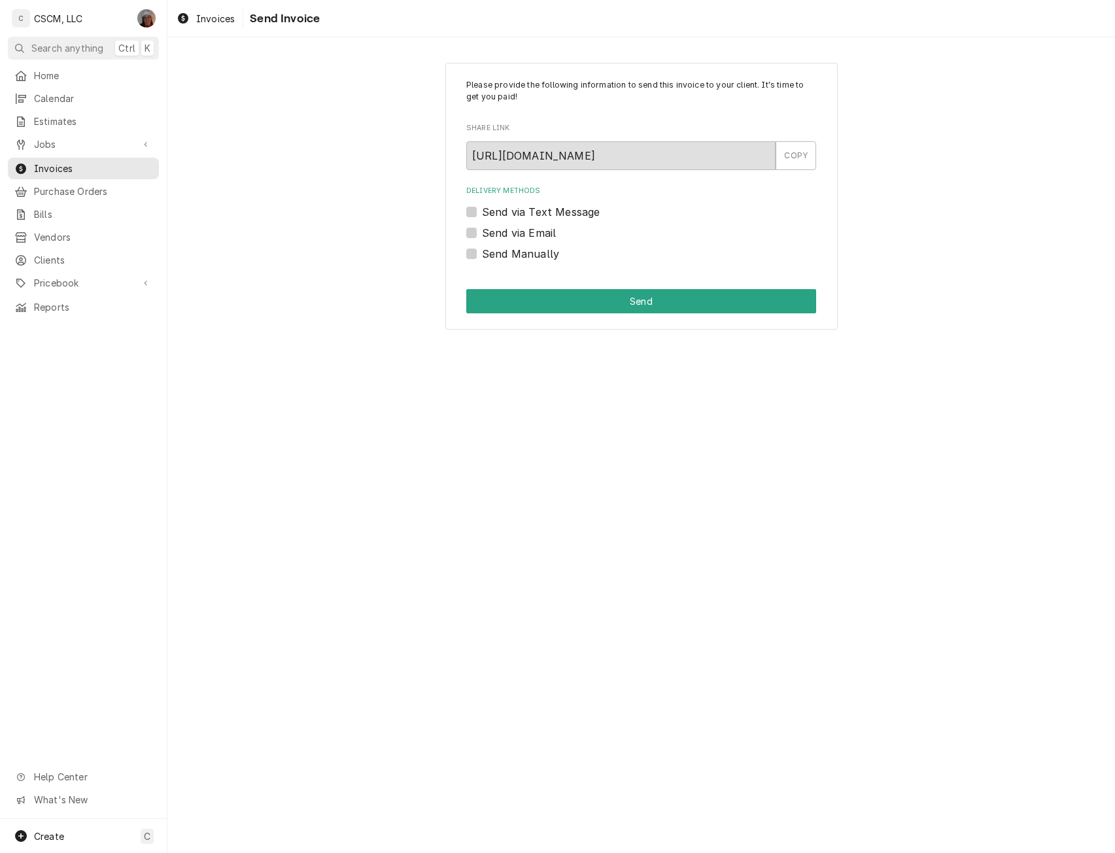
click at [482, 253] on label "Send Manually" at bounding box center [520, 254] width 77 height 16
click at [482, 253] on input "Send Manually" at bounding box center [657, 260] width 350 height 29
checkbox input "true"
click at [536, 309] on button "Send" at bounding box center [641, 301] width 350 height 24
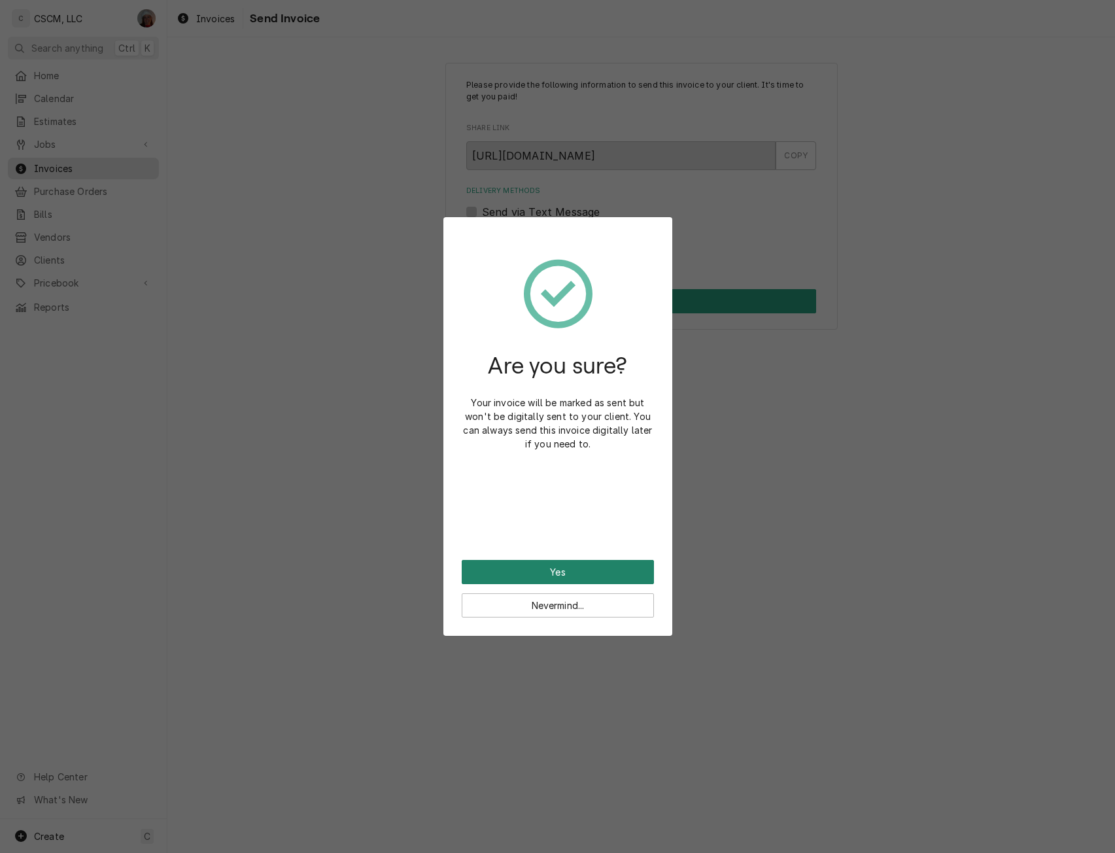
click at [543, 578] on button "Yes" at bounding box center [558, 572] width 192 height 24
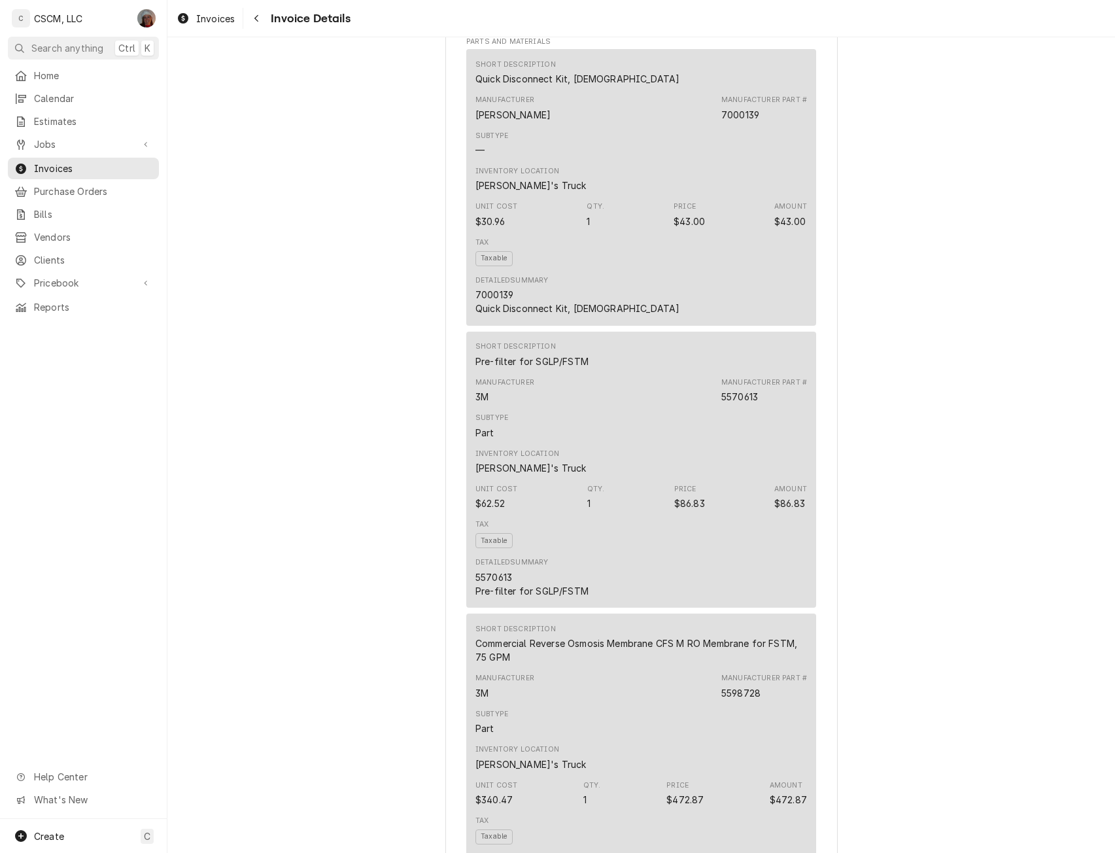
scroll to position [1275, 0]
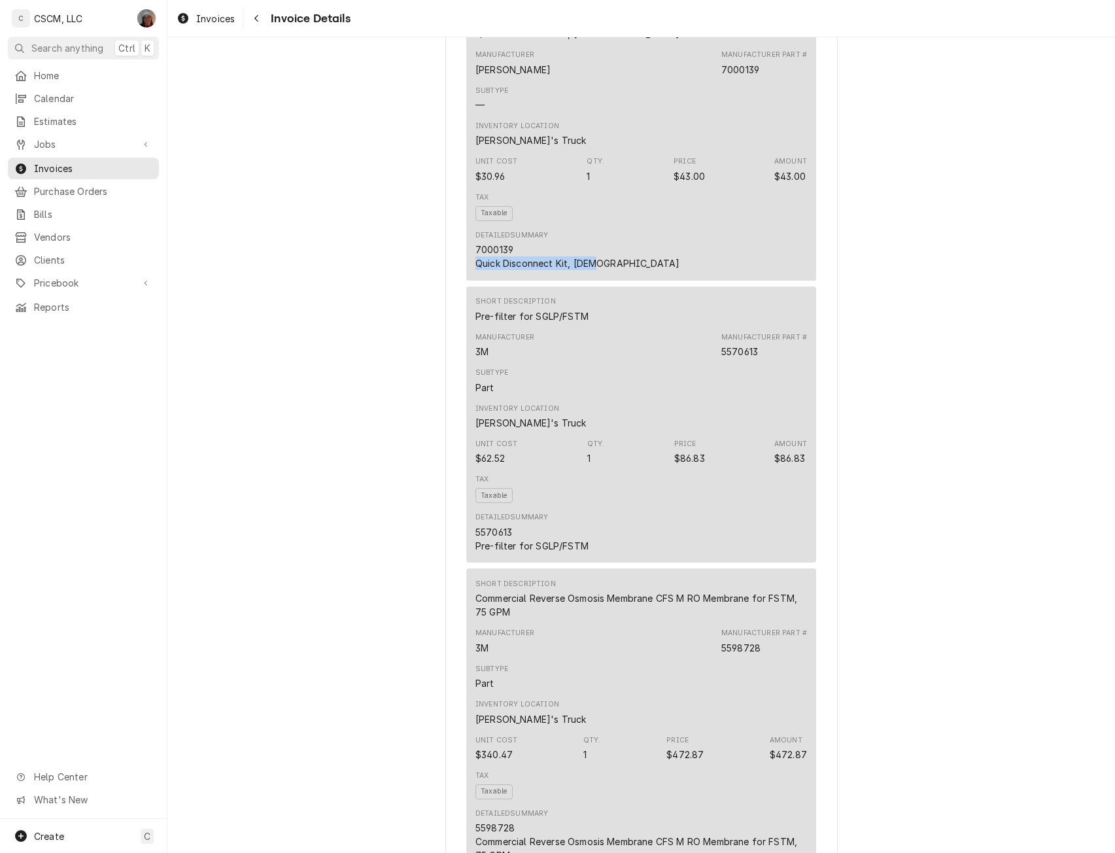
drag, startPoint x: 471, startPoint y: 309, endPoint x: 599, endPoint y: 302, distance: 127.8
click at [599, 275] on div "Detailed Summary 7000139 Quick Disconnect Kit, [DEMOGRAPHIC_DATA]" at bounding box center [642, 250] width 332 height 49
copy div "Quick Disconnect Kit, [DEMOGRAPHIC_DATA]"
drag, startPoint x: 466, startPoint y: 587, endPoint x: 589, endPoint y: 589, distance: 123.0
click at [589, 563] on div "Short Description Pre-filter for SGLP/FSTM Manufacturer 3M Manufacturer Part # …" at bounding box center [641, 425] width 350 height 277
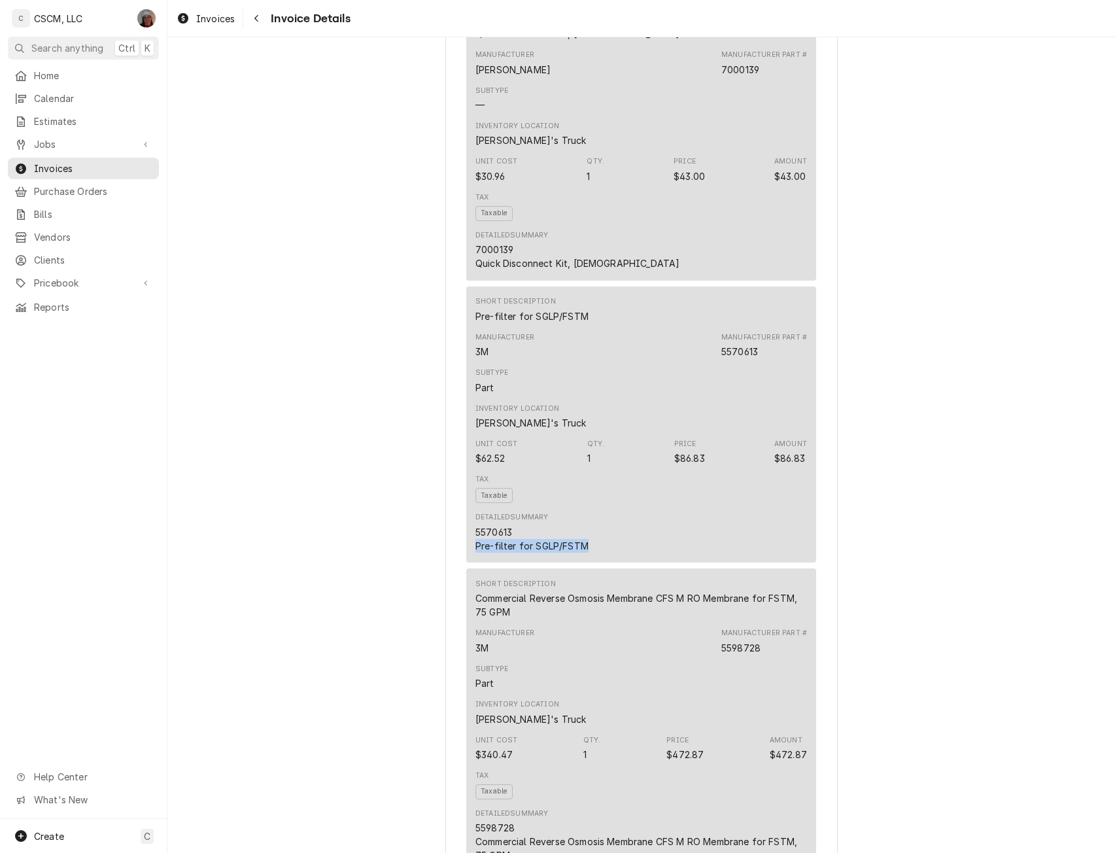
copy div "Pre-filter for SGLP/FSTM"
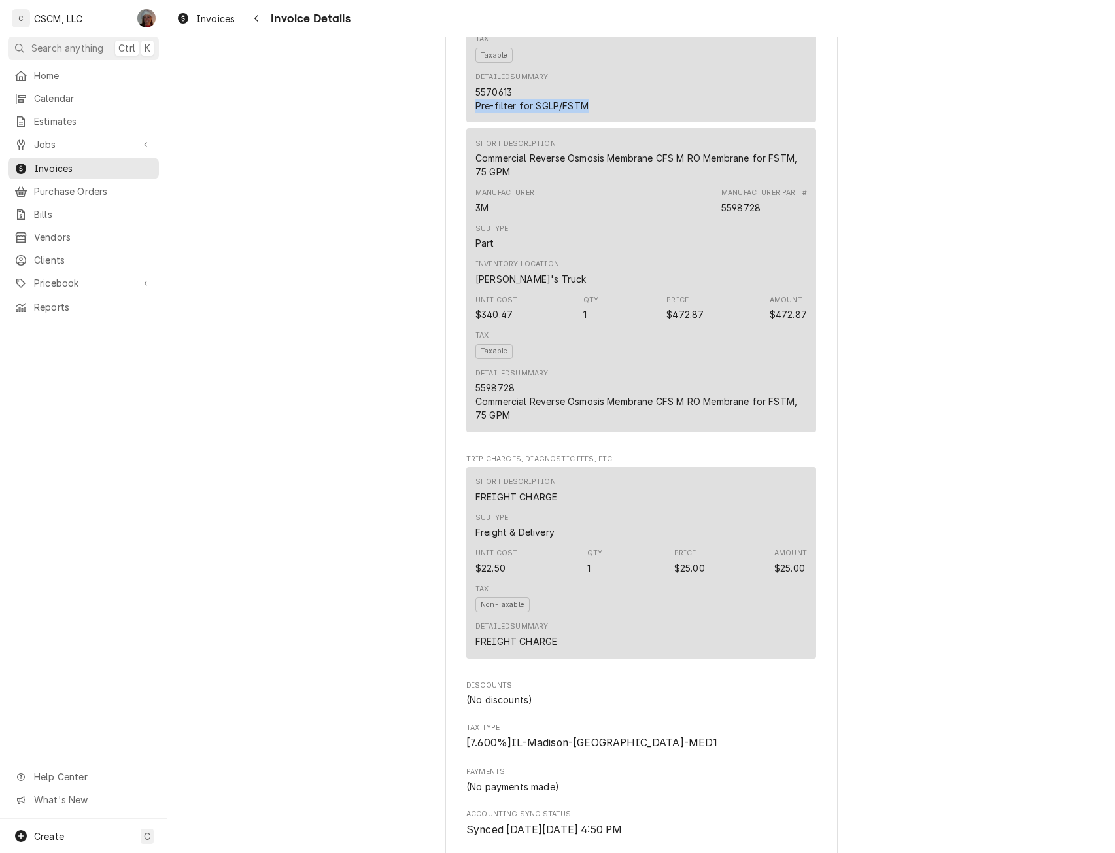
scroll to position [1765, 0]
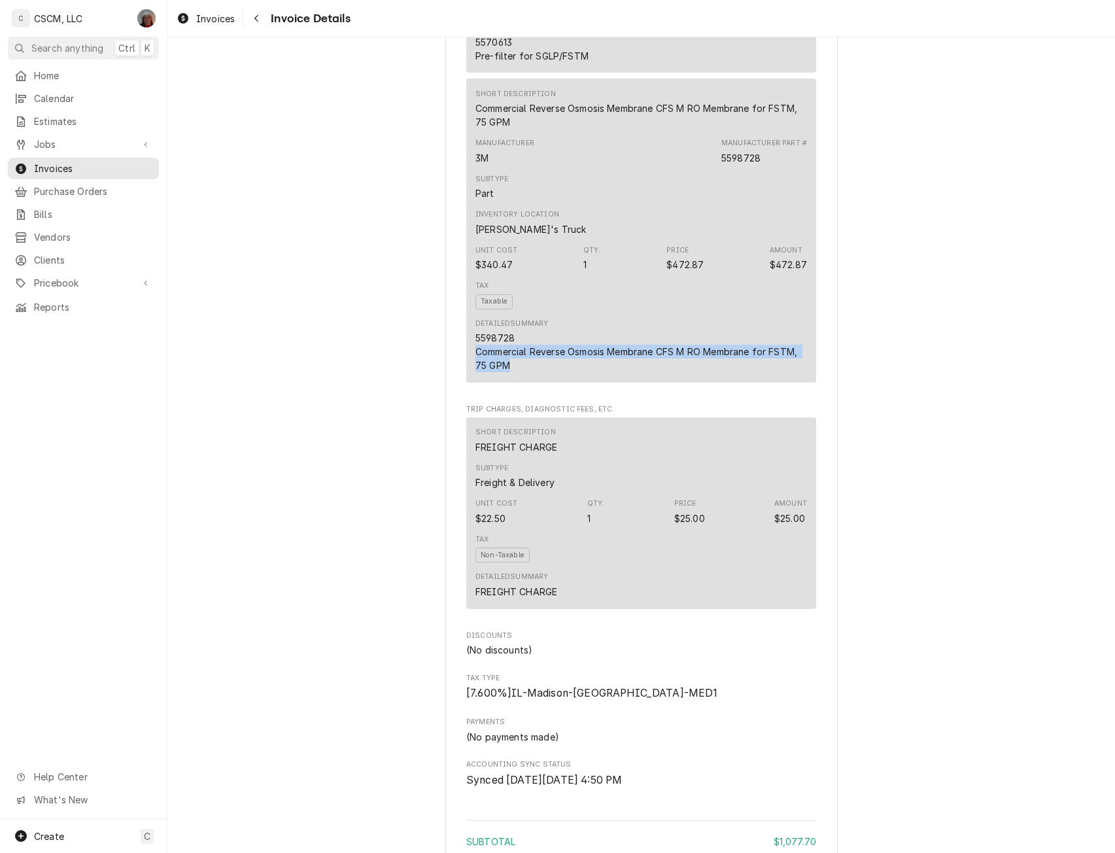
drag, startPoint x: 470, startPoint y: 396, endPoint x: 521, endPoint y: 410, distance: 53.5
click at [521, 383] on div "Short Description Commercial Reverse Osmosis Membrane CFS M RO Membrane for FST…" at bounding box center [641, 231] width 350 height 304
copy div "Commercial Reverse Osmosis Membrane CFS M RO Membrane for FSTM, 75 GPM"
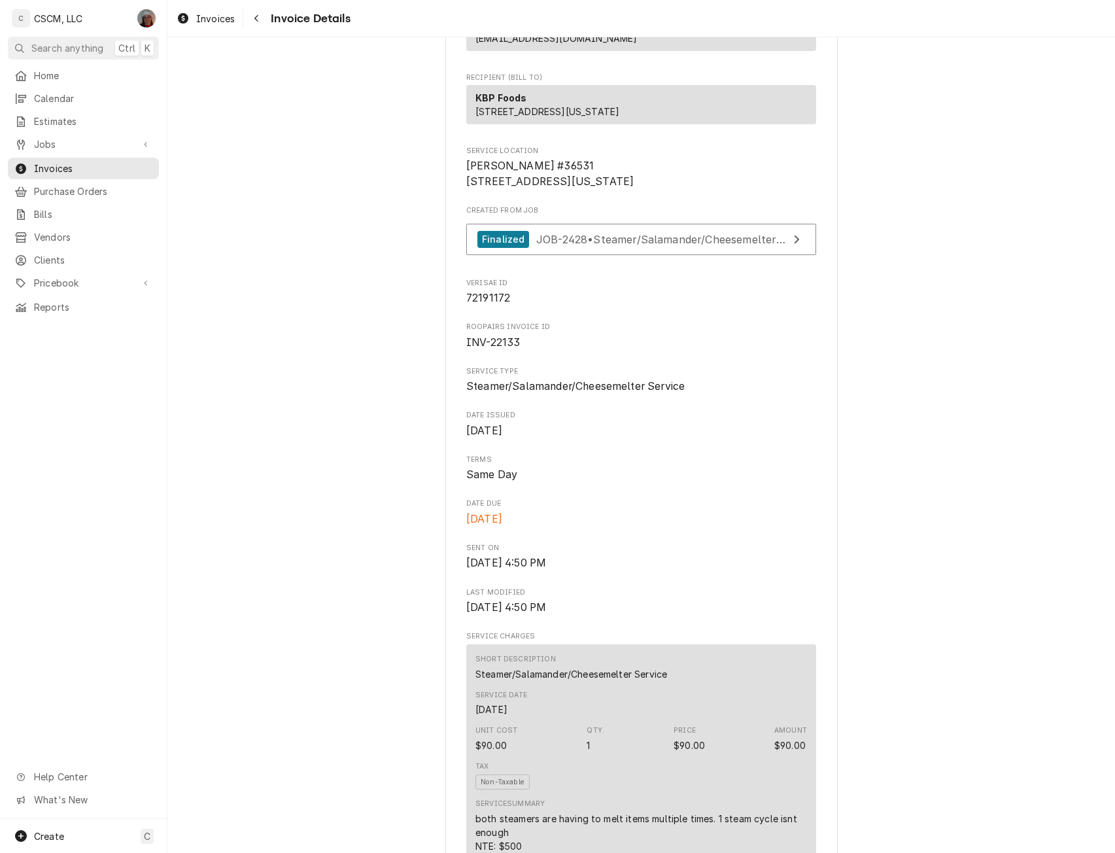
scroll to position [113, 0]
drag, startPoint x: 461, startPoint y: 389, endPoint x: 520, endPoint y: 394, distance: 59.1
click at [520, 353] on span "INV-22133" at bounding box center [641, 346] width 350 height 16
copy span "INV-22133"
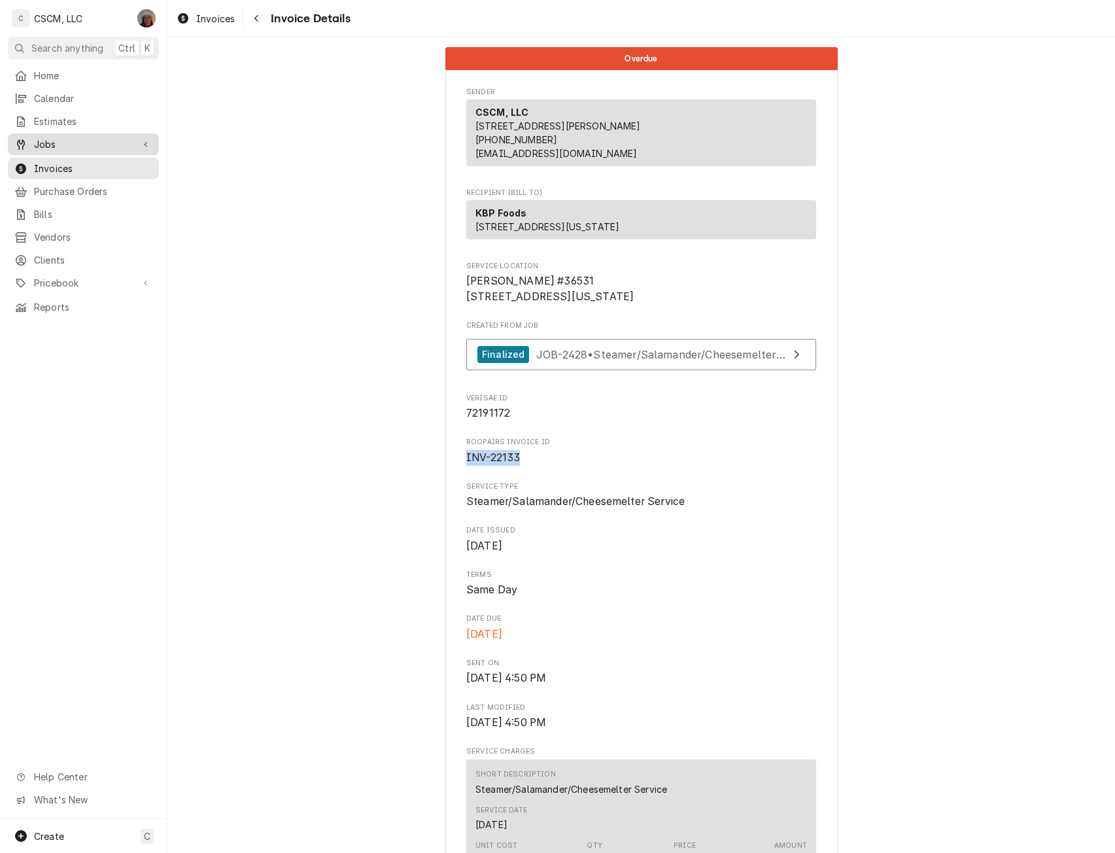
click at [54, 137] on span "Jobs" at bounding box center [83, 144] width 99 height 14
click at [48, 160] on span "Jobs" at bounding box center [93, 167] width 118 height 14
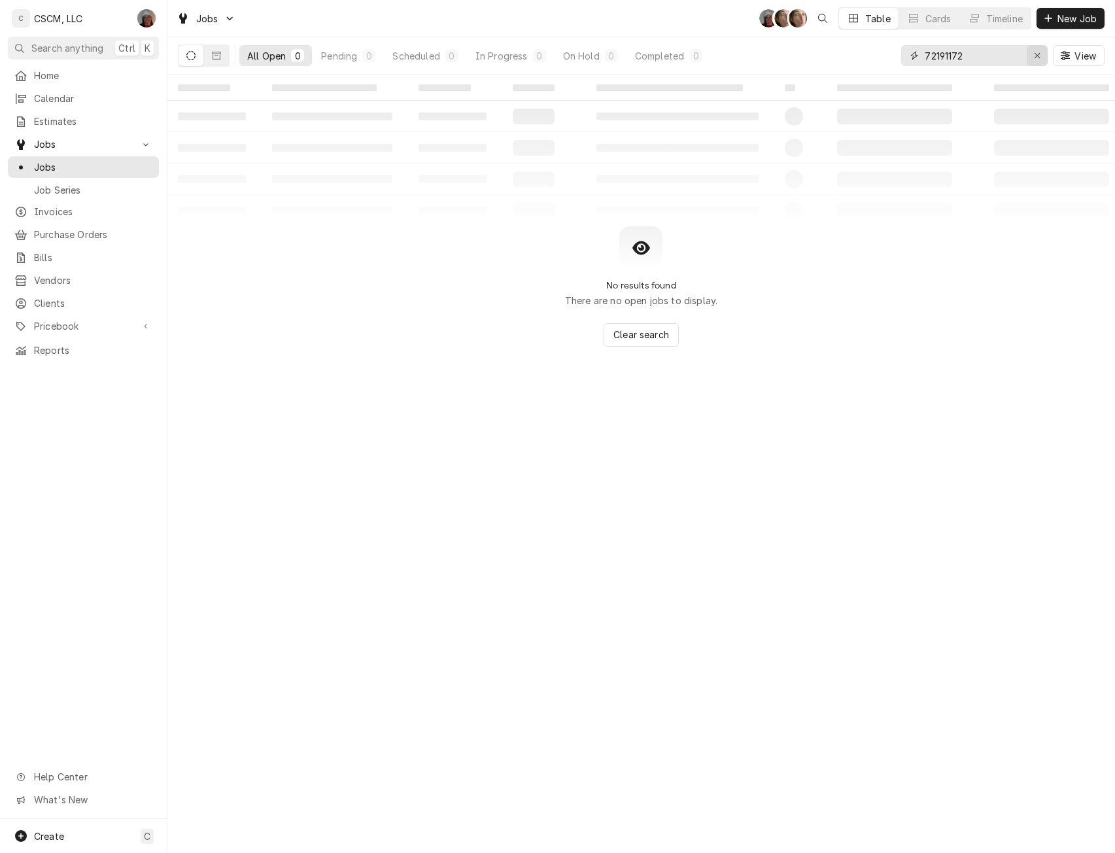
click at [1041, 56] on div "Erase input" at bounding box center [1037, 55] width 13 height 13
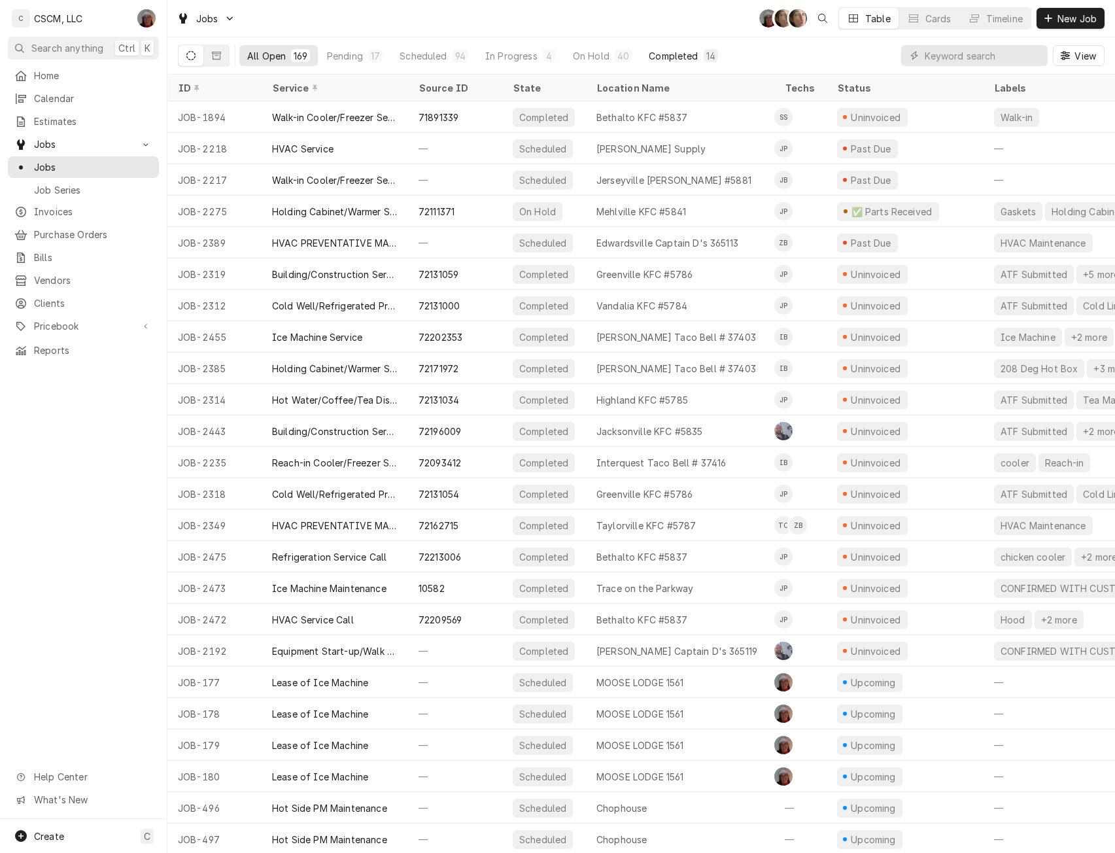
click at [673, 52] on div "Completed" at bounding box center [673, 56] width 49 height 14
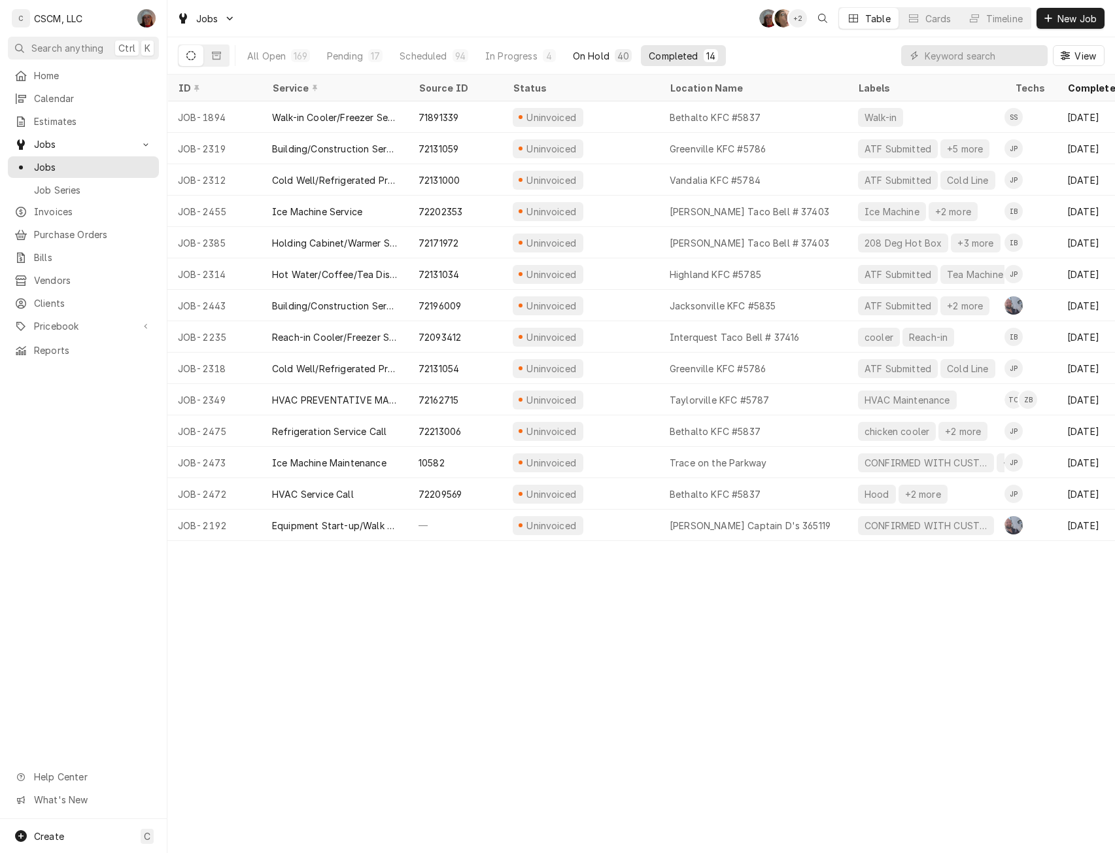
click at [591, 57] on div "On Hold" at bounding box center [591, 56] width 37 height 14
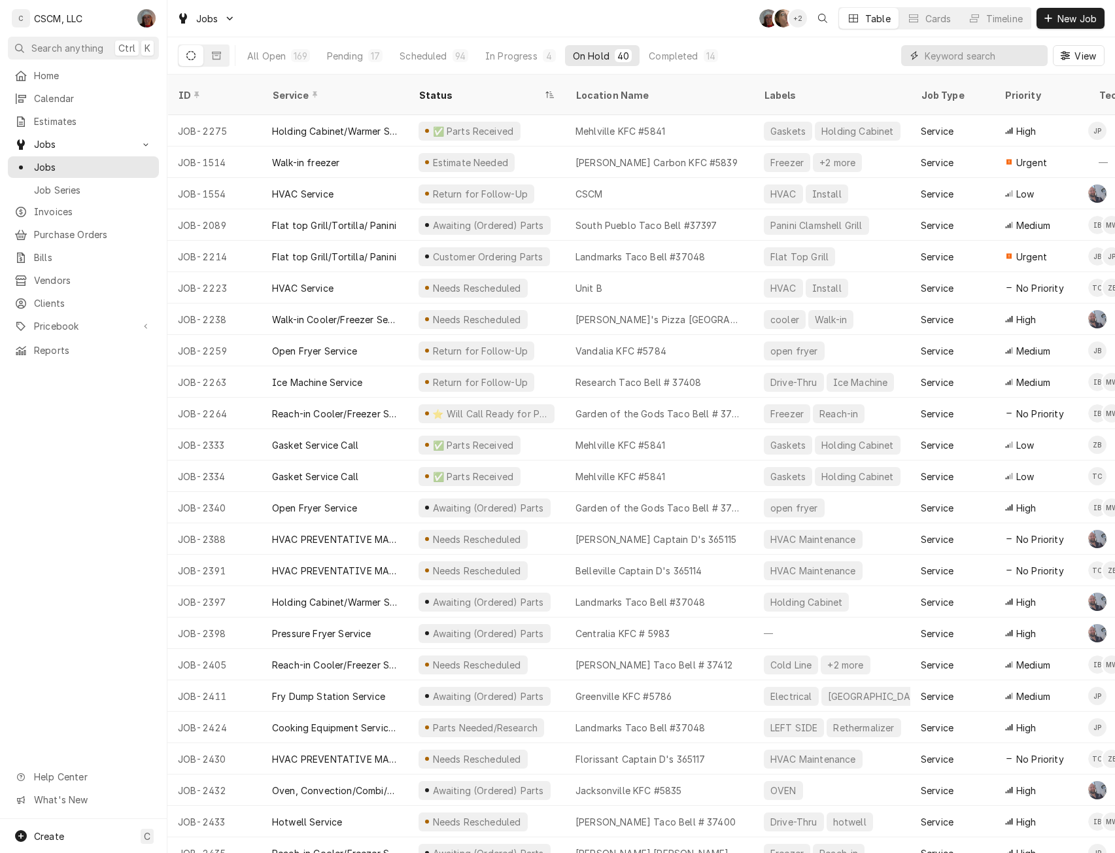
click at [932, 51] on input "Dynamic Content Wrapper" at bounding box center [983, 55] width 116 height 21
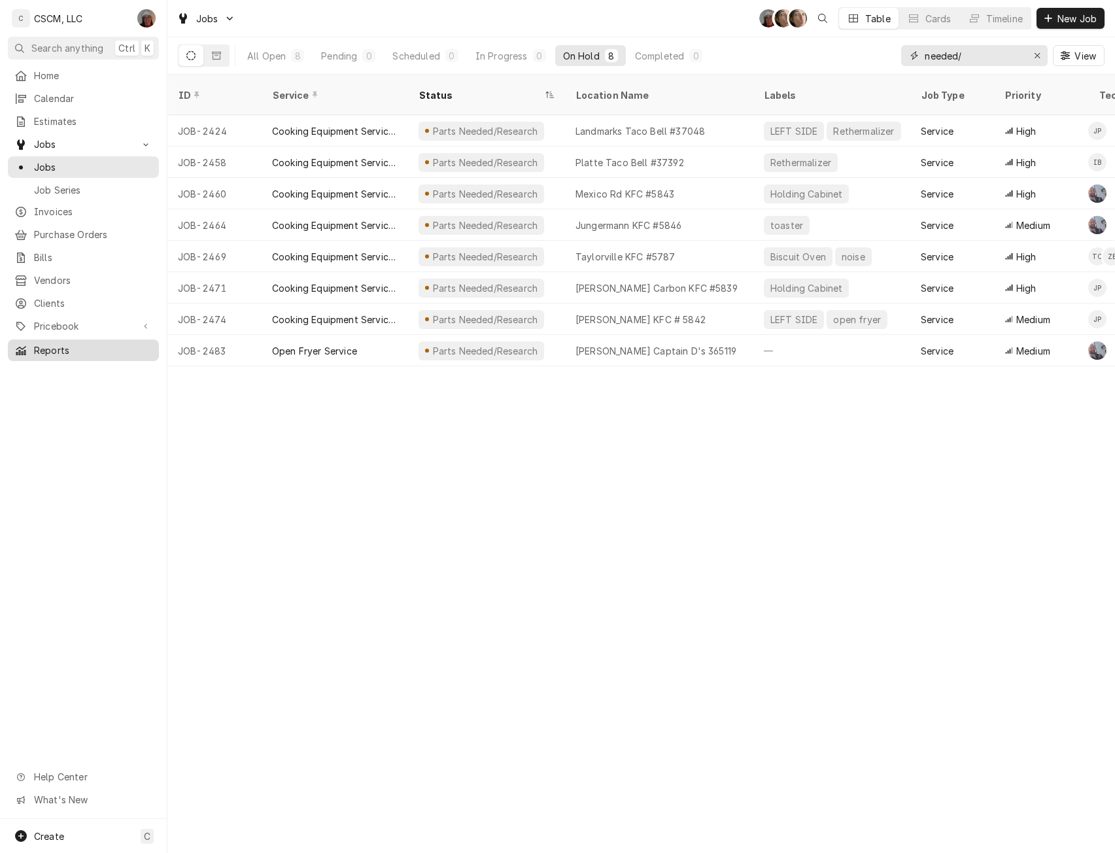
type input "needed/"
